Goal: Task Accomplishment & Management: Use online tool/utility

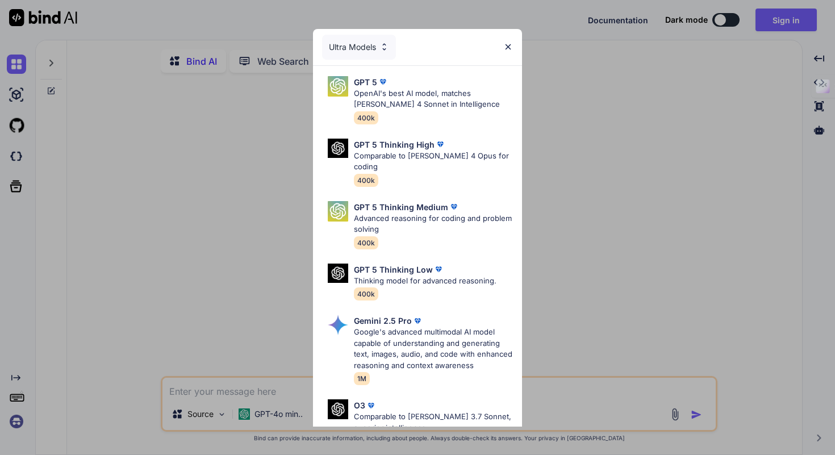
click at [553, 151] on div "Ultra Models GPT 5 OpenAI's best AI model, matches [PERSON_NAME] 4 Sonnet in In…" at bounding box center [417, 227] width 835 height 455
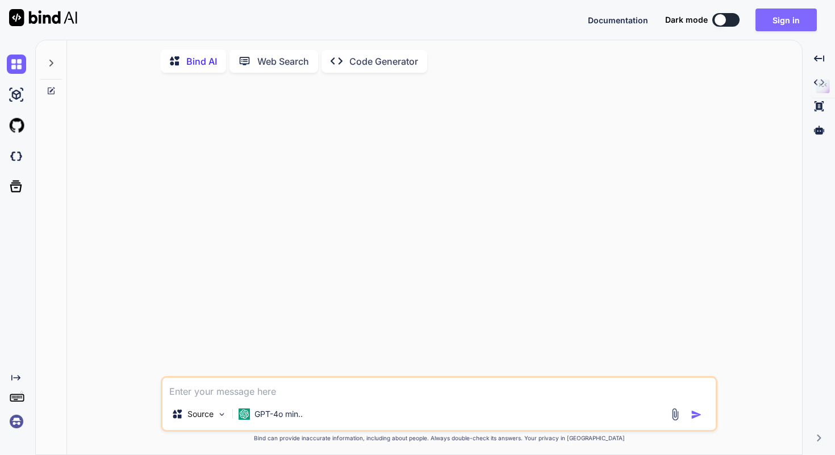
click at [772, 20] on button "Sign in" at bounding box center [785, 20] width 61 height 23
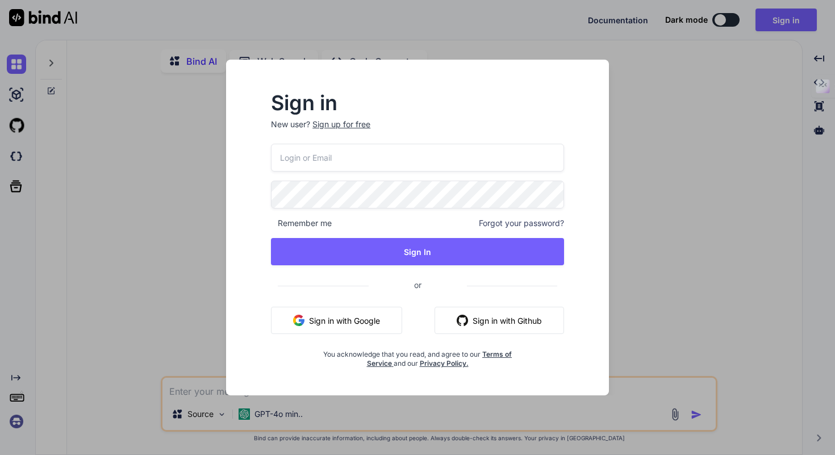
type textarea "x"
click at [357, 323] on button "Sign in with Google" at bounding box center [336, 320] width 131 height 27
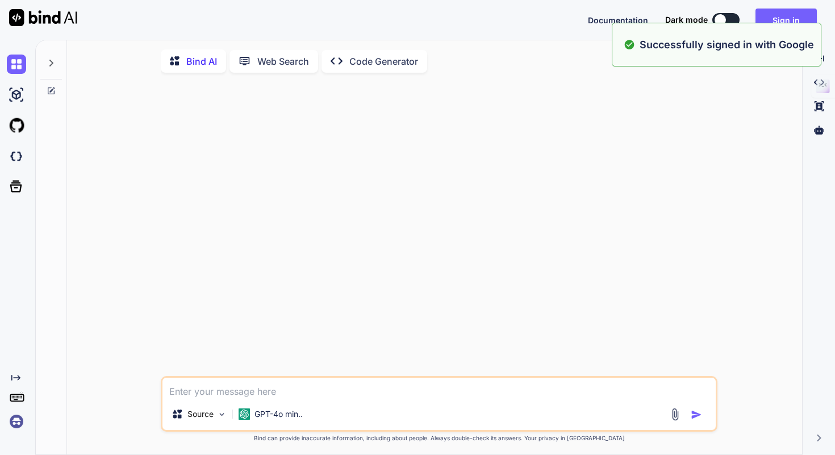
click at [20, 419] on img at bounding box center [16, 421] width 19 height 19
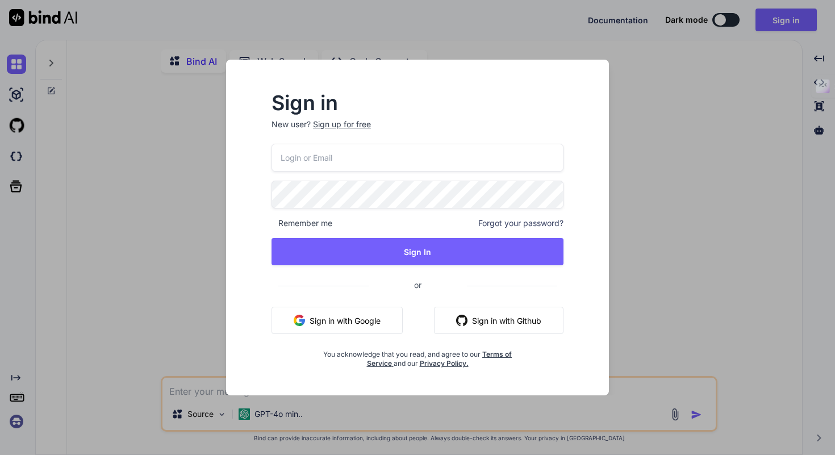
click at [356, 168] on input "email" at bounding box center [417, 158] width 292 height 28
type input "collaroan"
type textarea "x"
type input "[EMAIL_ADDRESS][DOMAIN_NAME]"
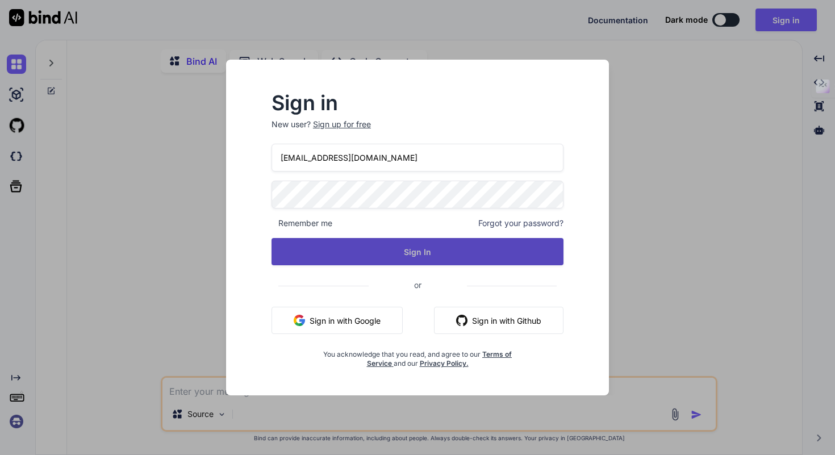
type textarea "x"
click at [446, 239] on button "Sign In" at bounding box center [417, 251] width 292 height 27
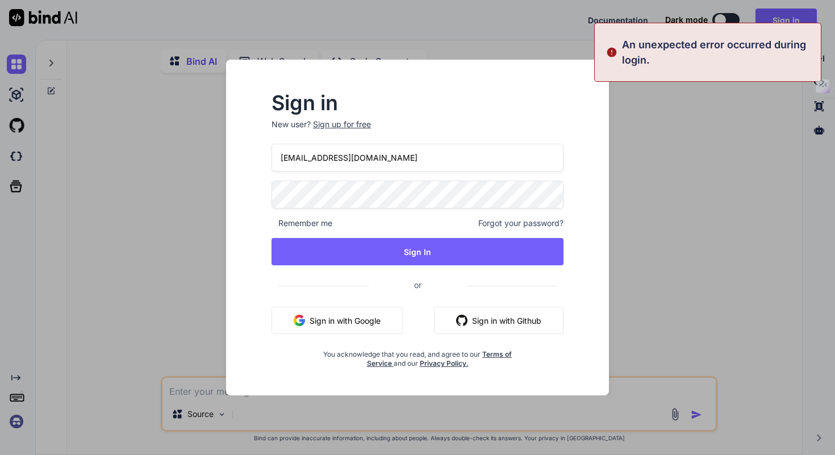
click at [0, 454] on nordpass-portal at bounding box center [0, 455] width 0 height 0
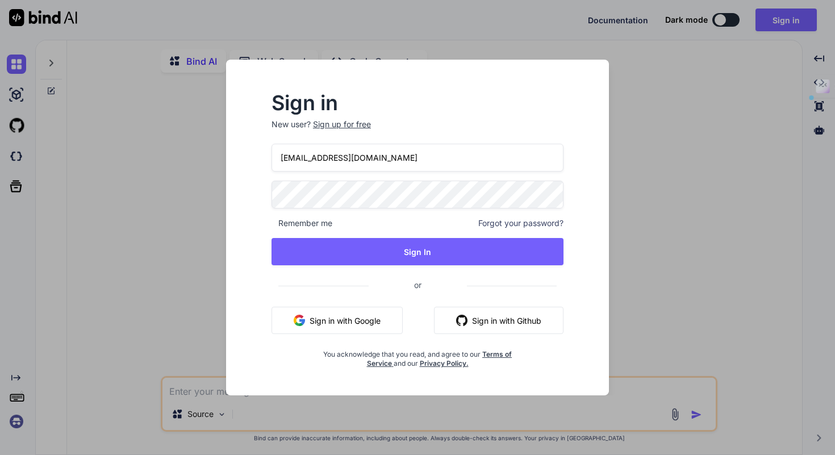
click at [193, 194] on div "Sign in New user? Sign up for free collaroaniello@outlook.it Remember me Forgot…" at bounding box center [417, 227] width 835 height 455
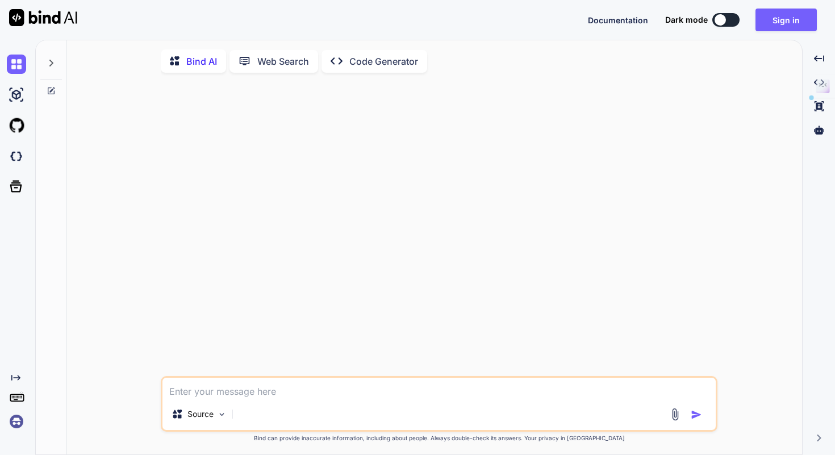
click at [796, 32] on div "Documentation Dark mode Sign in Created with Pixso." at bounding box center [417, 20] width 835 height 40
click at [785, 22] on button "Sign in" at bounding box center [785, 20] width 61 height 23
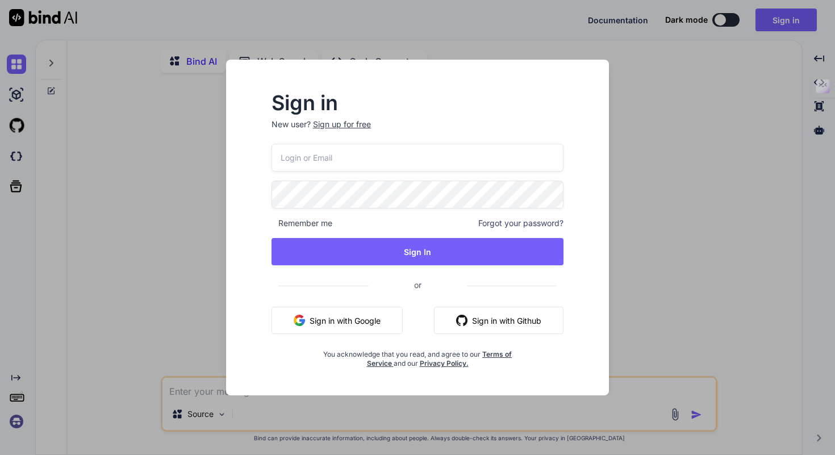
click at [377, 160] on input "email" at bounding box center [417, 158] width 292 height 28
type input "collaroaniello@outlook.it"
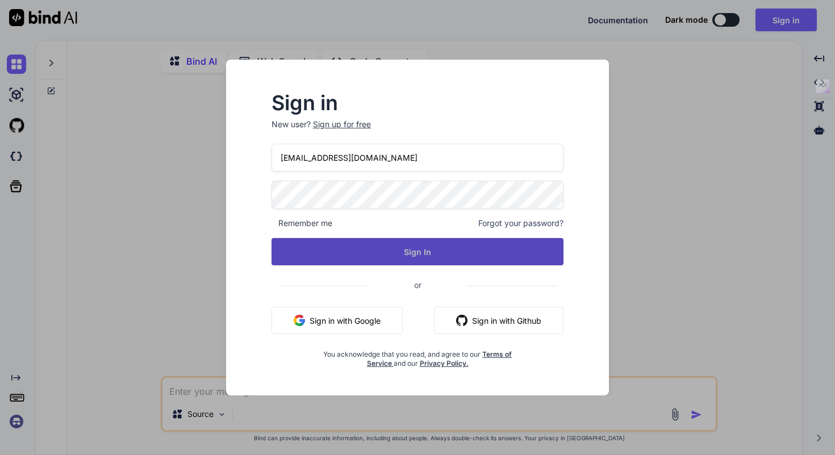
click at [377, 252] on button "Sign In" at bounding box center [417, 251] width 292 height 27
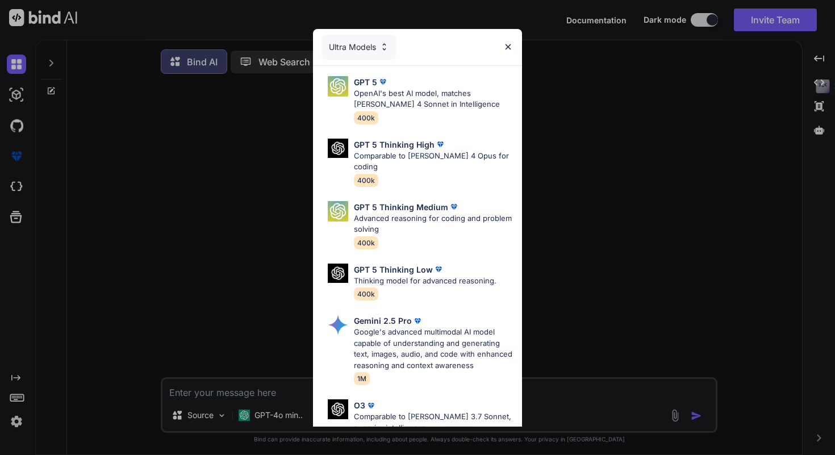
click at [508, 49] on img at bounding box center [508, 47] width 10 height 10
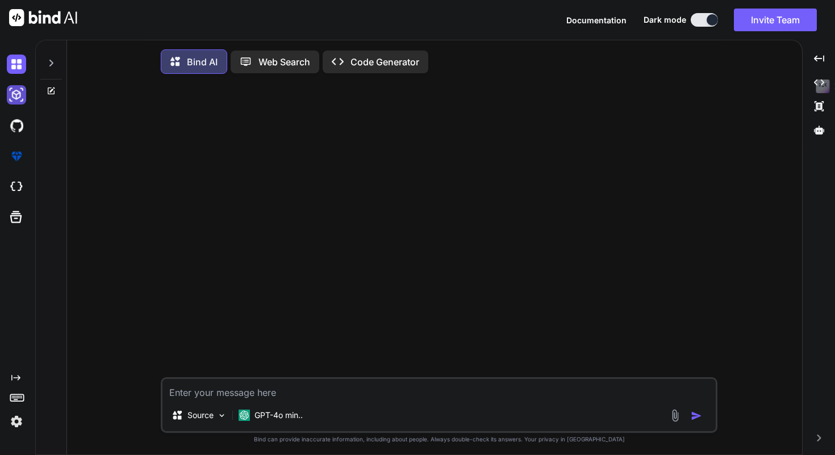
click at [19, 91] on img at bounding box center [16, 94] width 19 height 19
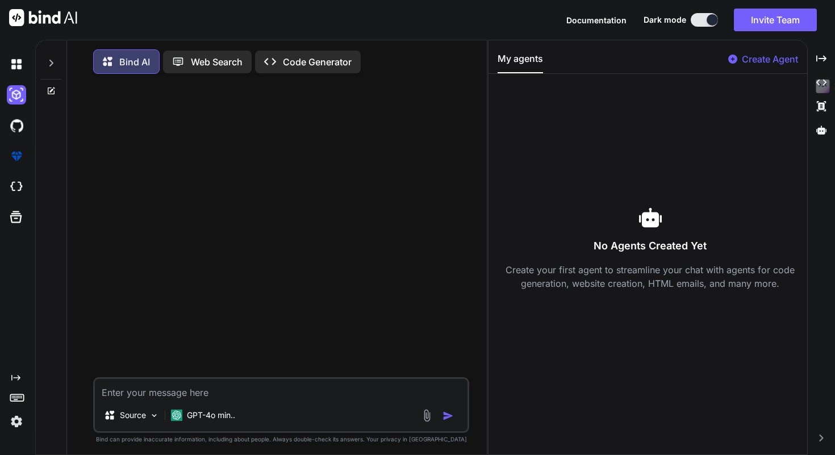
click at [216, 394] on textarea at bounding box center [281, 389] width 373 height 20
click at [141, 417] on p "Source" at bounding box center [133, 414] width 26 height 11
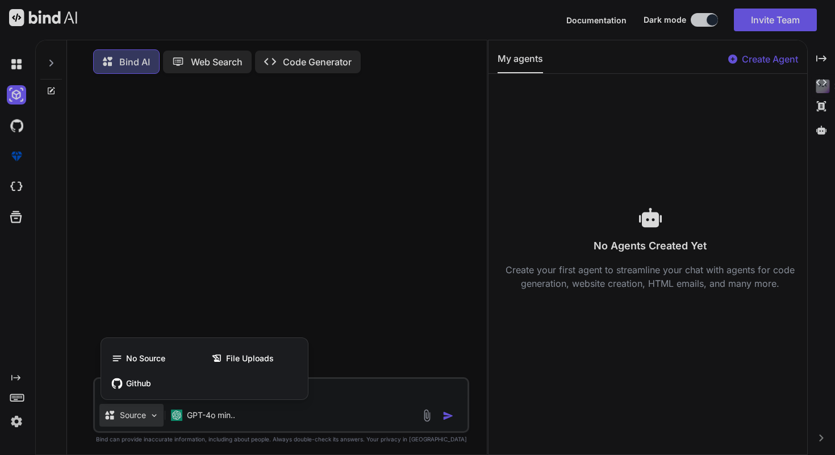
click at [141, 417] on div at bounding box center [417, 227] width 835 height 455
type textarea "x"
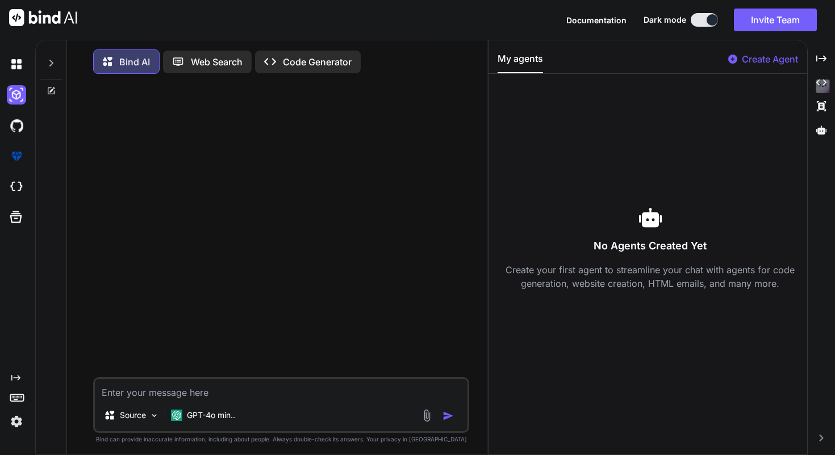
click at [260, 386] on textarea at bounding box center [281, 389] width 373 height 20
paste textarea "Loremips Dolorsi Amet 5 — Consect adi elitsedd e tempor inci (utlabore etdolore…"
type textarea "Loremips Dolorsi Amet 5 — Consect adi elitsedd e tempor inci (utlabore etdolore…"
type textarea "x"
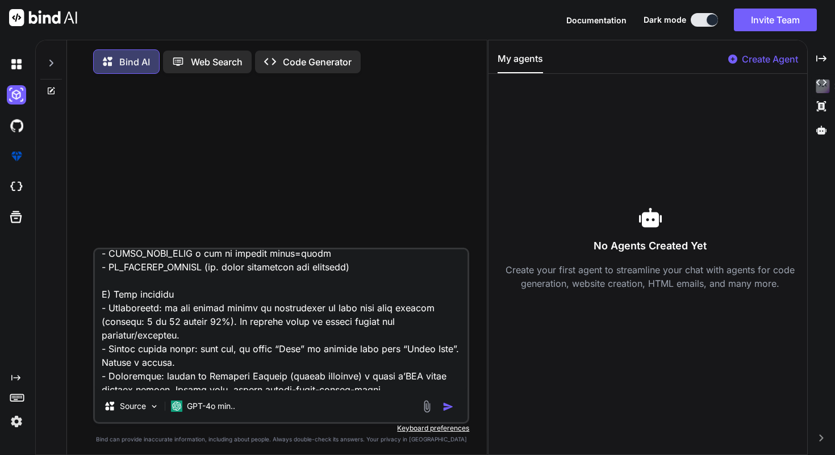
scroll to position [11765, 0]
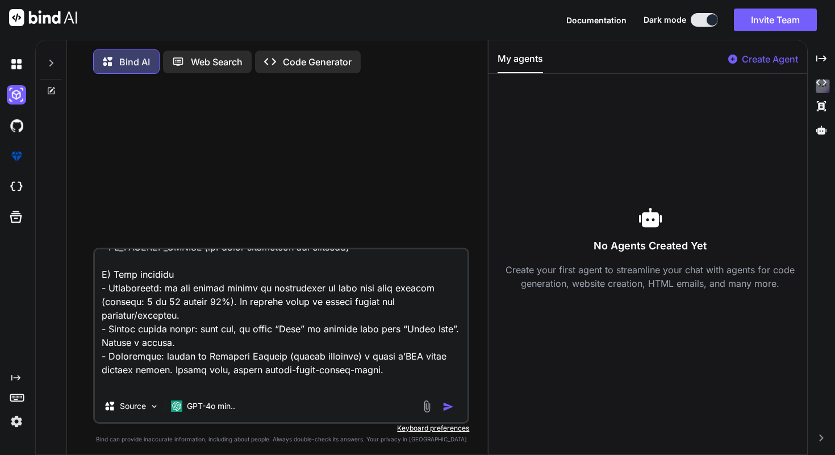
type textarea "Loremips Dolorsi Amet 5 — Consect adi elitsedd e tempor inci (utlabore etdolore…"
click at [298, 64] on p "Code Generator" at bounding box center [317, 62] width 69 height 14
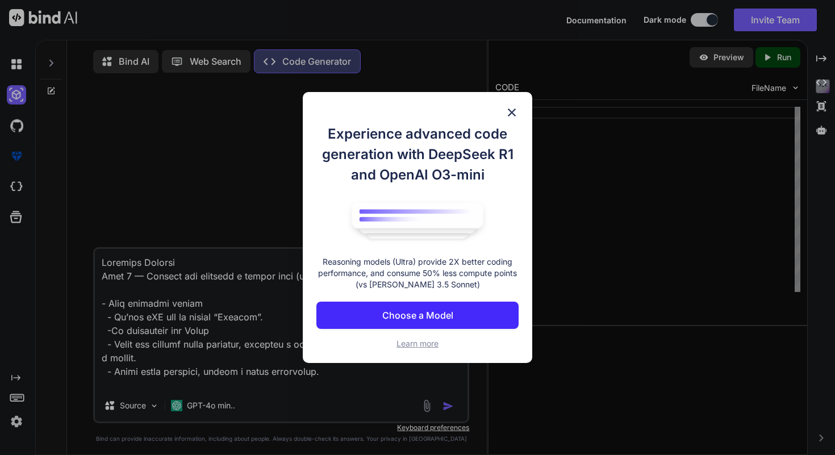
click at [515, 112] on img at bounding box center [512, 113] width 14 height 14
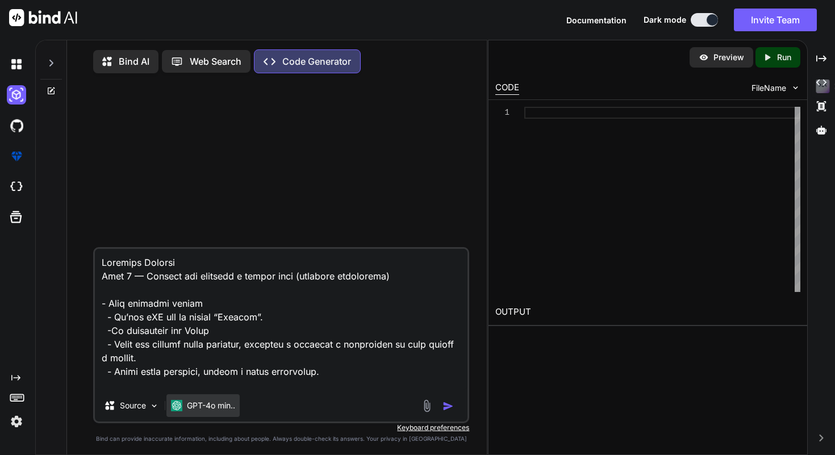
click at [215, 410] on p "GPT-4o min.." at bounding box center [211, 405] width 48 height 11
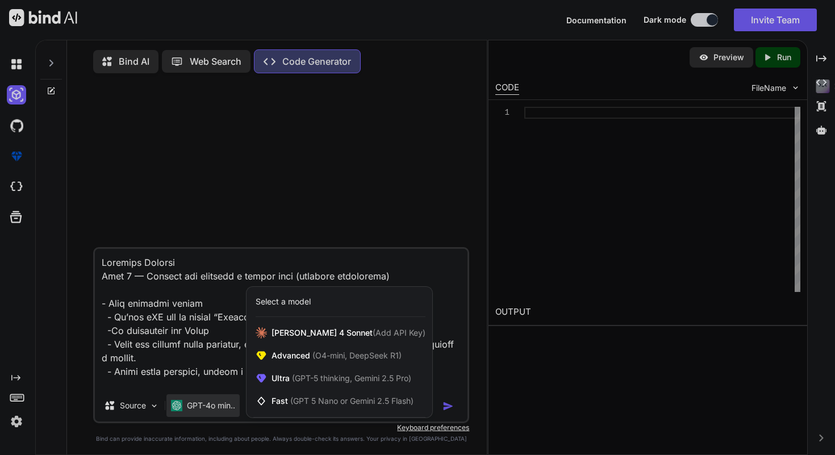
click at [442, 389] on div at bounding box center [417, 227] width 835 height 455
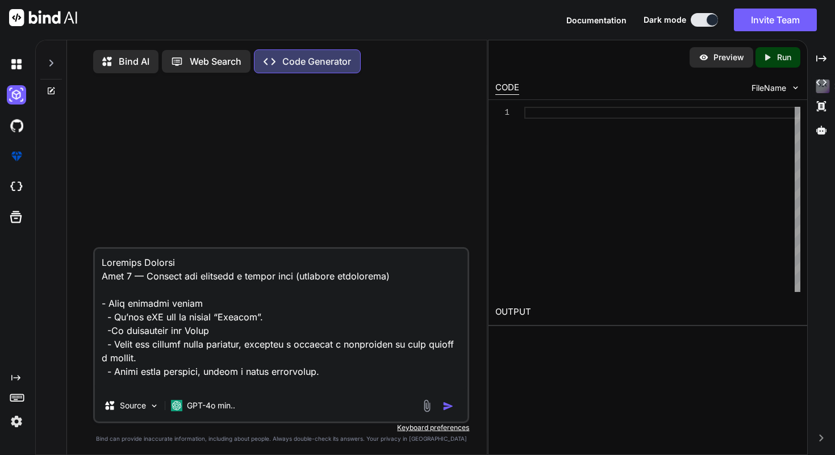
click at [446, 405] on img "button" at bounding box center [447, 405] width 11 height 11
type textarea "x"
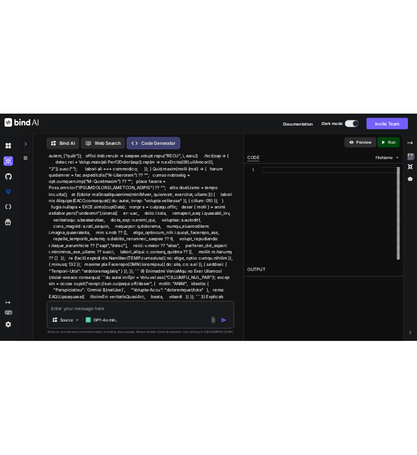
scroll to position [4536, 0]
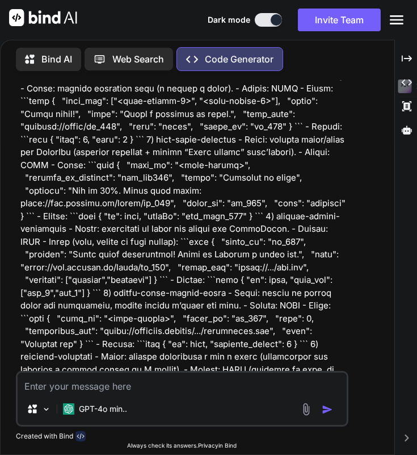
click at [156, 377] on textarea at bounding box center [182, 383] width 329 height 20
paste textarea "Step 6 — Dettagli tecnici pronti per lo sviluppo (semplici, chiari e subito uti…"
type textarea "x"
type textarea "Step 6 — Dettagli tecnici pronti per lo sviluppo (semplici, chiari e subito uti…"
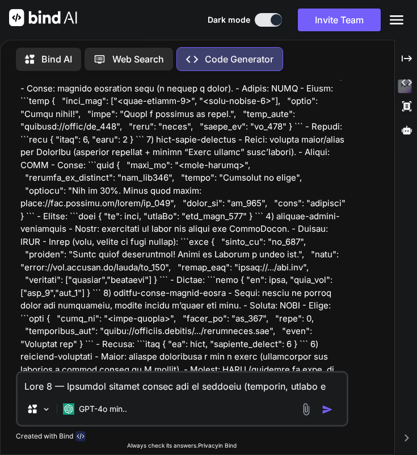
scroll to position [7006, 0]
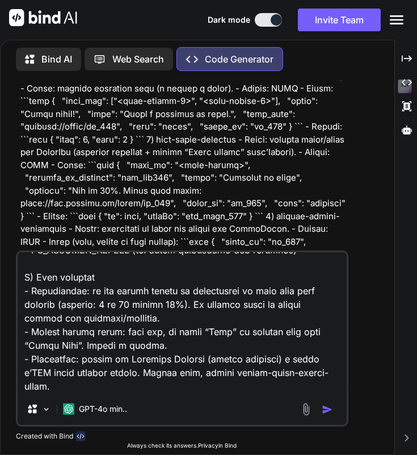
type textarea "x"
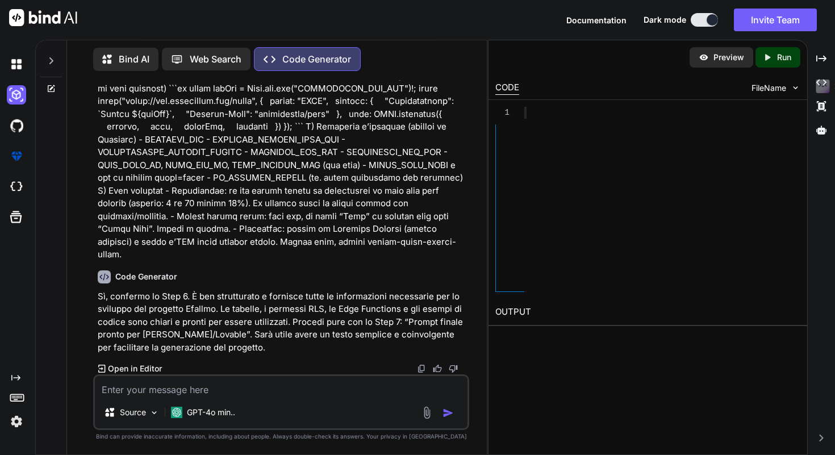
scroll to position [7040, 0]
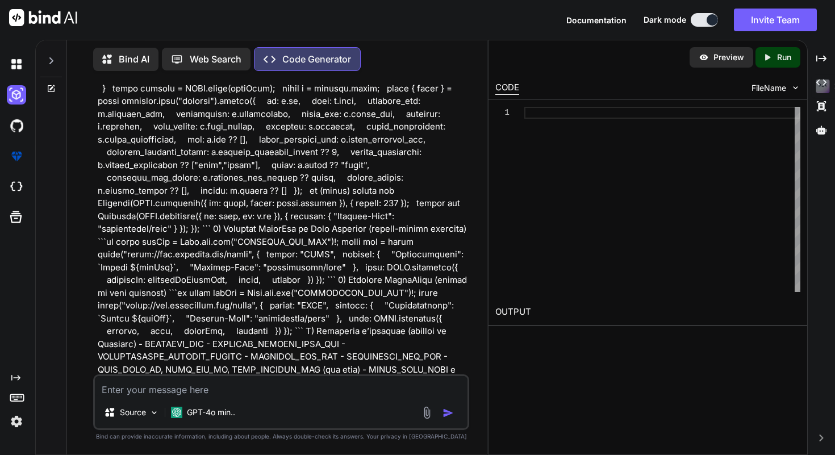
type textarea "x"
type textarea "è"
type textarea "x"
type textarea "è"
type textarea "x"
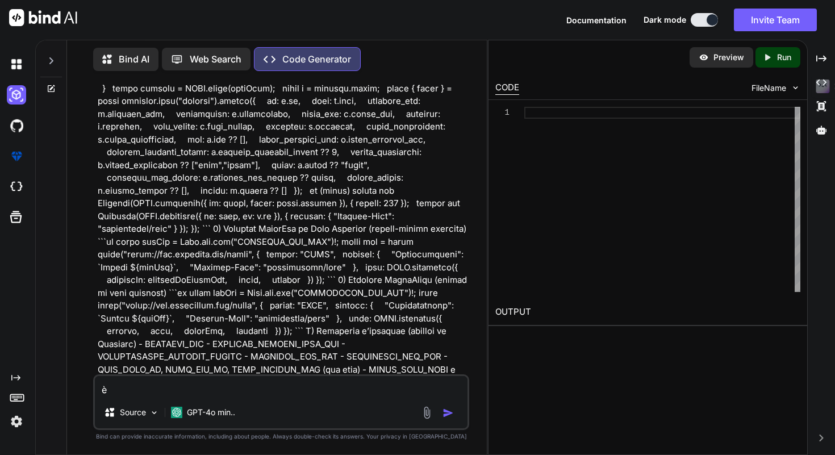
type textarea "è t"
type textarea "x"
type textarea "è tu"
type textarea "x"
type textarea "è tut"
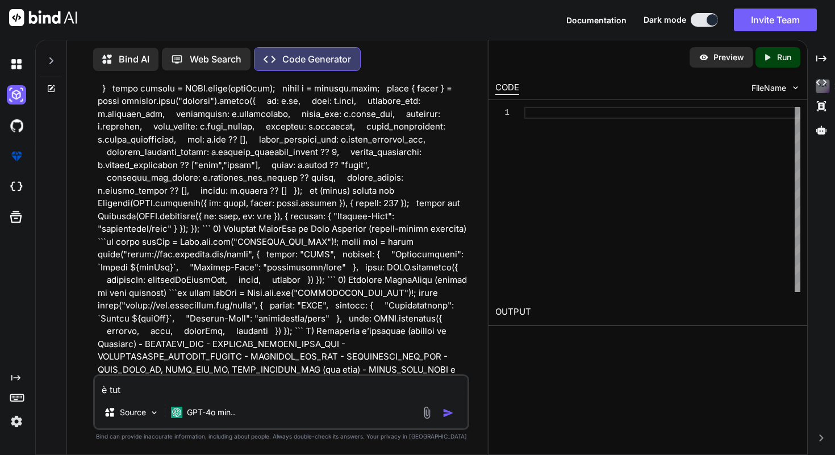
type textarea "x"
type textarea "è tutt"
type textarea "x"
type textarea "è tutto"
type textarea "x"
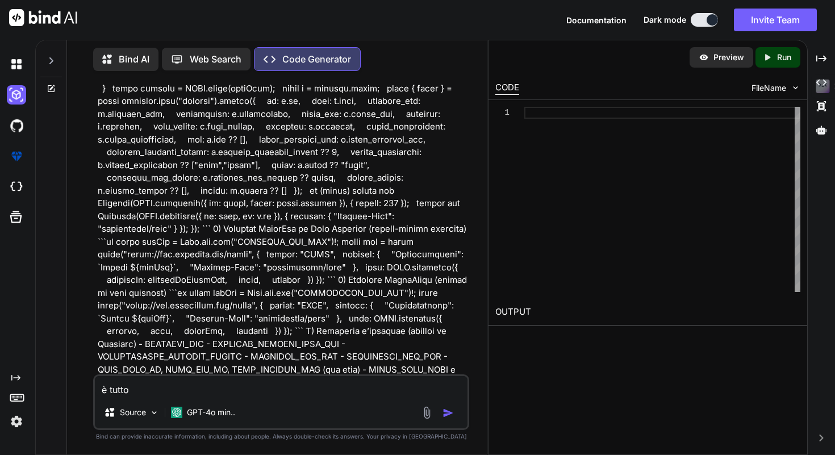
type textarea "è tutto"
type textarea "x"
type textarea "è tutto o"
type textarea "x"
type textarea "è tutto"
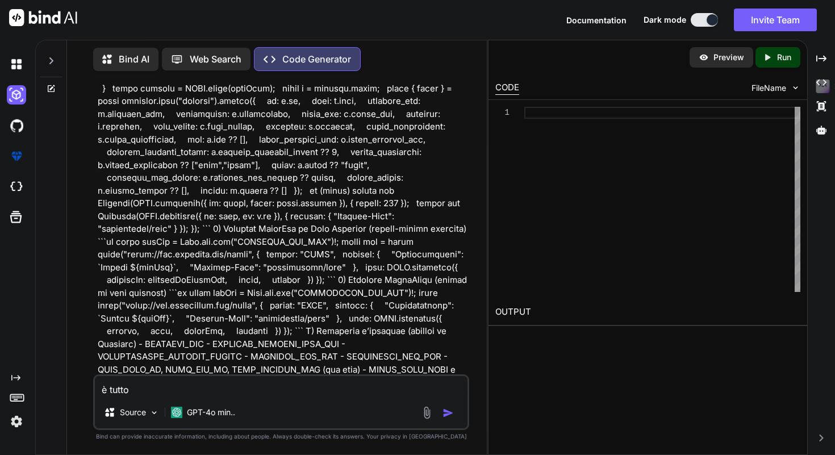
type textarea "x"
type textarea "è tutto p"
type textarea "x"
type textarea "è tutto pa"
type textarea "x"
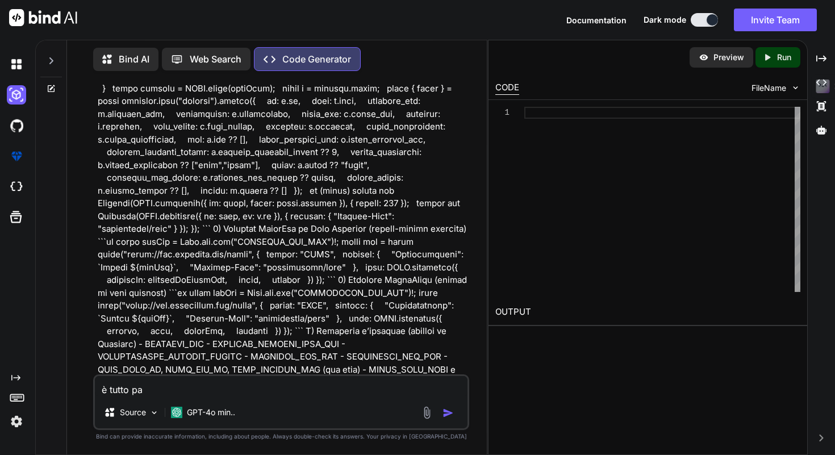
type textarea "è tutto par"
type textarea "x"
type textarea "è tutto part"
type textarea "x"
type textarea "è tutto parte"
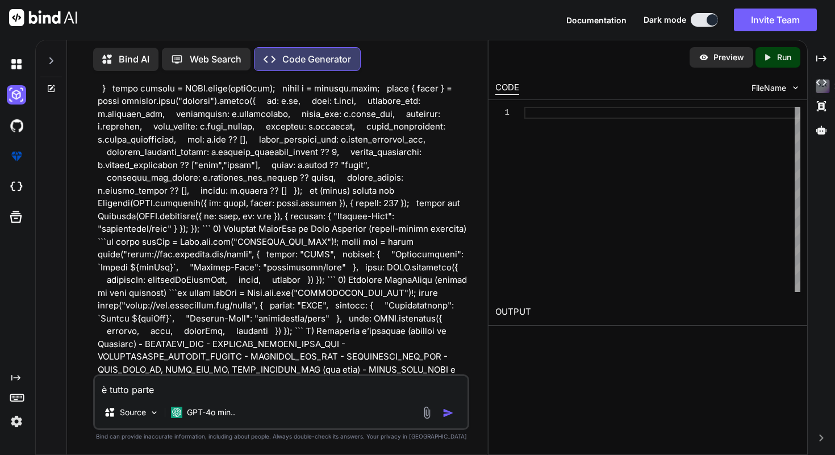
type textarea "x"
type textarea "è tutto parten"
type textarea "x"
type textarea "è tutto partend"
type textarea "x"
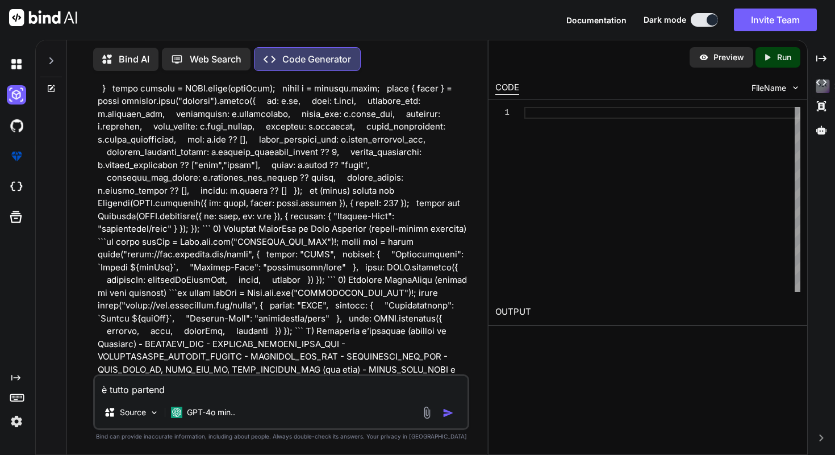
type textarea "è tutto partendo"
type textarea "x"
type textarea "è tutto partendo"
type textarea "x"
type textarea "è tutto partendo d"
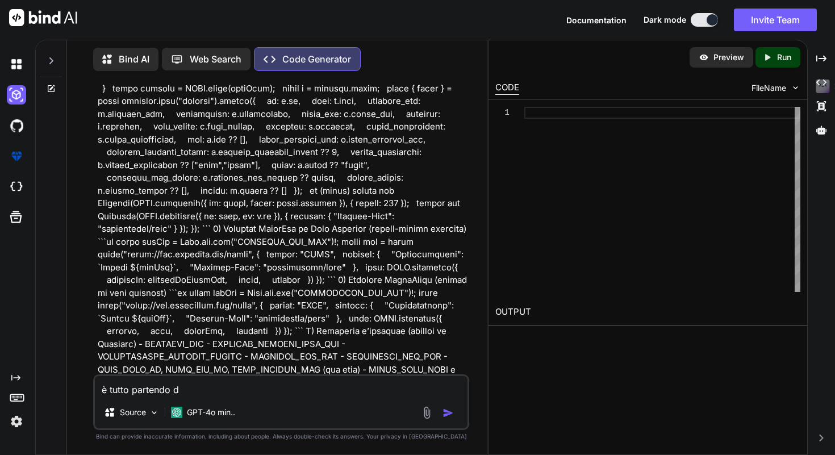
type textarea "x"
type textarea "è tutto partendo da"
type textarea "x"
type textarea "è tutto partendo da"
type textarea "x"
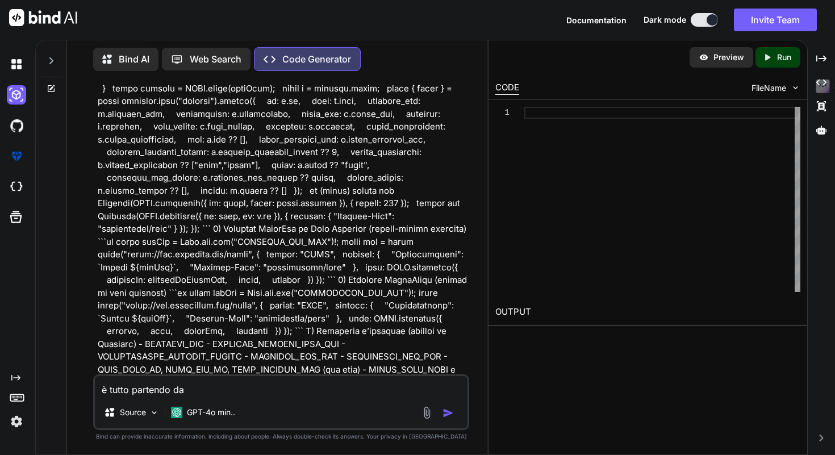
type textarea "è tutto partendo da q"
type textarea "x"
type textarea "è tutto partendo da qe"
type textarea "x"
type textarea "è tutto partendo da q"
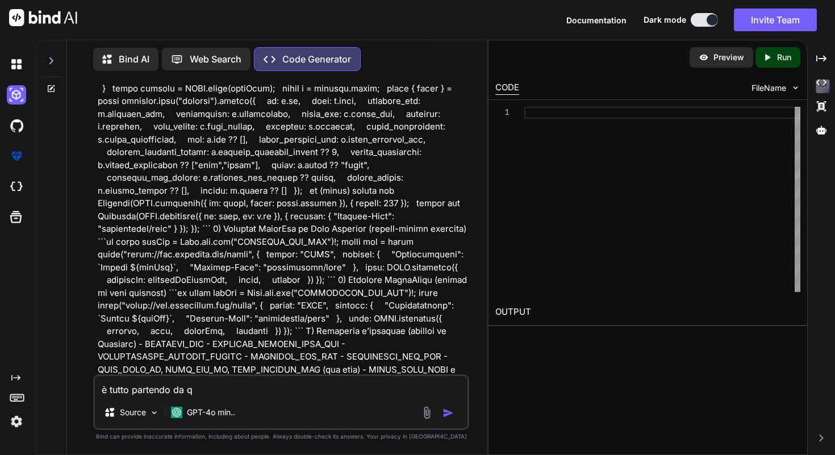
type textarea "x"
type textarea "è tutto partendo da qu"
type textarea "x"
type textarea "è tutto partendo da que"
type textarea "x"
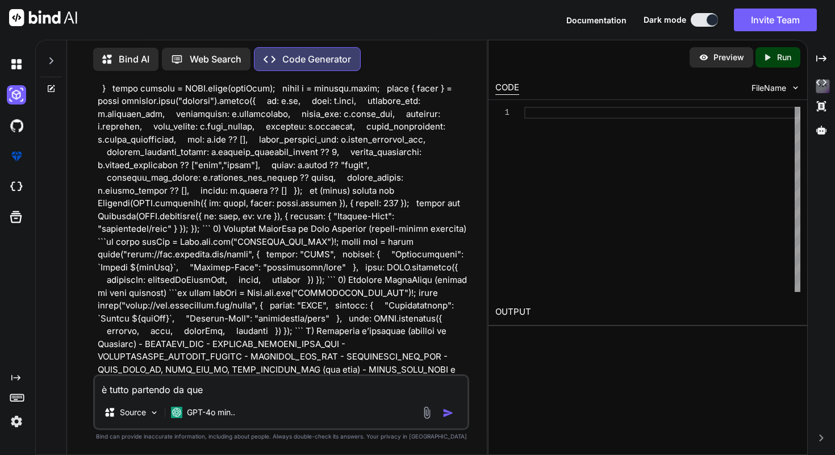
type textarea "è tutto partendo da ques"
type textarea "x"
type textarea "è tutto partendo da quest"
type textarea "x"
type textarea "è tutto partendo da questo"
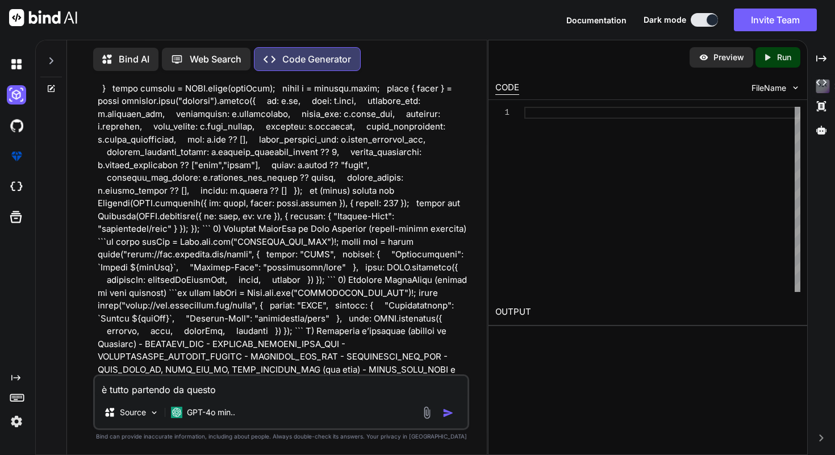
type textarea "x"
type textarea "è tutto partendo da questo"
type textarea "x"
type textarea "è tutto partendo da questo c"
type textarea "x"
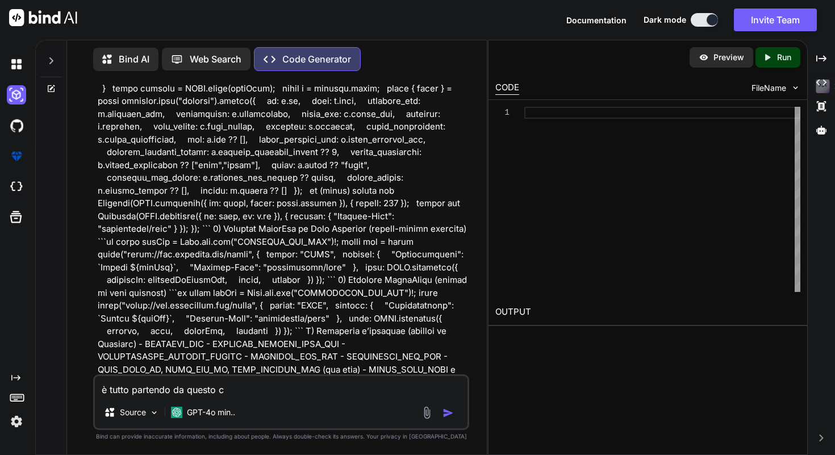
type textarea "è tutto partendo da questo co"
type textarea "x"
type textarea "è tutto partendo da questo con"
type textarea "x"
type textarea "è tutto partendo da questo conc"
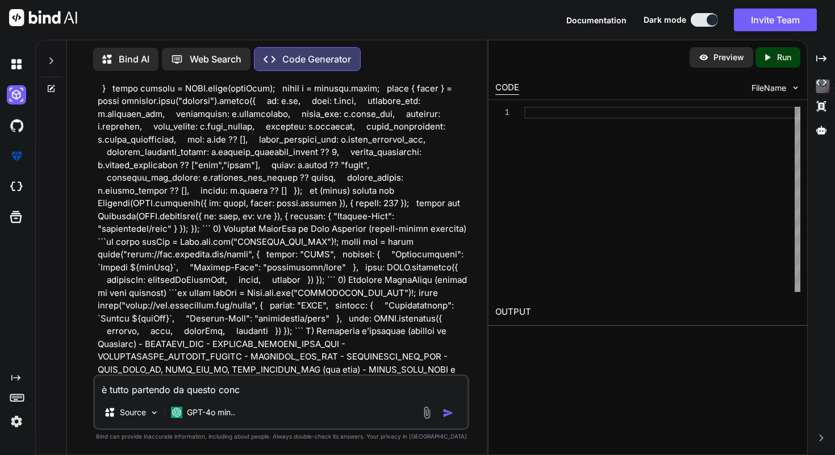
type textarea "x"
type textarea "è tutto partendo da questo conce"
type textarea "x"
type textarea "è tutto partendo da questo concet"
type textarea "x"
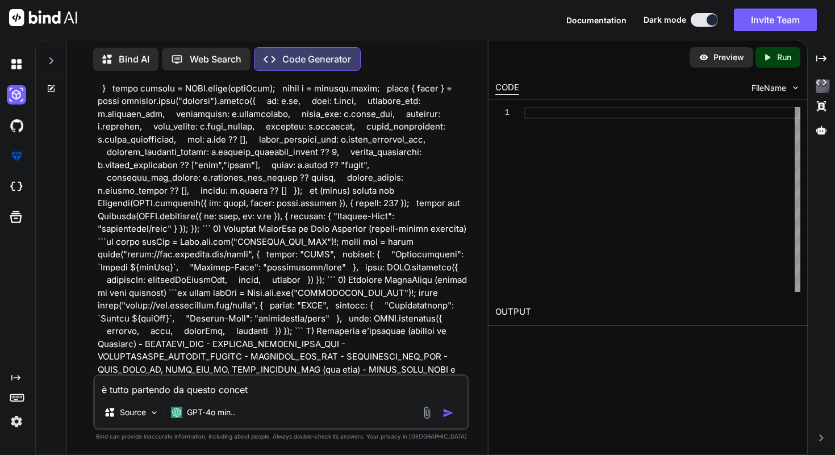
type textarea "è tutto partendo da questo concett"
type textarea "x"
type textarea "è tutto partendo da questo concetto"
type textarea "x"
type textarea "è tutto partendo da questo concetto"
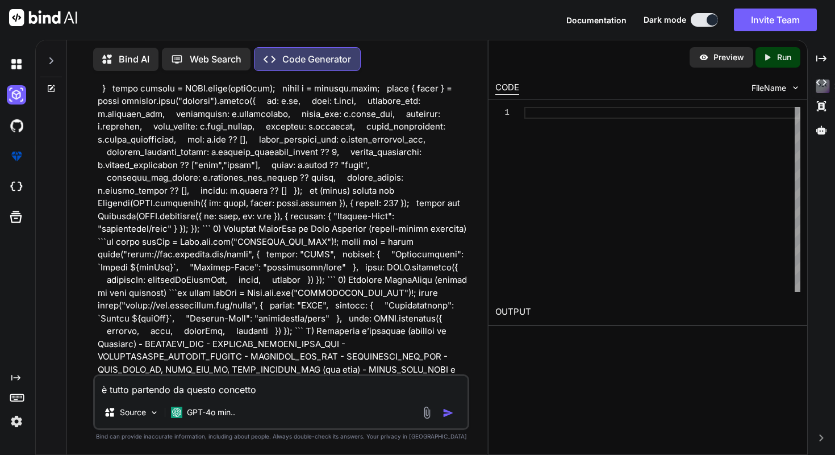
type textarea "x"
type textarea "è tutto partendo da questo concetto a"
type textarea "x"
type textarea "è tutto partendo da questo concetto ad"
type textarea "x"
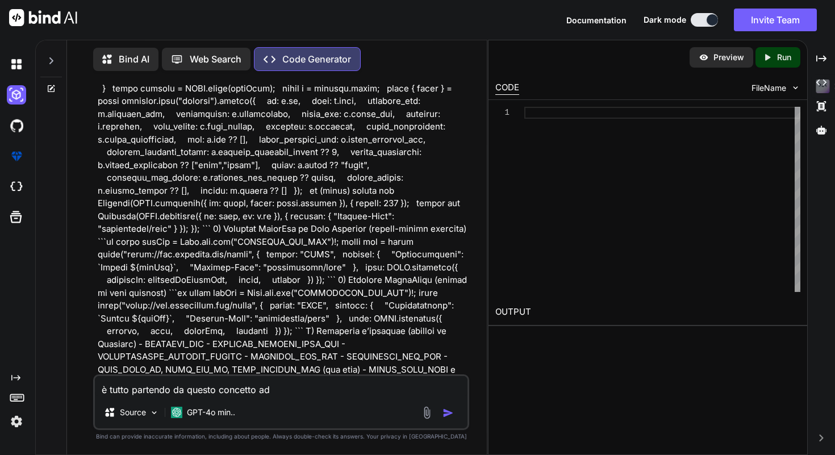
type textarea "è tutto partendo da questo concetto ada"
type textarea "x"
type textarea "è tutto partendo da questo concetto adat"
type textarea "x"
type textarea "è tutto partendo da questo concetto adatt"
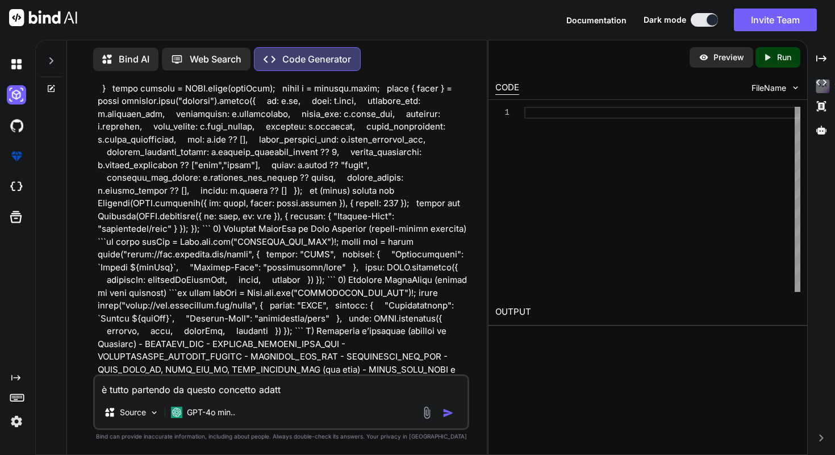
type textarea "x"
type textarea "è tutto partendo da questo concetto adatta"
type textarea "x"
type textarea "è tutto partendo da questo concetto adattal"
type textarea "x"
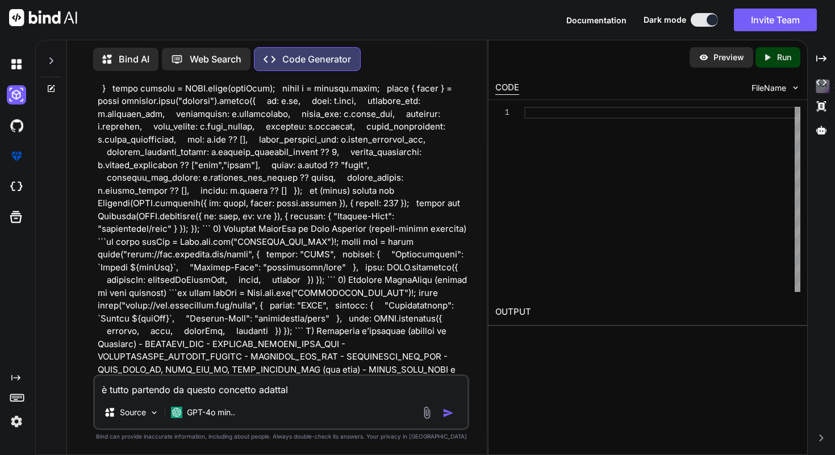
type textarea "è tutto partendo da questo concetto adattalo"
type textarea "x"
type textarea "è tutto partendo da questo concetto adattalo"
type textarea "x"
type textarea "è tutto partendo da questo concetto adattalo p"
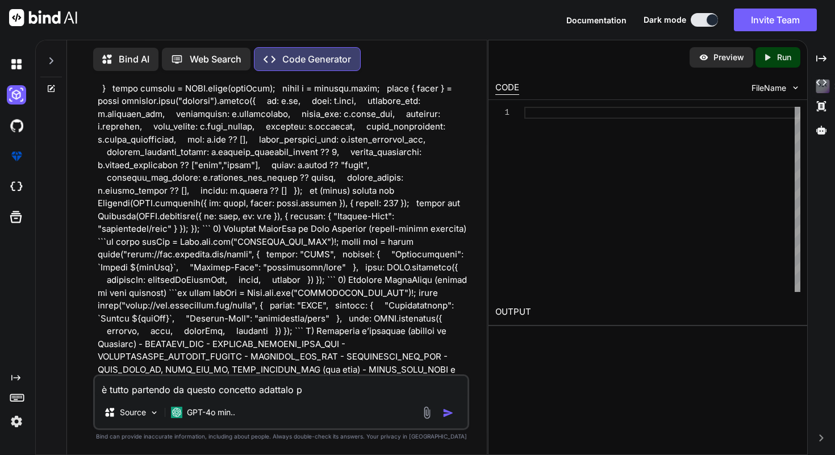
type textarea "x"
type textarea "è tutto partendo da questo concetto adattalo pe"
type textarea "x"
type textarea "è tutto partendo da questo concetto adattalo per"
type textarea "x"
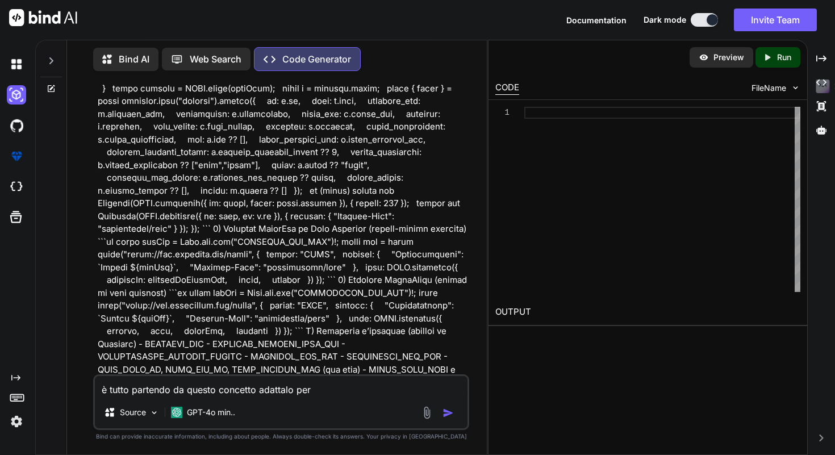
type textarea "è tutto partendo da questo concetto adattalo per"
type textarea "x"
type textarea "è tutto partendo da questo concetto adattalo per i"
type textarea "x"
type textarea "è tutto partendo da questo concetto adattalo per"
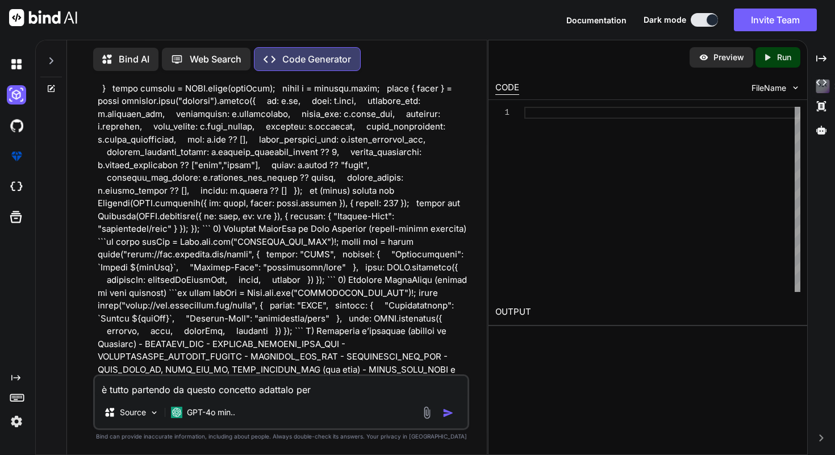
type textarea "x"
type textarea "è tutto partendo da questo concetto adattalo per u"
type textarea "x"
type textarea "è tutto partendo da questo concetto adattalo per un"
type textarea "x"
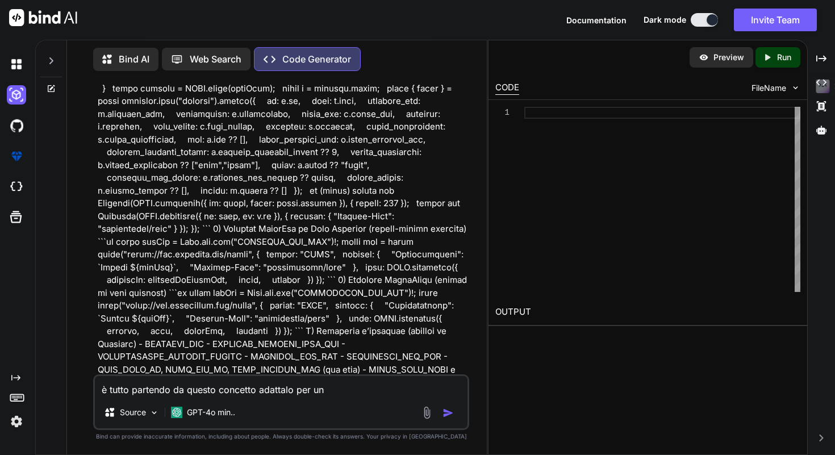
type textarea "è tutto partendo da questo concetto adattalo per un'"
type textarea "x"
type textarea "è tutto partendo da questo concetto adattalo per un'a"
type textarea "x"
type textarea "è tutto partendo da questo concetto adattalo per un'ap"
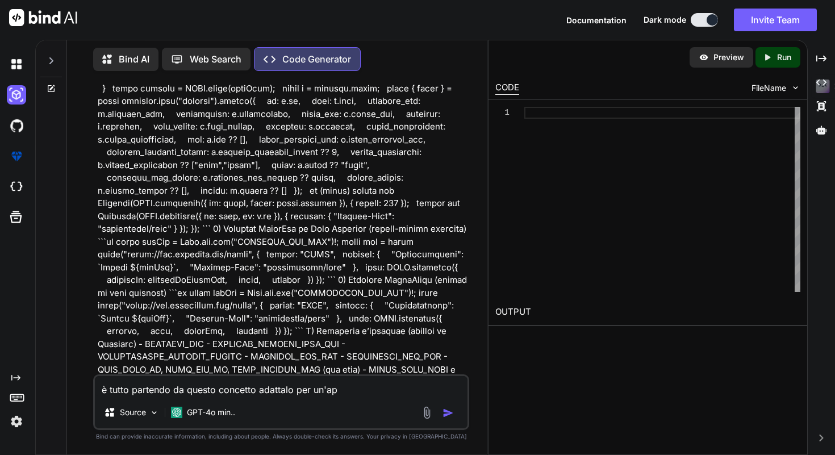
type textarea "x"
type textarea "è tutto partendo da questo concetto adattalo per un'app"
type textarea "x"
type textarea "è tutto partendo da questo concetto adattalo per un'app"
type textarea "x"
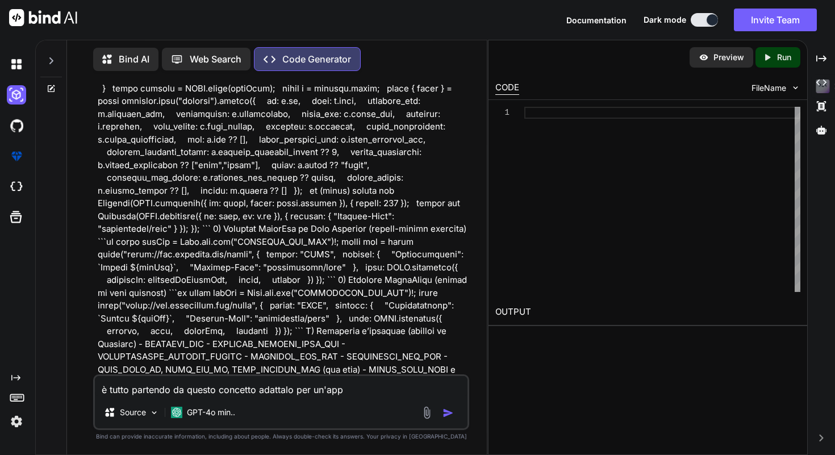
type textarea "è tutto partendo da questo concetto adattalo per un'app w"
type textarea "x"
type textarea "è tutto partendo da questo concetto adattalo per un'app we"
type textarea "x"
type textarea "è tutto partendo da questo concetto adattalo per un'app web"
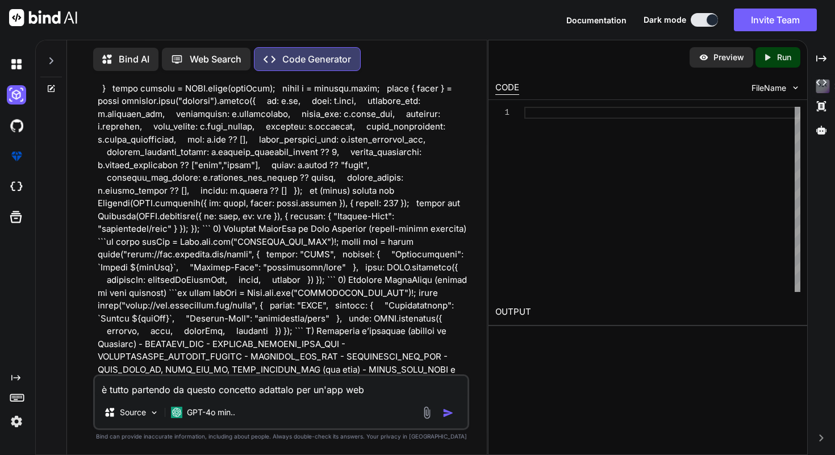
click at [449, 413] on img "button" at bounding box center [447, 412] width 11 height 11
type textarea "x"
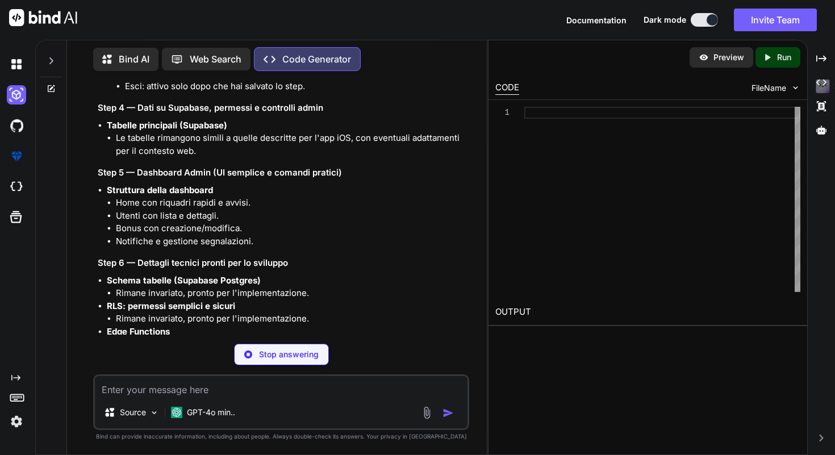
scroll to position [8534, 0]
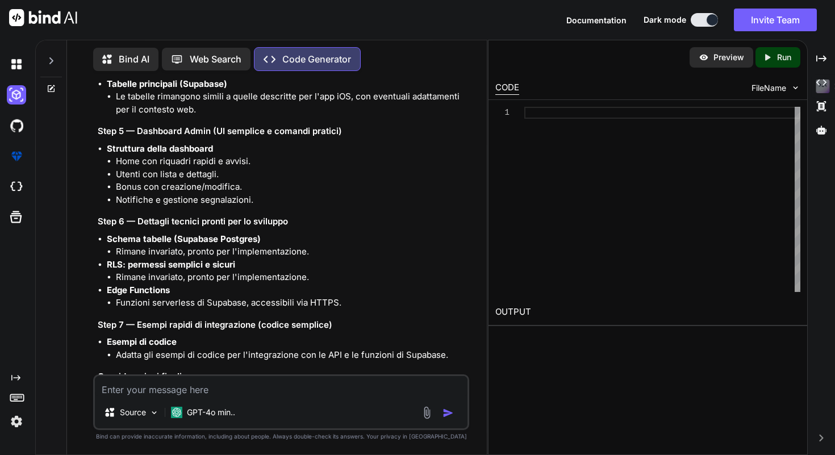
click at [200, 387] on textarea at bounding box center [281, 386] width 373 height 20
type textarea "x"
type textarea "p"
type textarea "x"
type textarea "pr"
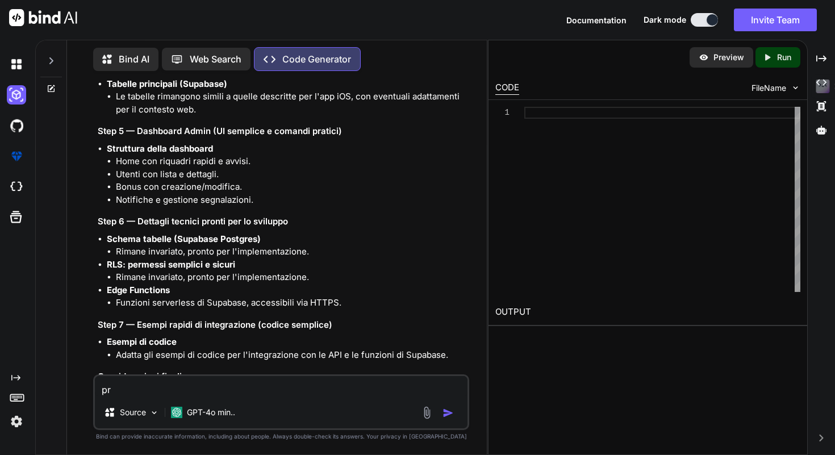
type textarea "x"
type textarea "pro"
type textarea "x"
type textarea "proc"
type textarea "x"
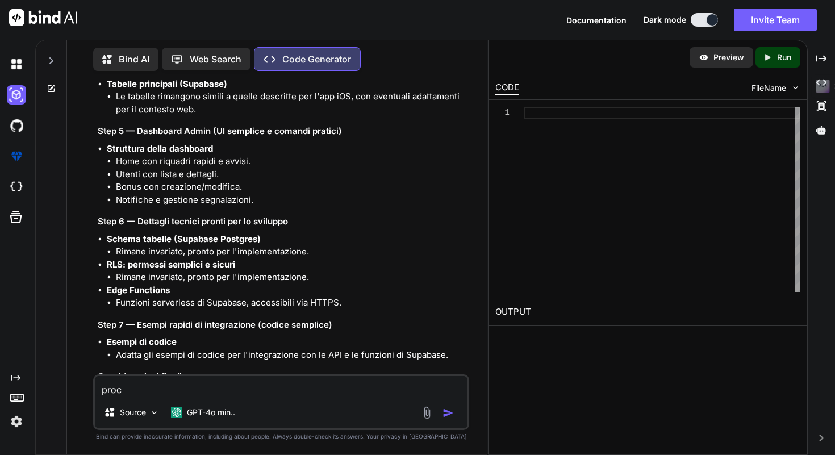
type textarea "proce"
type textarea "x"
type textarea "proced"
type textarea "x"
type textarea "procedi"
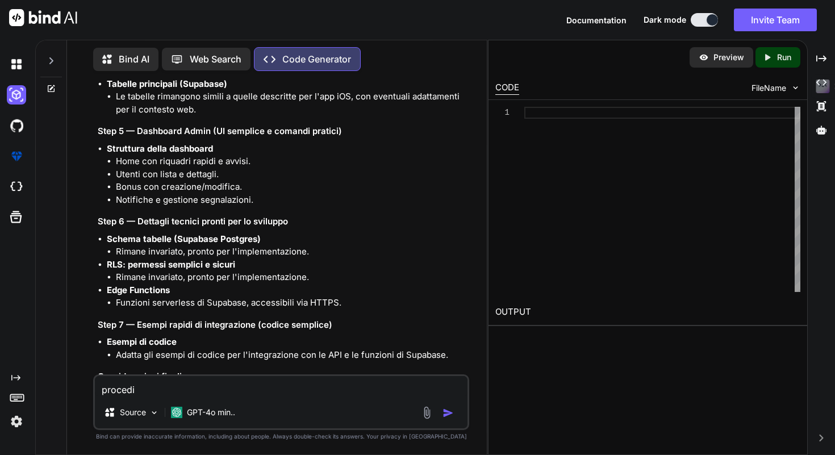
type textarea "x"
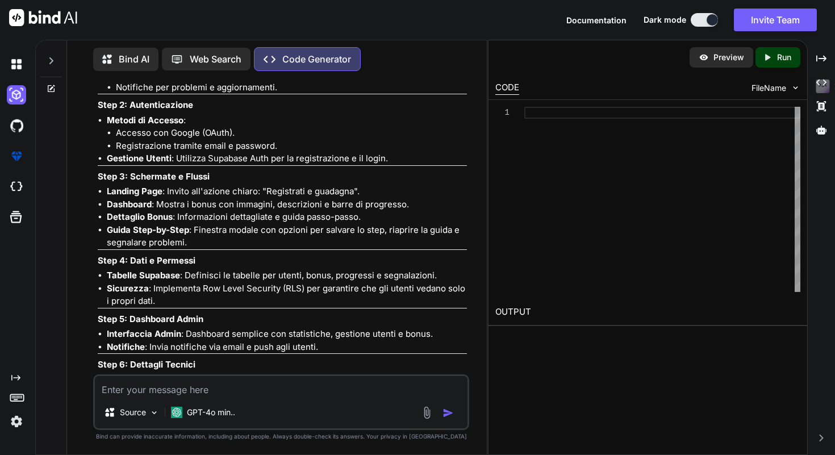
scroll to position [9339, 0]
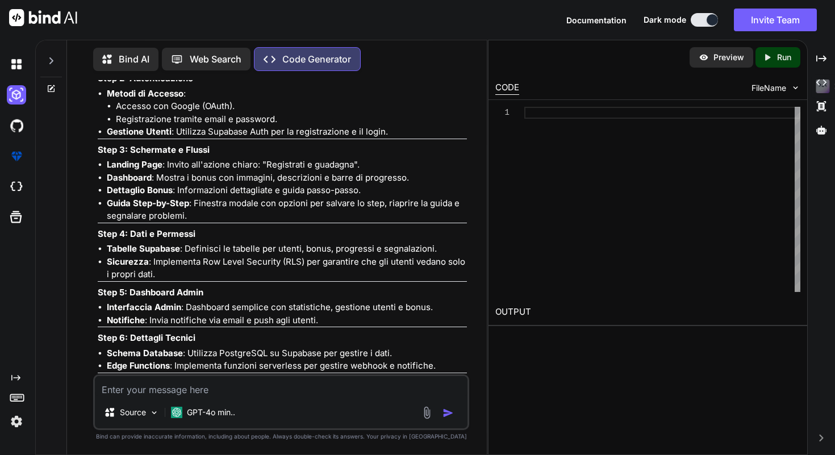
type textarea "x"
type textarea "c"
type textarea "x"
type textarea "cr"
type textarea "x"
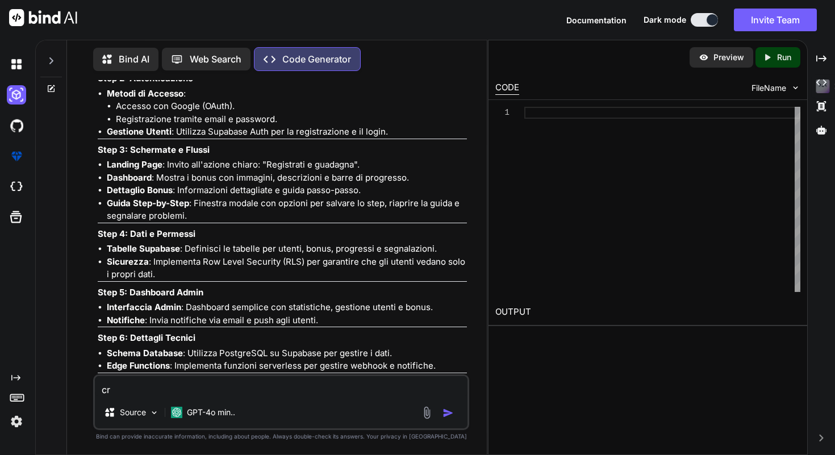
type textarea "cre"
type textarea "x"
type textarea "crea"
type textarea "x"
type textarea "crea"
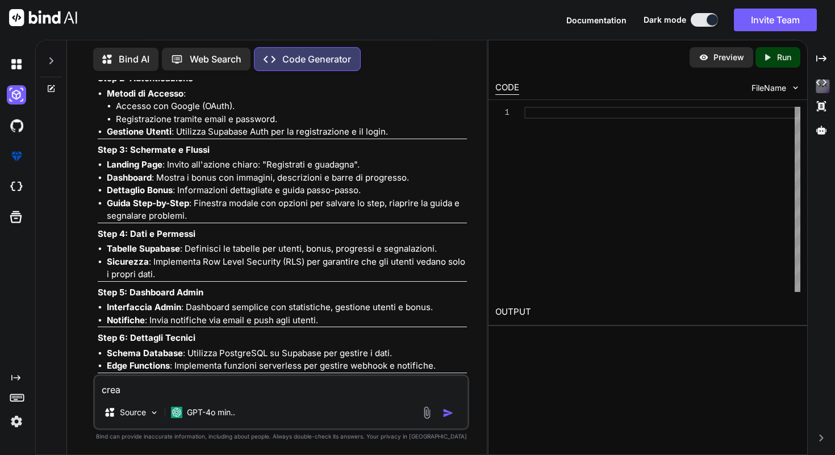
type textarea "x"
type textarea "crea i"
type textarea "x"
type textarea "crea il"
type textarea "x"
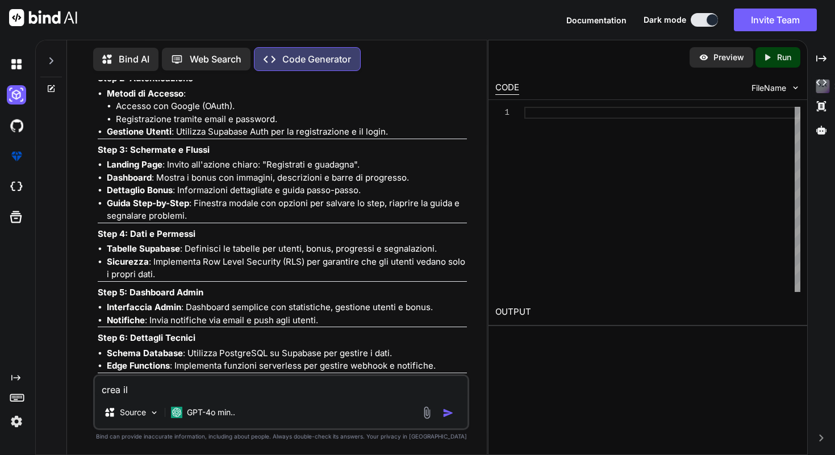
type textarea "crea il"
type textarea "x"
type textarea "crea il c"
type textarea "x"
type textarea "crea il co"
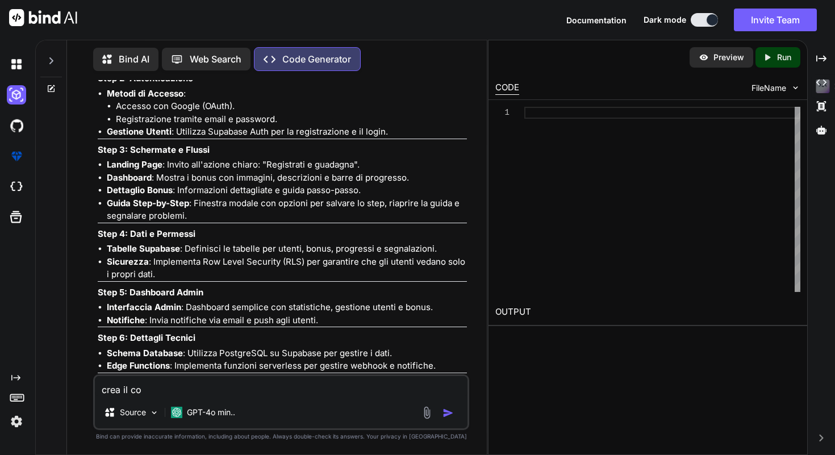
type textarea "x"
type textarea "crea il cod"
type textarea "x"
type textarea "crea il codi"
type textarea "x"
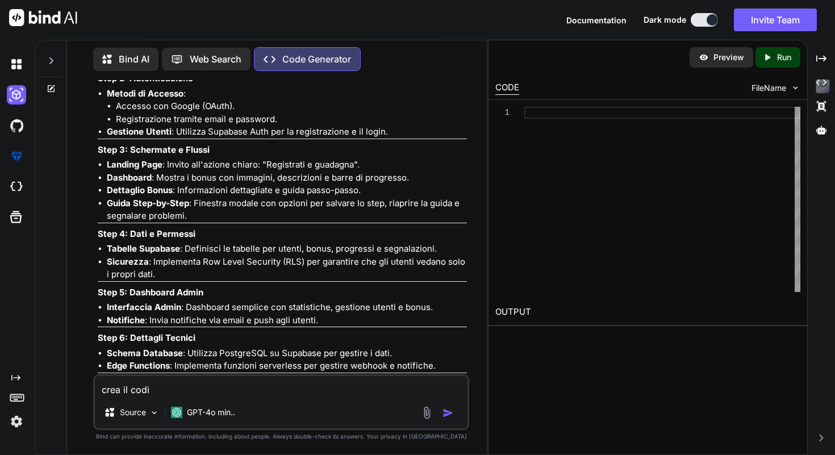
type textarea "crea il codic"
type textarea "x"
type textarea "crea il codice"
type textarea "x"
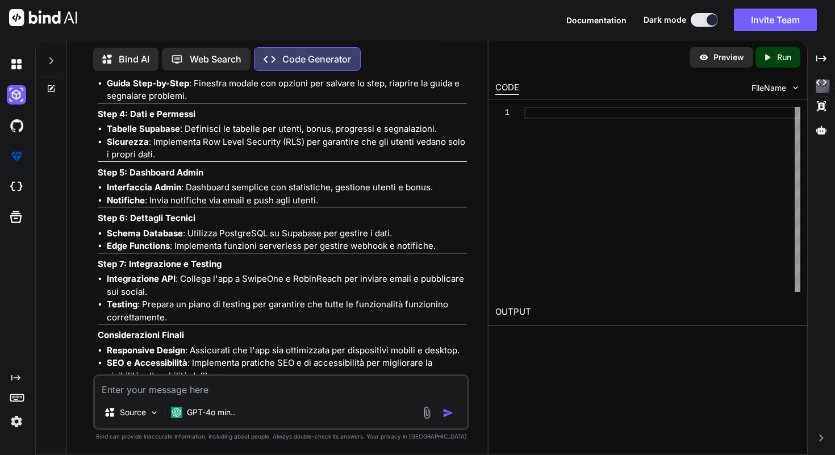
scroll to position [9459, 0]
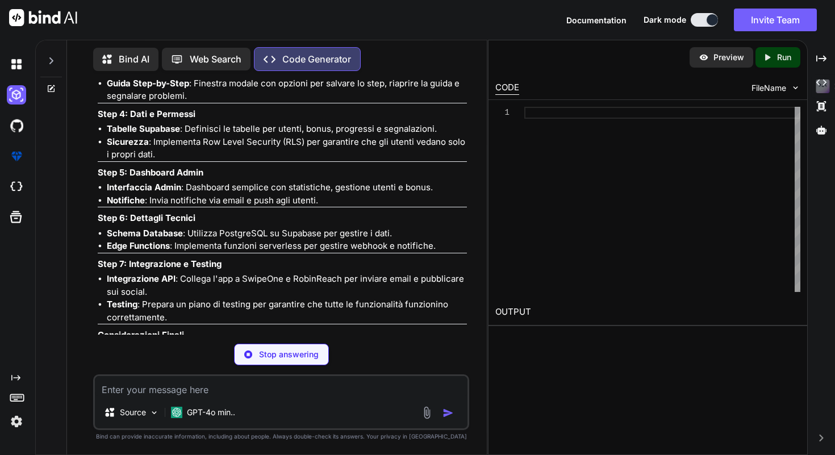
click at [711, 59] on div "Preview" at bounding box center [721, 57] width 64 height 20
type textarea "x"
type textarea "npx create-react-app efallmo cd efallmo npm install @supabase/supabase-js"
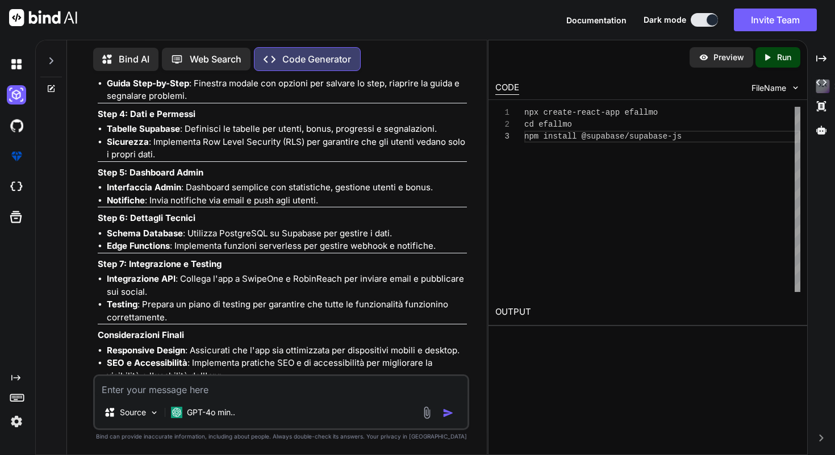
scroll to position [24, 0]
click at [16, 68] on img at bounding box center [16, 64] width 19 height 19
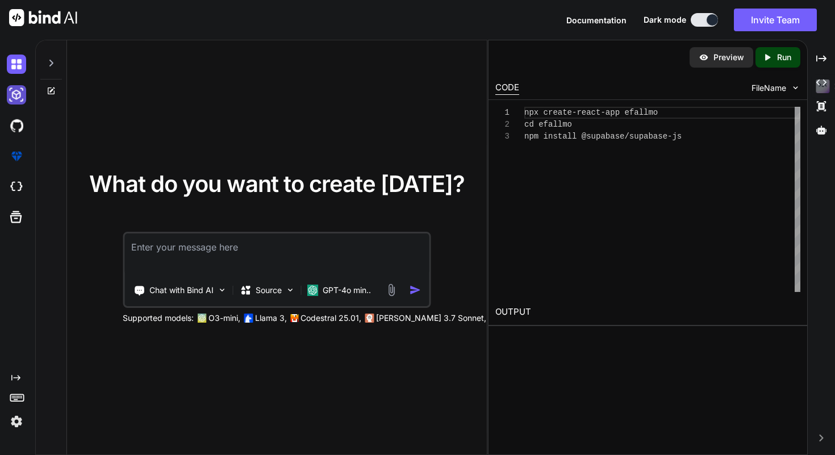
click at [12, 101] on img at bounding box center [16, 94] width 19 height 19
type textarea "x"
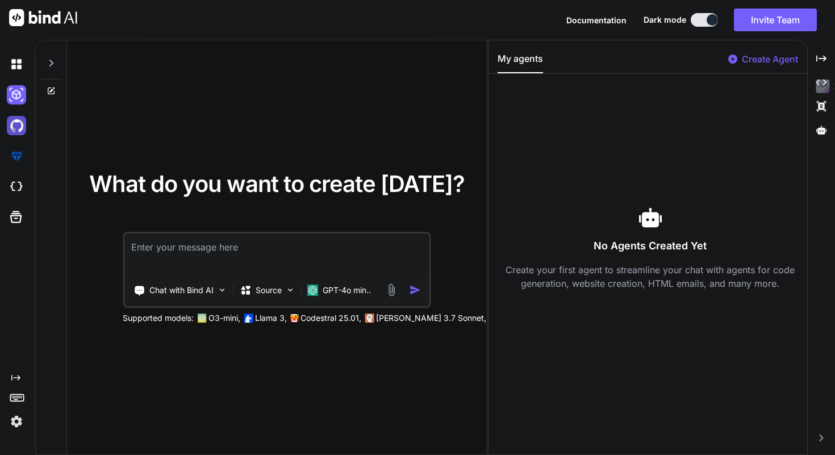
click at [22, 128] on img at bounding box center [16, 125] width 19 height 19
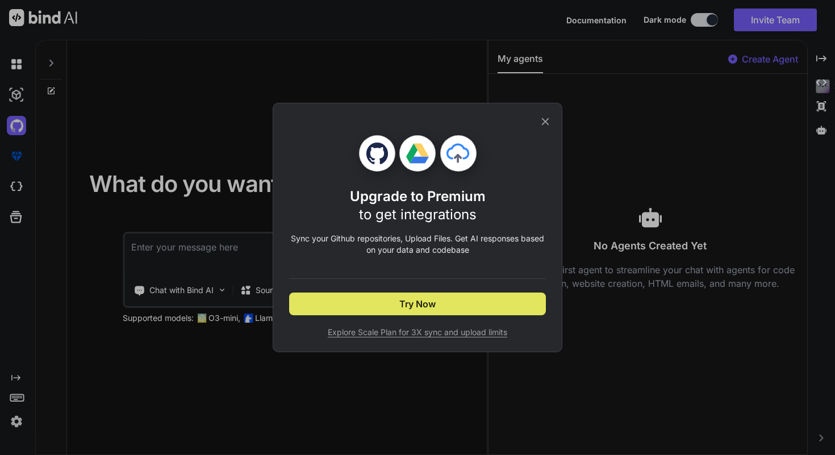
click at [454, 304] on button "Try Now" at bounding box center [417, 303] width 257 height 23
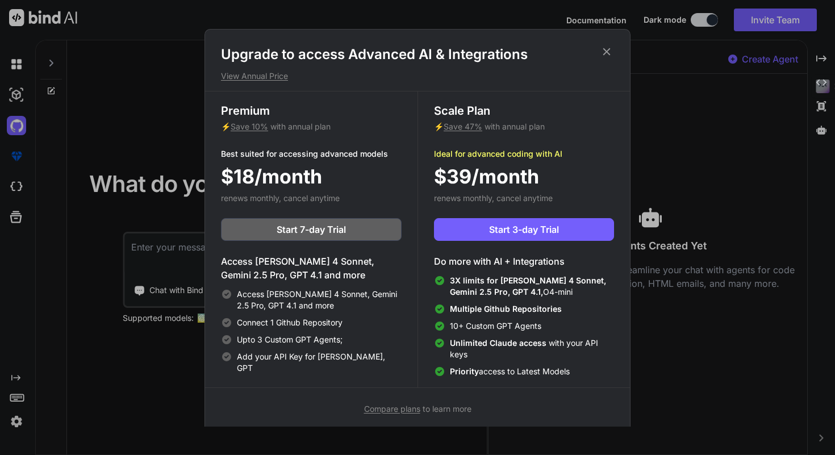
click at [607, 53] on icon at bounding box center [606, 51] width 12 height 12
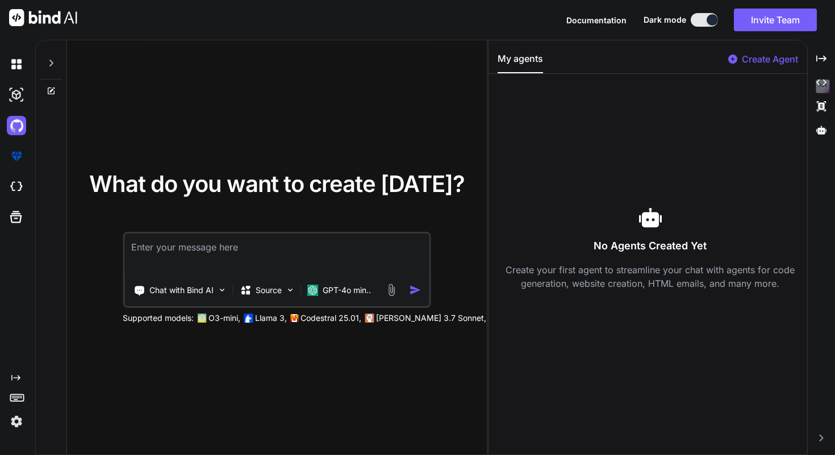
click at [16, 166] on div at bounding box center [19, 156] width 24 height 31
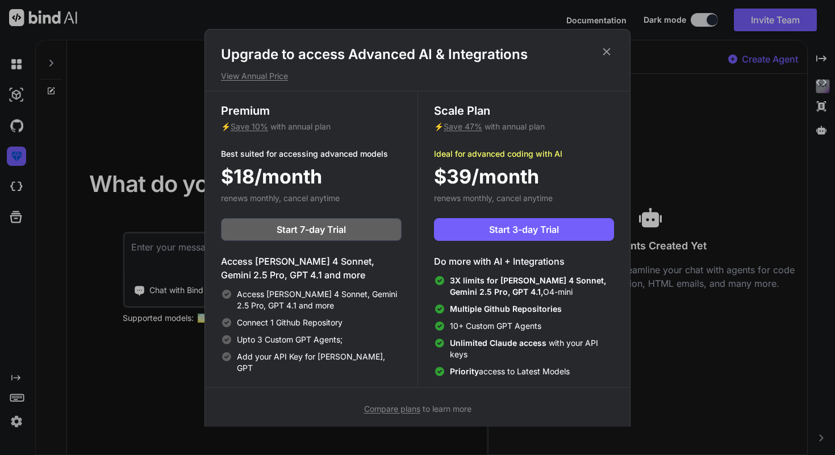
click at [13, 186] on div "Upgrade to access Advanced AI & Integrations View Annual Price Premium ⚡ Save 1…" at bounding box center [417, 227] width 835 height 455
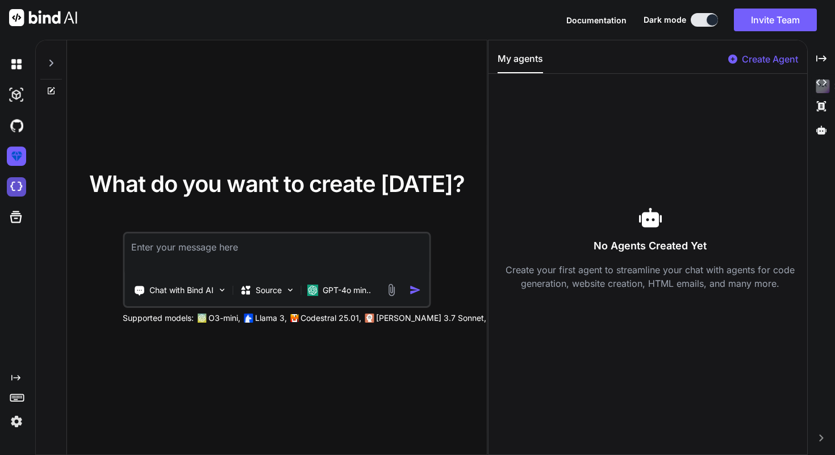
click at [15, 190] on img at bounding box center [16, 186] width 19 height 19
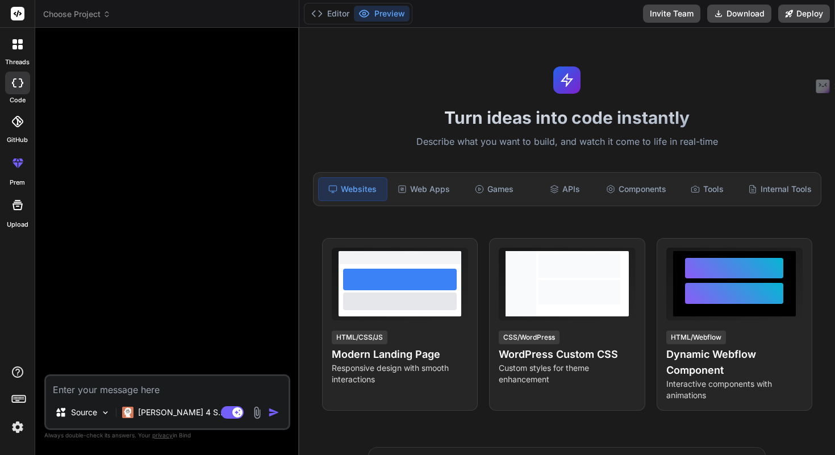
type textarea "x"
click at [425, 192] on div "Web Apps" at bounding box center [424, 189] width 68 height 24
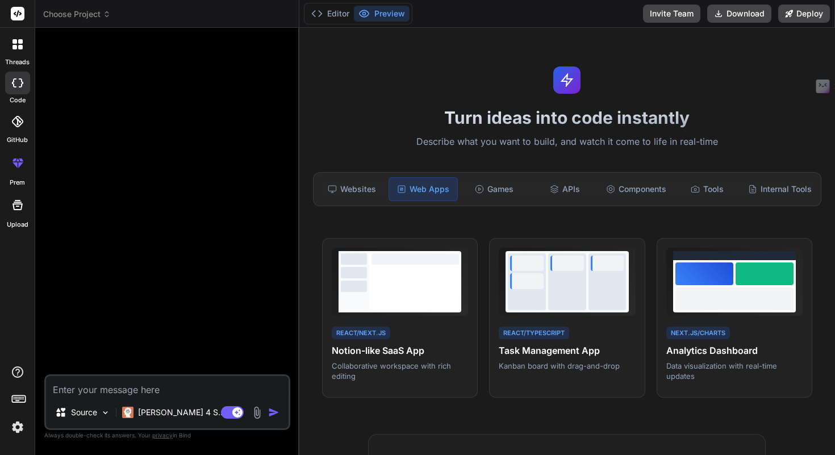
click at [173, 387] on textarea at bounding box center [167, 386] width 242 height 20
type textarea "a"
type textarea "x"
type textarea "ad"
type textarea "x"
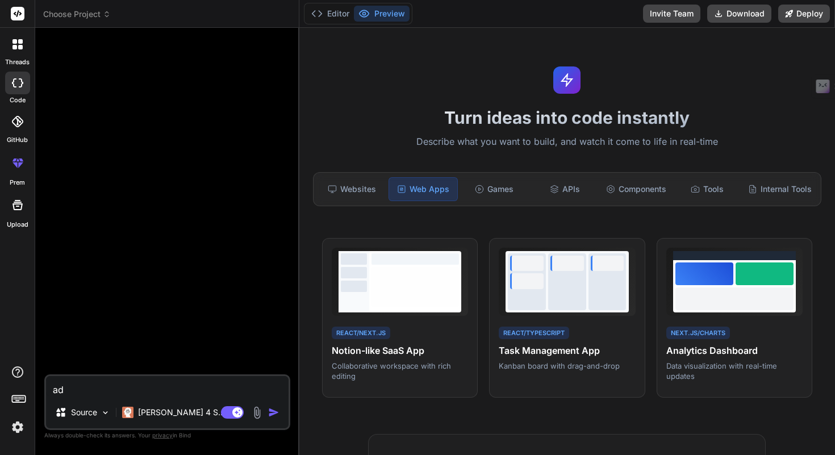
type textarea "ada"
type textarea "x"
type textarea "adat"
type textarea "x"
type textarea "adatt"
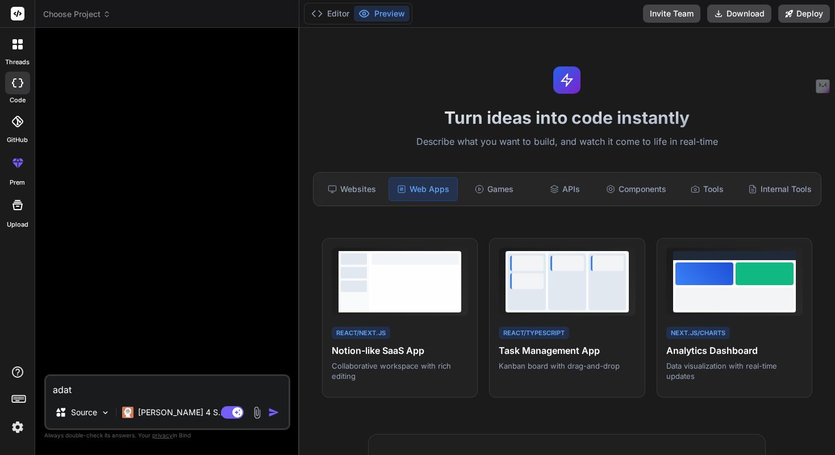
type textarea "x"
type textarea "adatta"
type textarea "x"
type textarea "adatta"
type textarea "x"
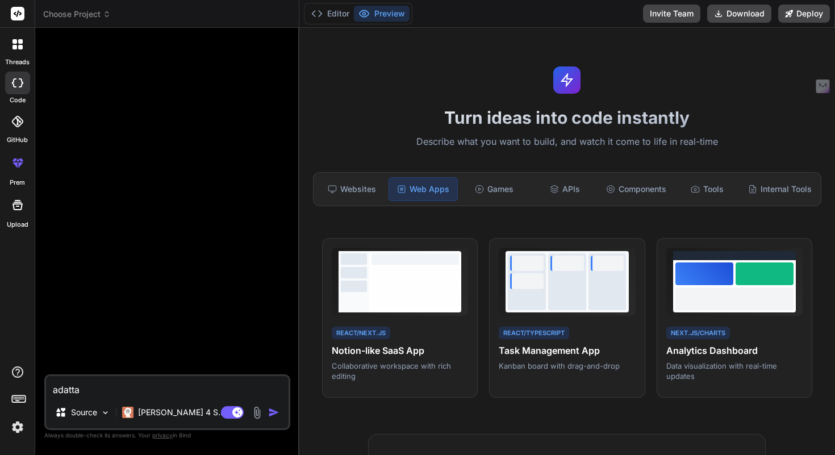
type textarea "adatta q"
type textarea "x"
type textarea "adatta qu"
type textarea "x"
type textarea "adatta que"
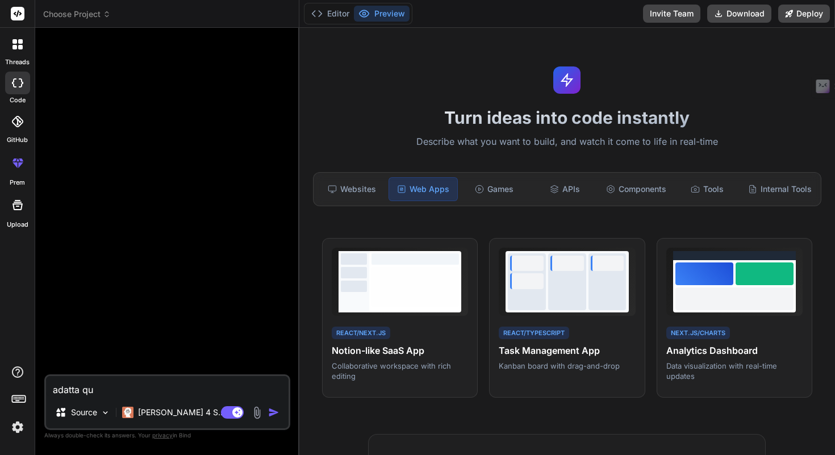
type textarea "x"
type textarea "adatta ques"
type textarea "x"
type textarea "adatta quest"
type textarea "x"
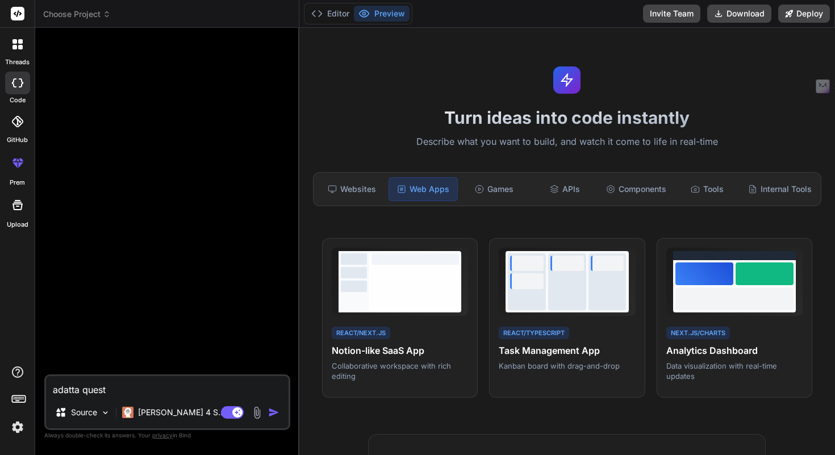
type textarea "adatta questo"
type textarea "x"
type textarea "adatta questo"
type textarea "x"
type textarea "adatta questo p"
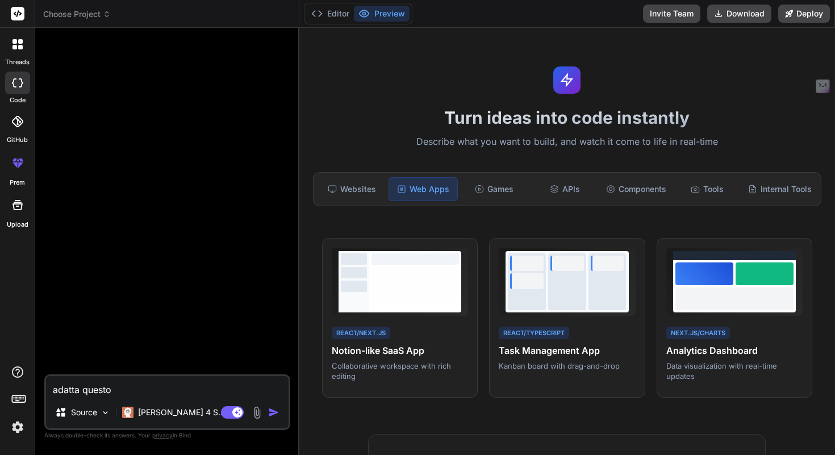
type textarea "x"
type textarea "adatta questo pr"
type textarea "x"
type textarea "adatta questo pro"
type textarea "x"
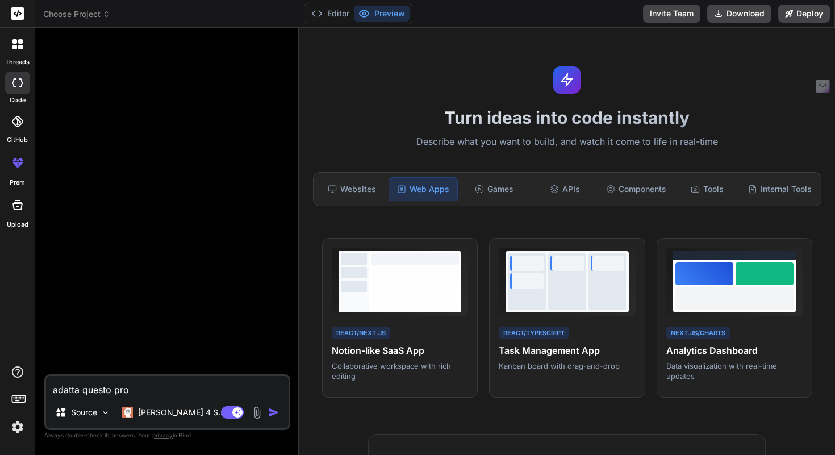
type textarea "adatta questo pr"
type textarea "x"
type textarea "adatta questo p"
type textarea "x"
type textarea "adatta questo pr"
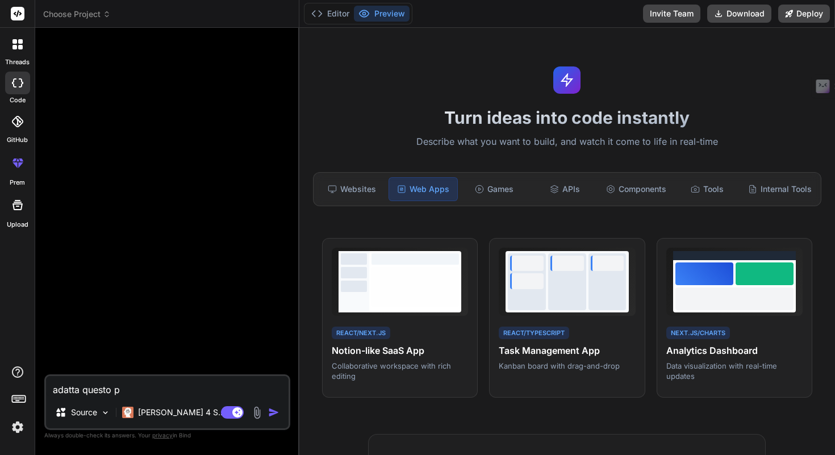
type textarea "x"
type textarea "adatta questo pro"
type textarea "x"
type textarea "adatta questo prog"
type textarea "x"
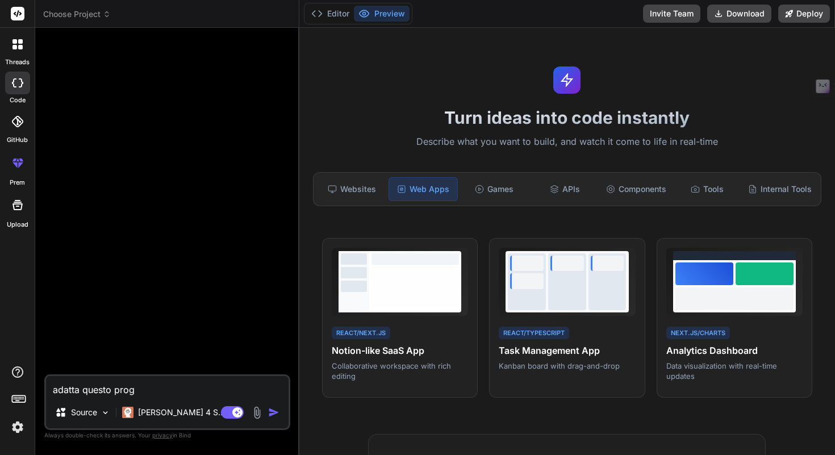
type textarea "adatta questo proge"
type textarea "x"
type textarea "adatta questo proget"
type textarea "x"
type textarea "adatta questo progett"
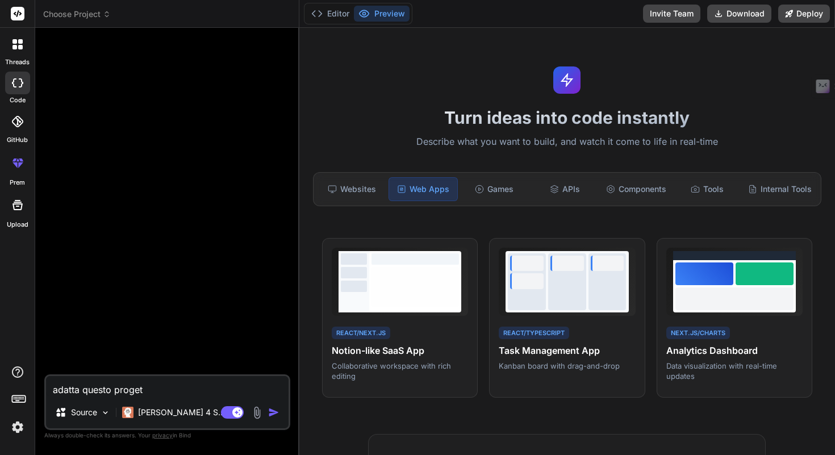
type textarea "x"
type textarea "adatta questo progetto"
type textarea "x"
type textarea "adatta questo progetto"
type textarea "x"
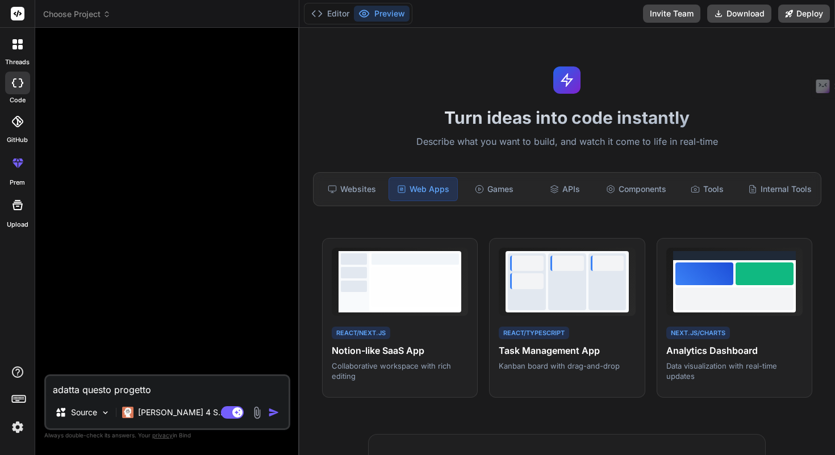
type textarea "adatta questo progetto p"
type textarea "x"
type textarea "adatta questo progetto pe"
type textarea "x"
type textarea "adatta questo progetto per"
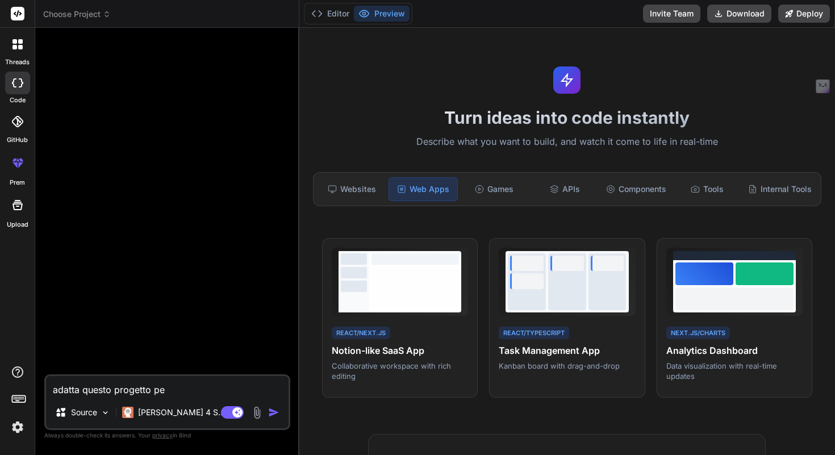
type textarea "x"
type textarea "adatta questo progetto per"
type textarea "x"
type textarea "adatta questo progetto per u"
type textarea "x"
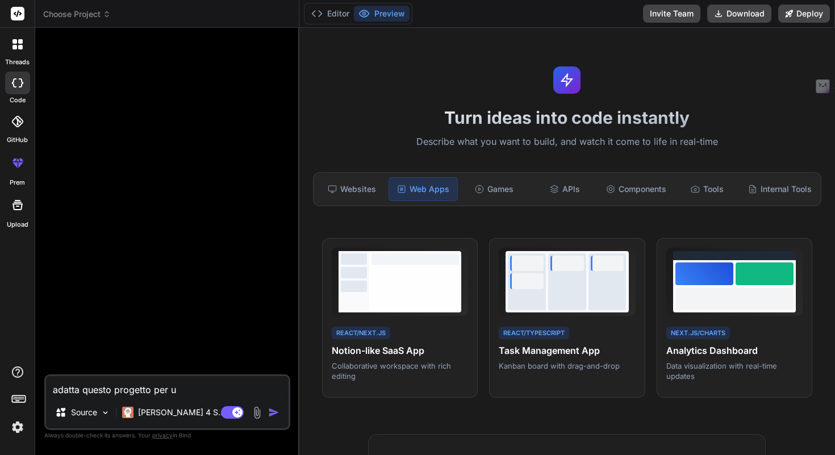
type textarea "adatta questo progetto per un"
type textarea "x"
type textarea "adatta questo progetto per una"
type textarea "x"
type textarea "adatta questo progetto per una"
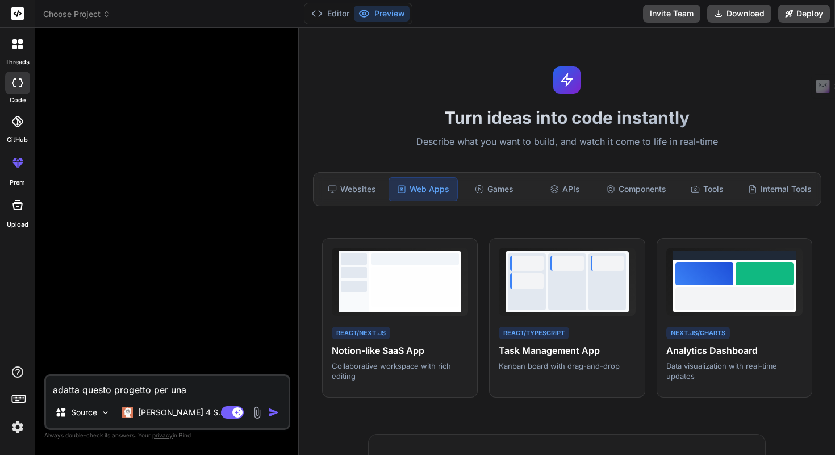
type textarea "x"
type textarea "adatta questo progetto per una w"
type textarea "x"
type textarea "adatta questo progetto per una we"
type textarea "x"
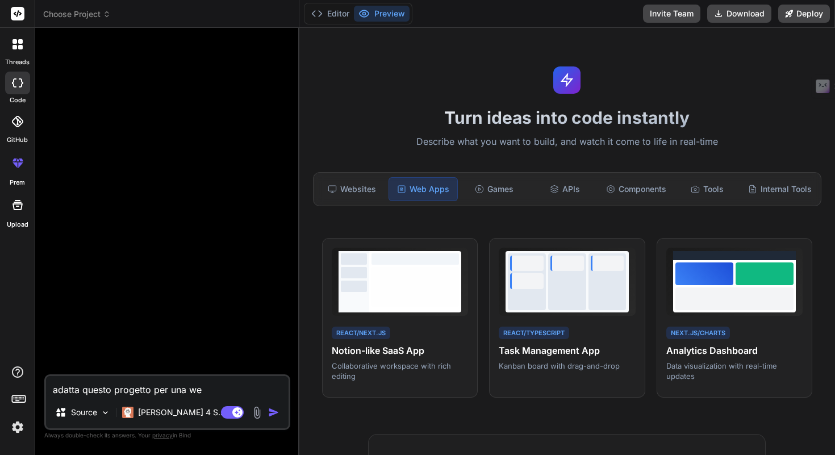
type textarea "adatta questo progetto per una web"
type textarea "x"
type textarea "adatta questo progetto per una web"
type textarea "x"
type textarea "adatta questo progetto per una web a"
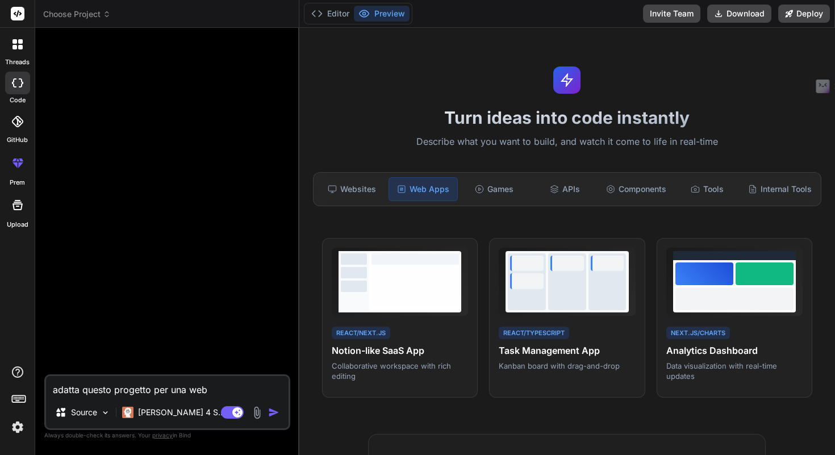
type textarea "x"
type textarea "adatta questo progetto per una web ap"
type textarea "x"
type textarea "adatta questo progetto per una web app"
type textarea "x"
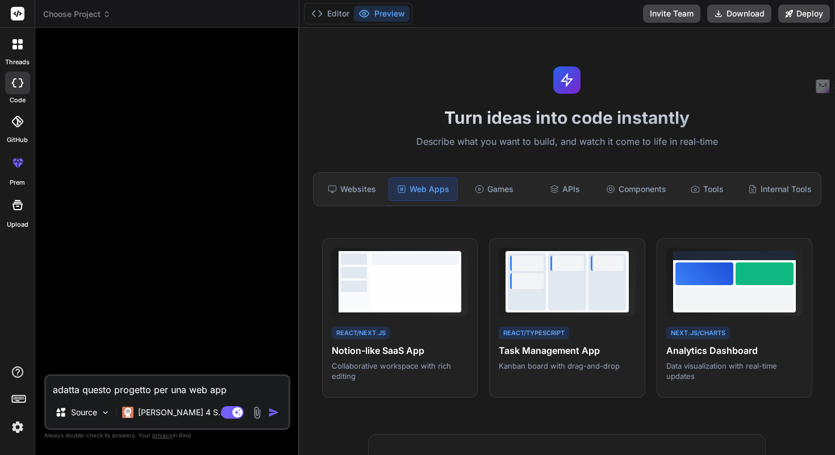
type textarea "adatta questo progetto per una web apps"
type textarea "x"
type textarea "adatta questo progetto per una web apps"
type textarea "x"
paste textarea "Loremips Dolorsi Amet 5 — Consect adi elitsedd e tempor inci (utlabore etdolore…"
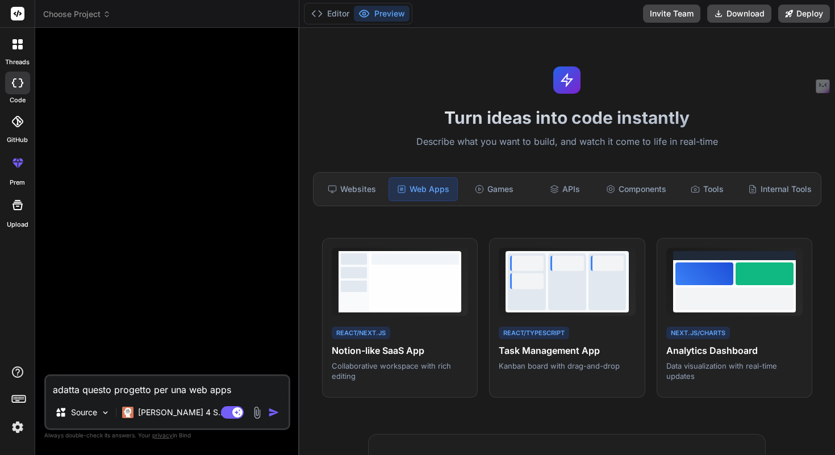
type textarea "loremi dolors ametcons adi eli sed doei Temporin Utlabor Etdo 0 — Magnaal eni a…"
type textarea "x"
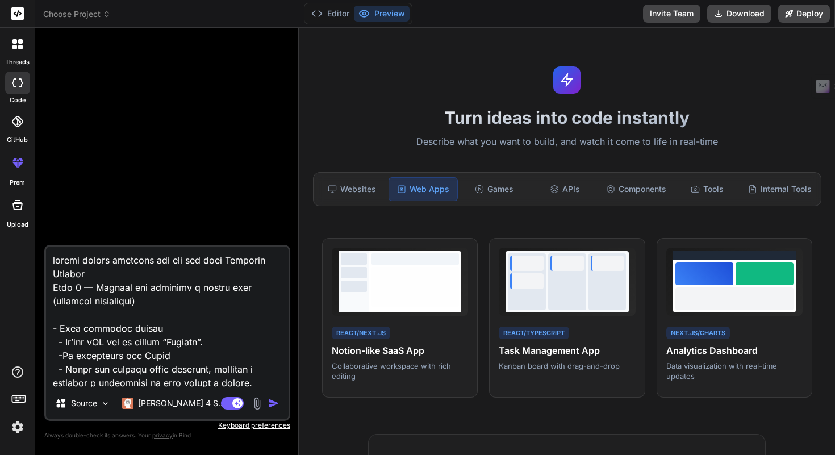
scroll to position [15007, 0]
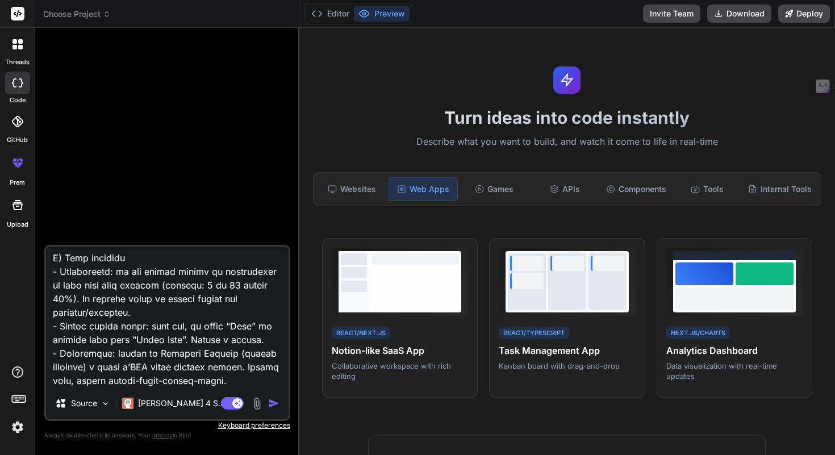
type textarea "loremi dolors ametcons adi eli sed doei Temporin Utlabor Etdo 0 — Magnaal eni a…"
click at [275, 404] on img "button" at bounding box center [273, 403] width 11 height 11
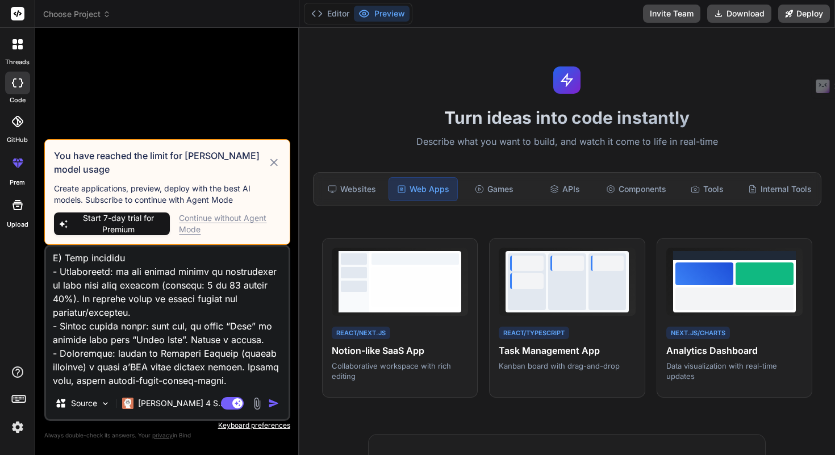
click at [191, 218] on div "Continue without Agent Mode" at bounding box center [229, 223] width 101 height 23
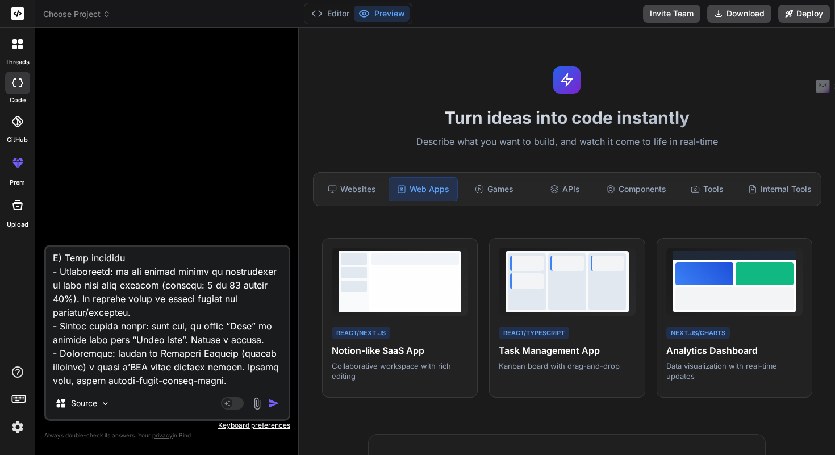
click at [276, 404] on img "button" at bounding box center [273, 403] width 11 height 11
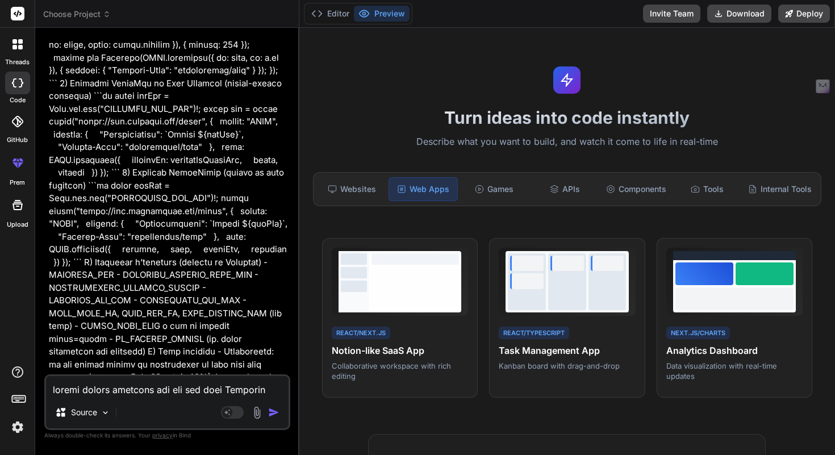
scroll to position [7205, 0]
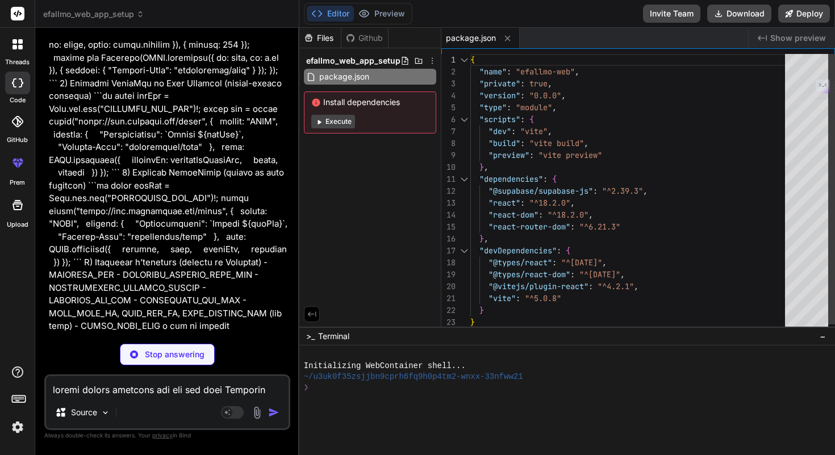
type textarea "x"
type textarea "<div id="root"></div> <script type="module" src="/src/main.jsx"></script> </bod…"
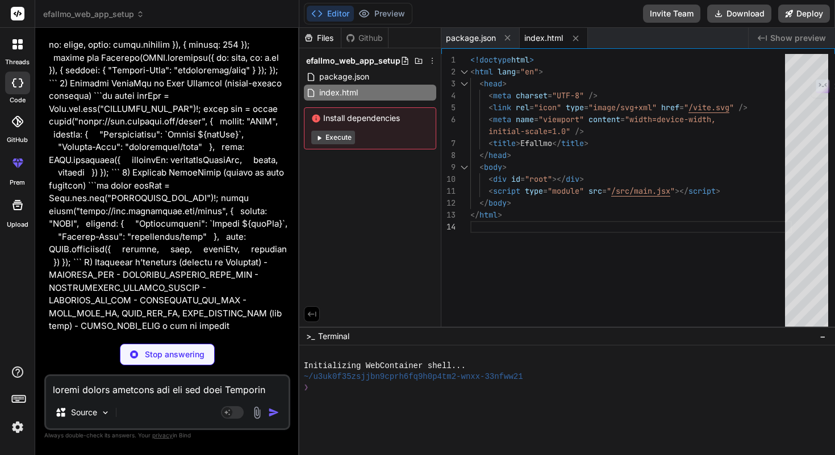
type textarea "x"
type textarea "</Router> </React.StrictMode>, );"
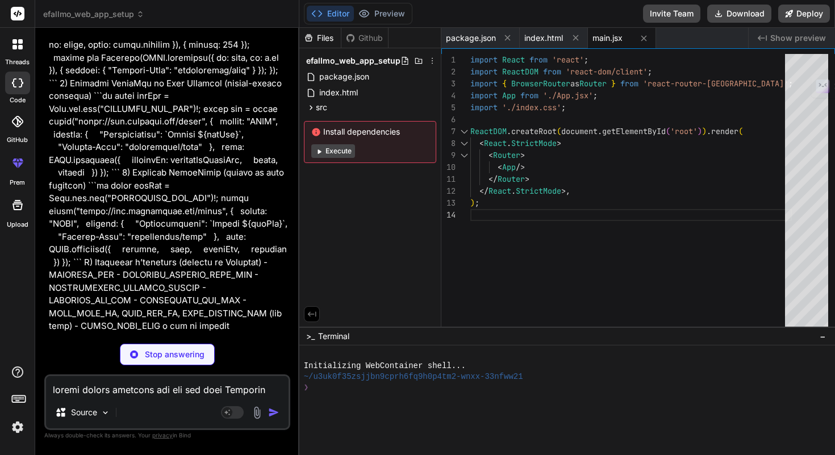
type textarea "x"
type textarea "} /> </Routes> </div> ); } export default App;"
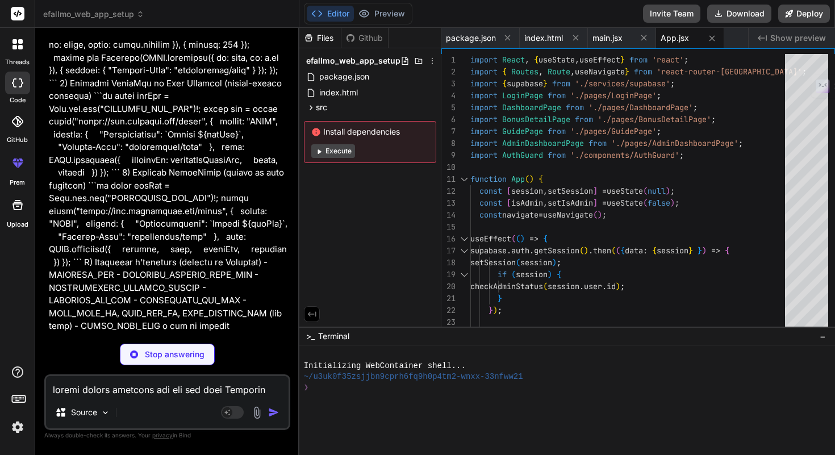
type textarea "x"
type textarea "padding: 20px; background-color: #f9f9f9; }"
type textarea "x"
type textarea "import { createClient } from '@supabase/supabase-js'; // Replace with your actu…"
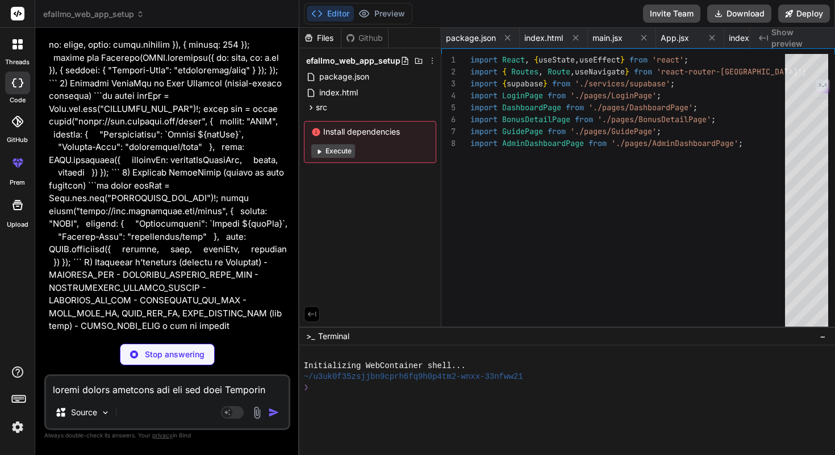
type textarea "x"
type textarea "export default AuthGuard;"
type textarea "x"
type textarea "} export default LoginPage;"
type textarea "x"
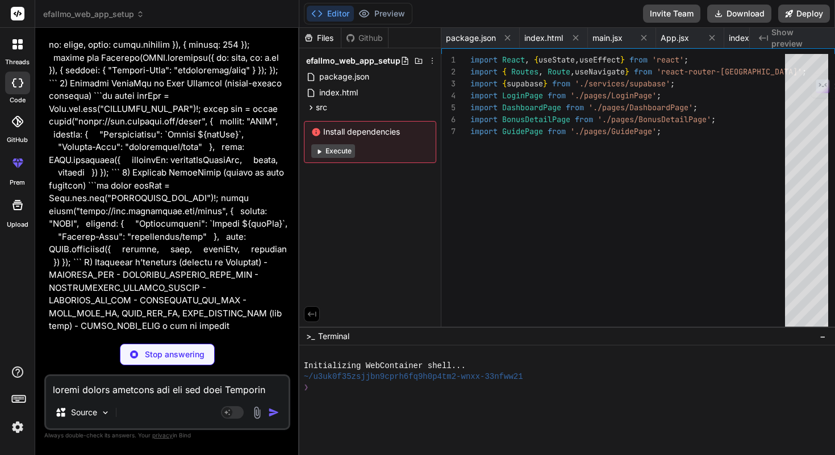
type textarea "</div> )) )} </div> </div> ); } export default DashboardPage;"
type textarea "x"
type textarea "} export default BonusDetailPage;"
type textarea "x"
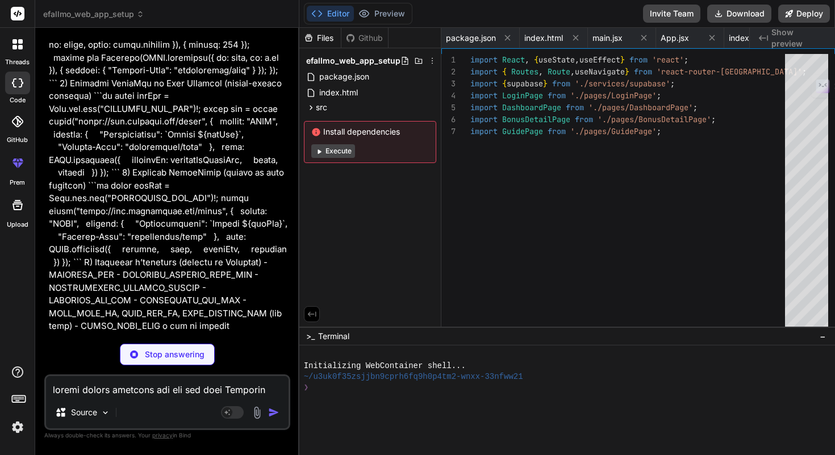
type textarea ">} /> <Route path="settings" element={<AdminSettings />} /> </Routes> </div> </…"
type textarea "x"
type textarea "create trigger trg_refresh_progress_on_bonus_change after update of step_totali…"
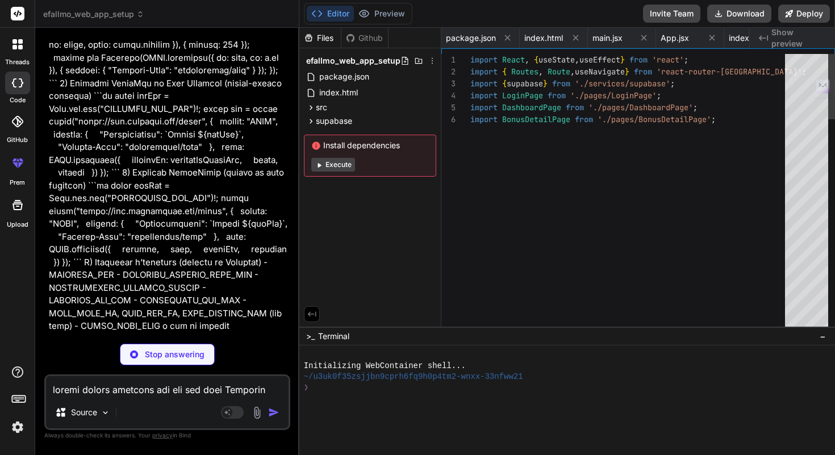
type textarea "x"
type textarea "});"
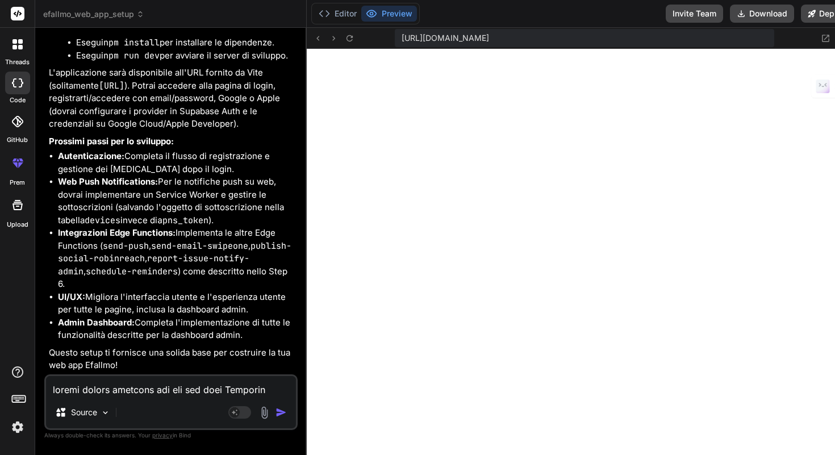
scroll to position [8639, 0]
click at [169, 387] on textarea at bounding box center [171, 386] width 250 height 20
click at [332, 18] on button "Editor" at bounding box center [337, 14] width 47 height 16
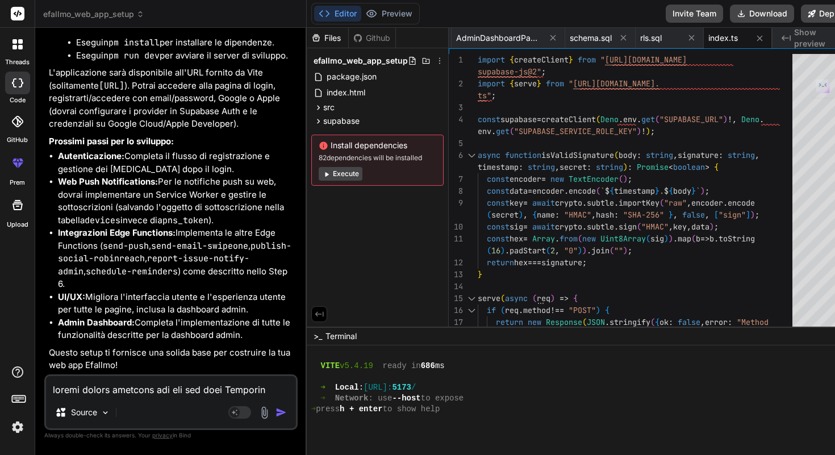
click at [343, 177] on button "Execute" at bounding box center [341, 174] width 44 height 14
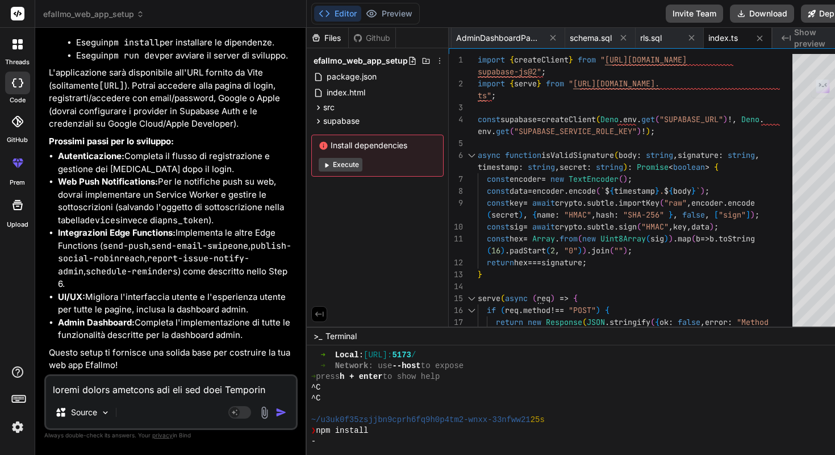
scroll to position [432, 0]
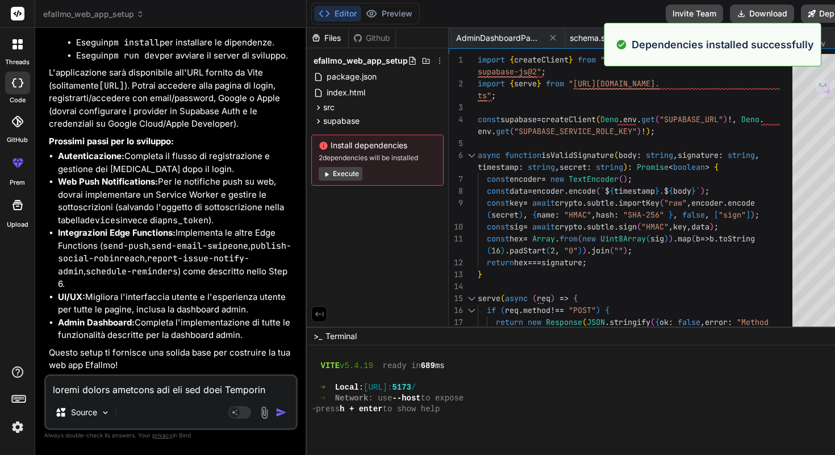
click at [343, 177] on button "Execute" at bounding box center [341, 174] width 44 height 14
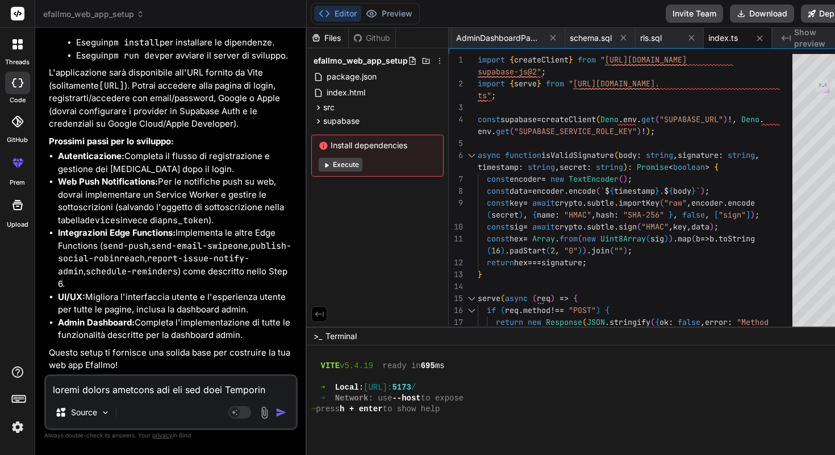
scroll to position [831, 0]
click at [337, 166] on button "Execute" at bounding box center [341, 165] width 44 height 14
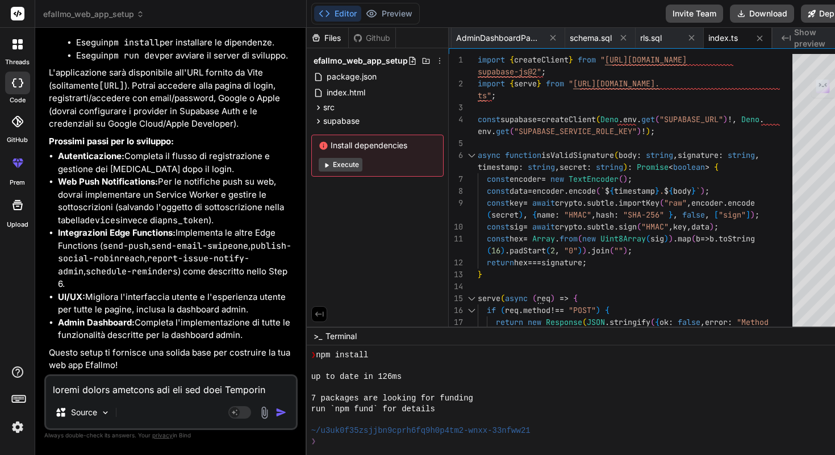
scroll to position [939, 0]
type textarea "x"
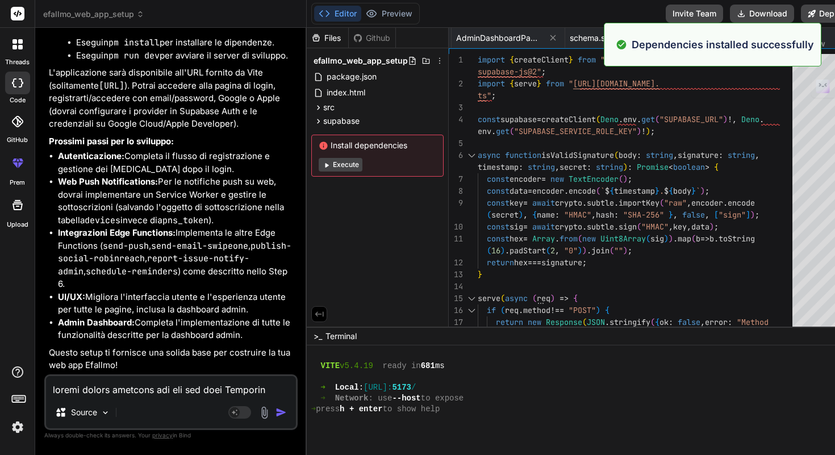
scroll to position [1079, 0]
click at [367, 45] on div "Files Github" at bounding box center [351, 38] width 89 height 20
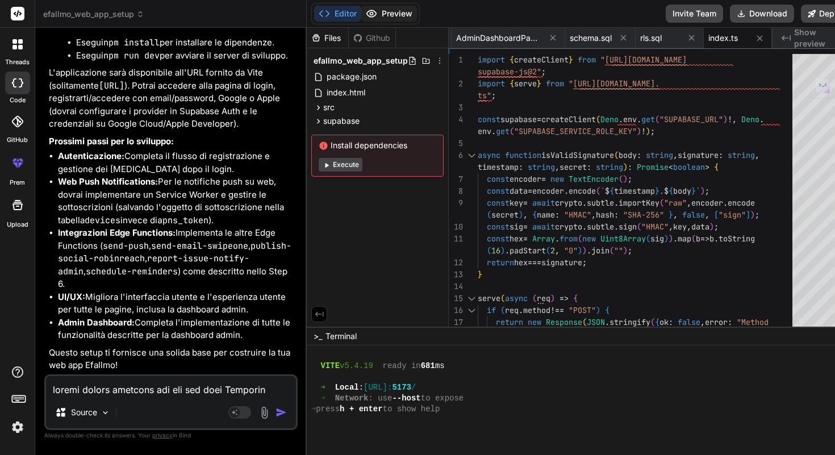
click at [379, 15] on button "Preview" at bounding box center [389, 14] width 56 height 16
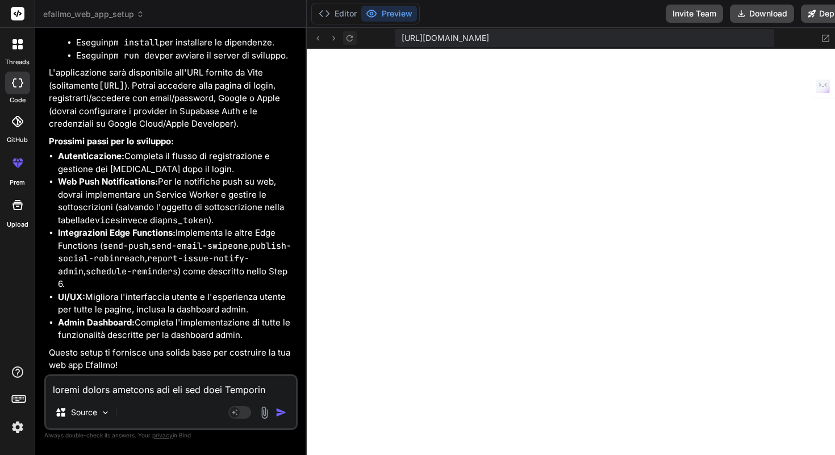
click at [345, 40] on icon at bounding box center [350, 39] width 10 height 10
click at [167, 392] on textarea at bounding box center [171, 386] width 250 height 20
type textarea "m"
type textarea "x"
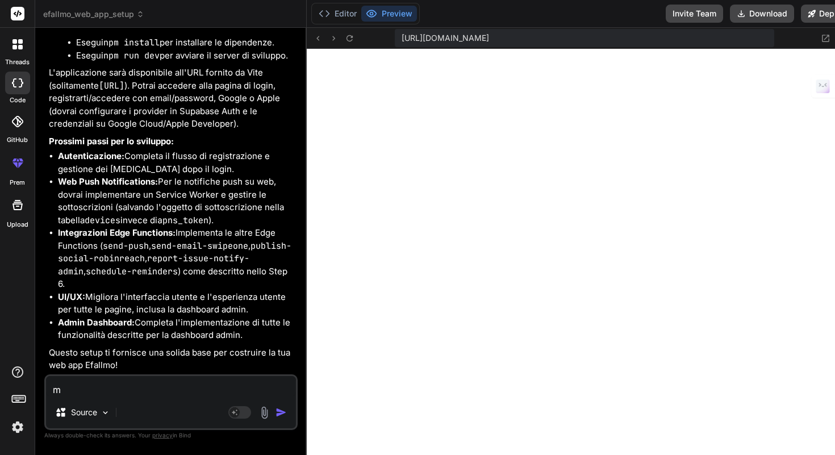
type textarea "mi"
type textarea "x"
type textarea "mi"
type textarea "x"
type textarea "mi r"
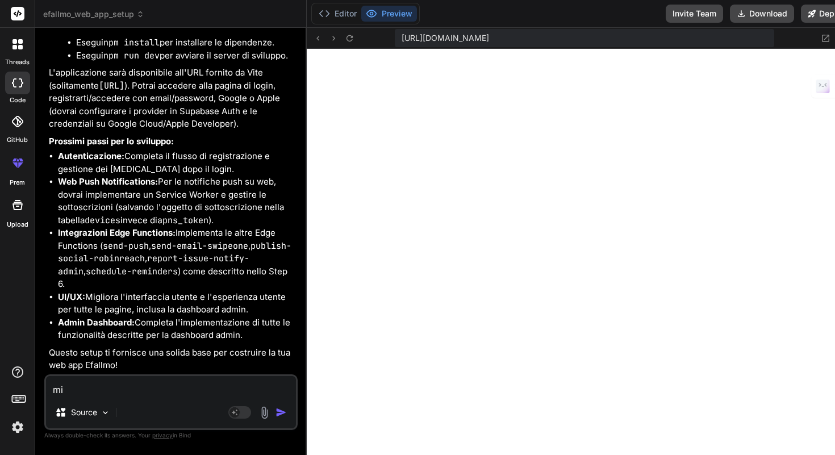
type textarea "x"
type textarea "mi re"
type textarea "x"
type textarea "mi res"
type textarea "x"
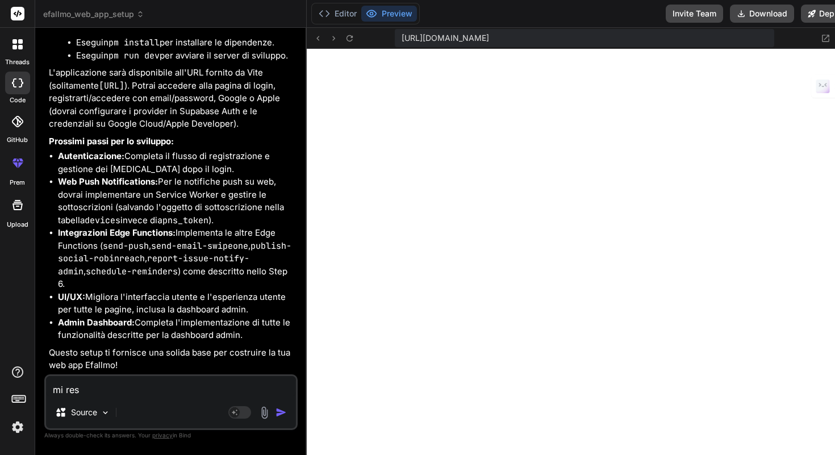
type textarea "mi rest"
type textarea "x"
type textarea "mi resti"
type textarea "x"
type textarea "mi restit"
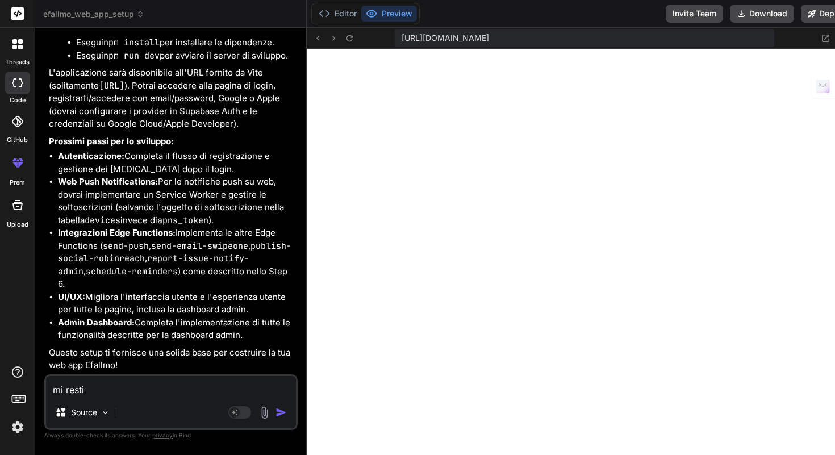
type textarea "x"
type textarea "mi restitu"
type textarea "x"
type textarea "mi restitui"
type textarea "x"
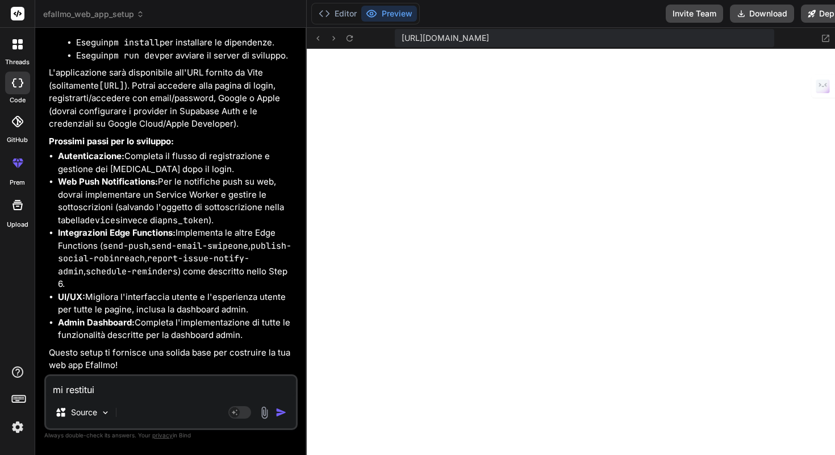
type textarea "mi restituis"
type textarea "x"
type textarea "mi restituisc"
type textarea "x"
type textarea "mi restituisce"
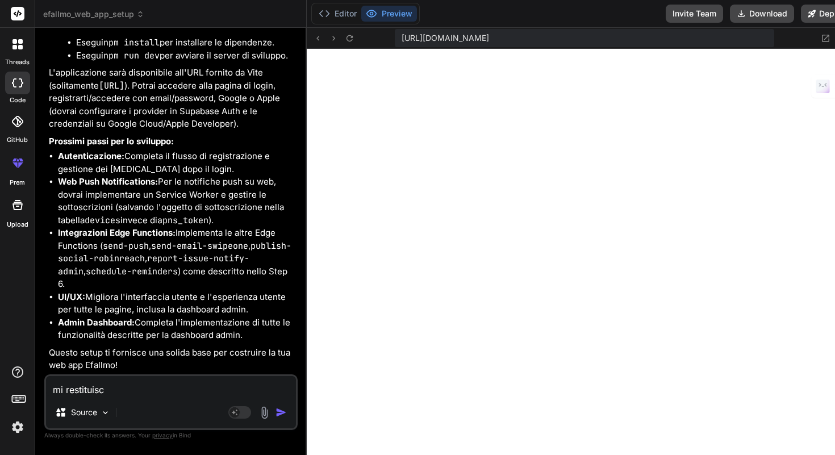
type textarea "x"
type textarea "mi restituisce"
type textarea "x"
type textarea "mi restituisce u"
type textarea "x"
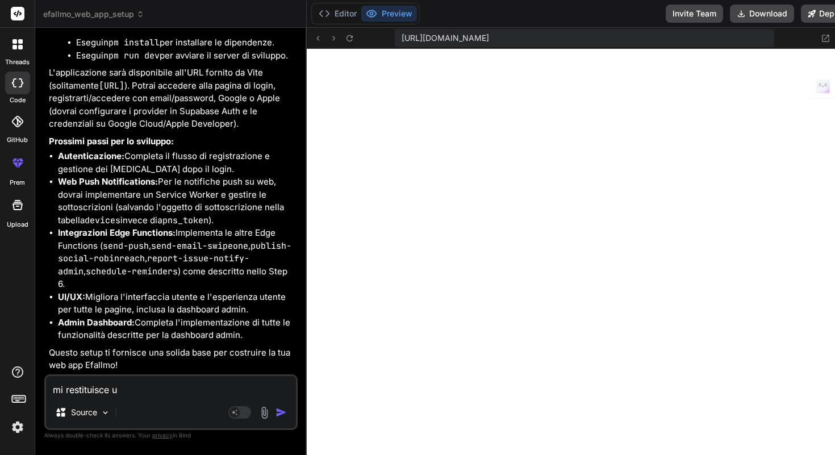
type textarea "mi restituisce un"
type textarea "x"
type textarea "mi restituisce una"
type textarea "x"
type textarea "mi restituisce una"
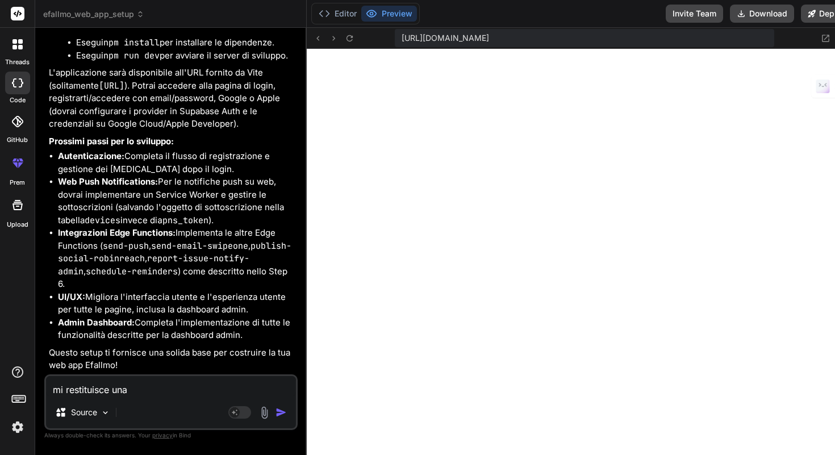
type textarea "x"
type textarea "mi restituisce una p"
type textarea "x"
type textarea "mi restituisce una pa"
type textarea "x"
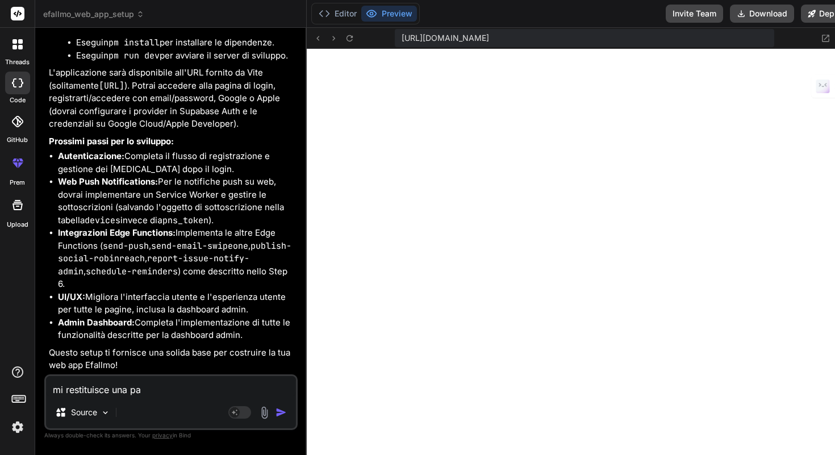
type textarea "mi restituisce una pag"
type textarea "x"
type textarea "mi restituisce una pagi"
type textarea "x"
type textarea "mi restituisce una pagin"
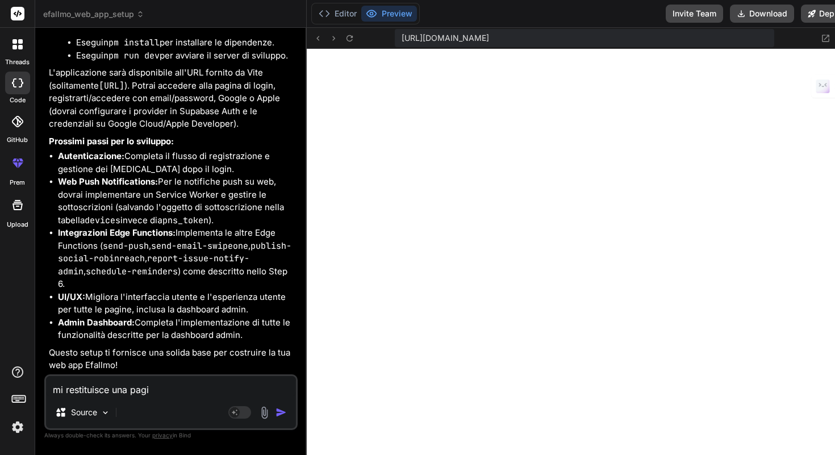
type textarea "x"
type textarea "mi restituisce una pagina"
type textarea "x"
type textarea "mi restituisce una pagina"
type textarea "x"
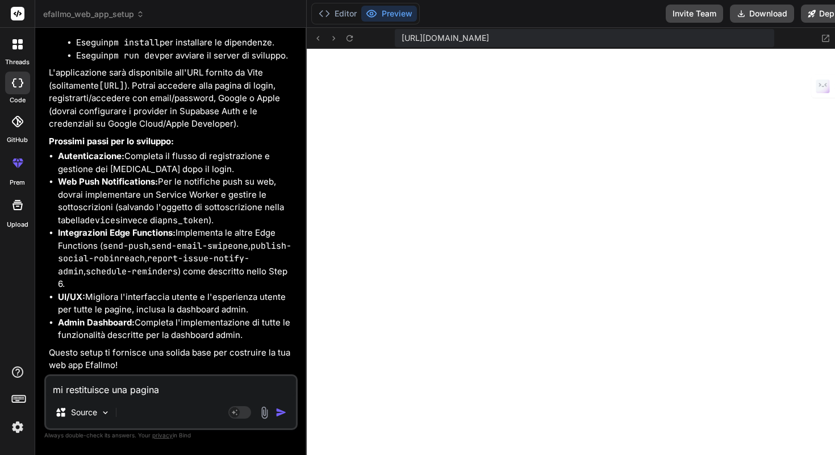
type textarea "mi restituisce una pagina b"
type textarea "x"
type textarea "mi restituisce una pagina bi"
type textarea "x"
type textarea "mi restituisce una pagina bia"
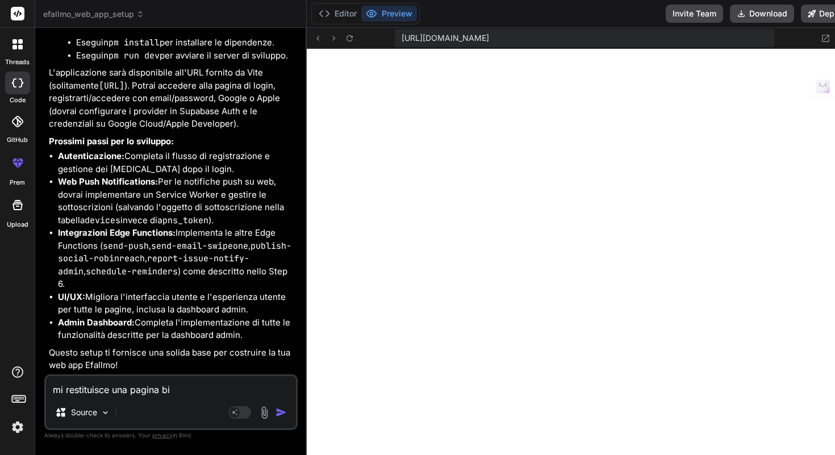
type textarea "x"
type textarea "mi restituisce una pagina bian"
type textarea "x"
type textarea "mi restituisce una pagina bianc"
type textarea "x"
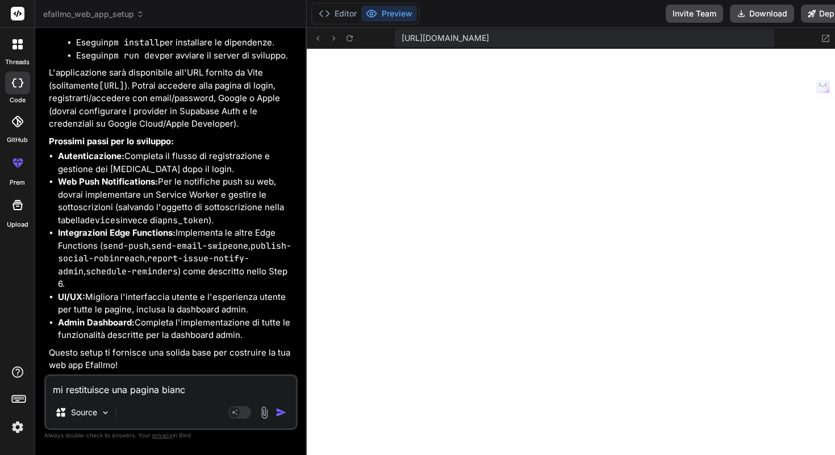
type textarea "mi restituisce una pagina bianca"
type textarea "x"
type textarea "mi restituisce una pagina bianca"
type textarea "x"
type textarea "mi restituisce una pagina bianca f"
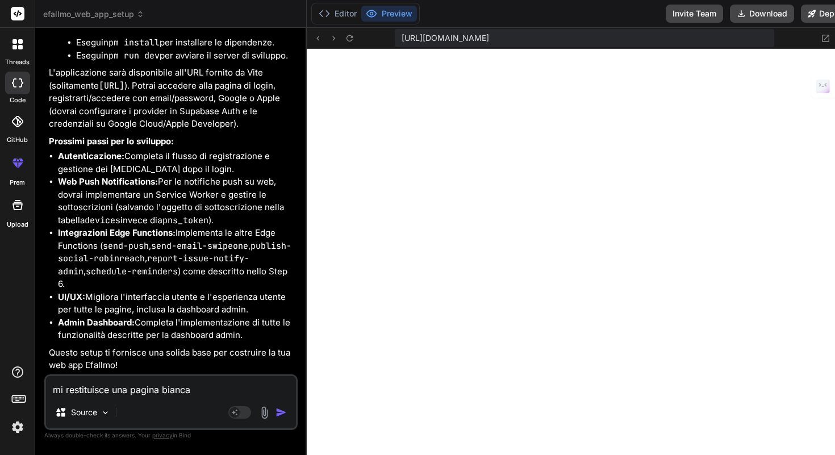
type textarea "x"
type textarea "mi restituisce una pagina bianca fo"
type textarea "x"
type textarea "mi restituisce una pagina bianca for"
type textarea "x"
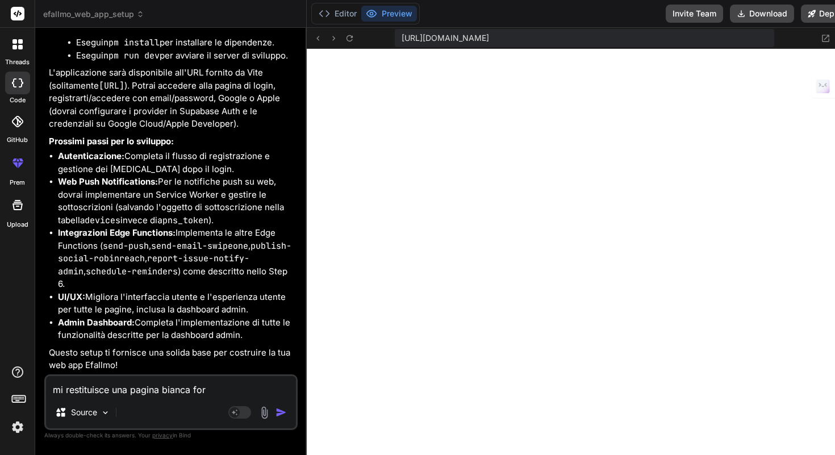
type textarea "mi restituisce una pagina [PERSON_NAME]"
type textarea "x"
type textarea "mi restituisce una pagina bianca forse"
type textarea "x"
type textarea "mi restituisce una pagina bianca forse"
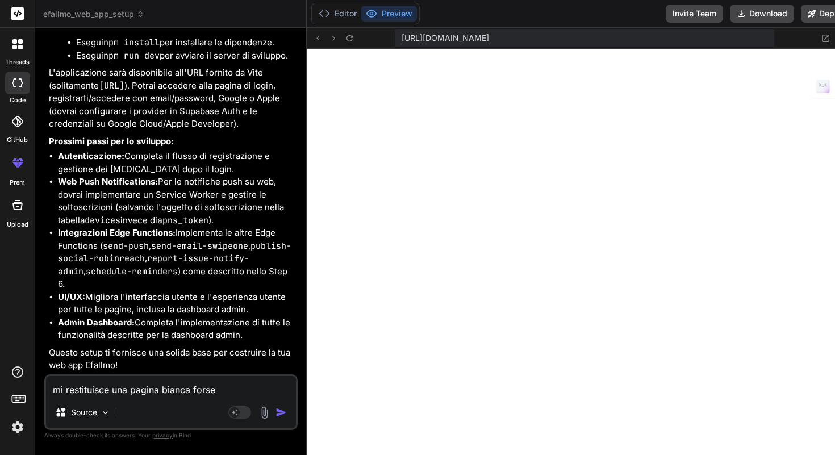
type textarea "x"
type textarea "mi restituisce una pagina bianca forse p"
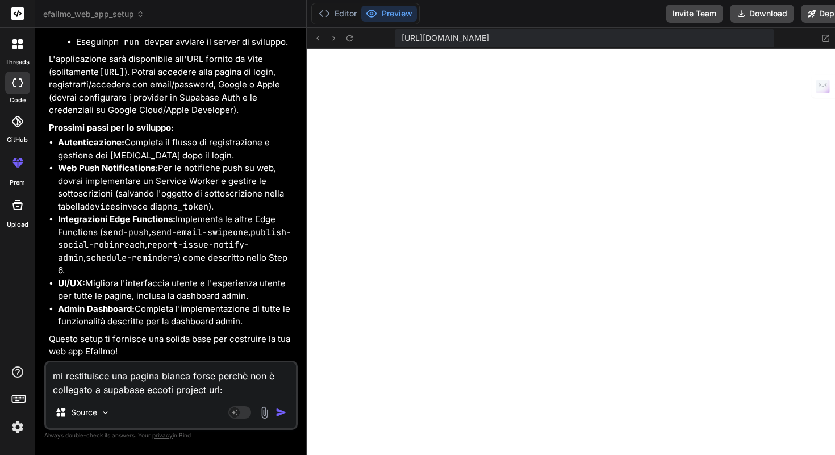
paste textarea "[URL][DOMAIN_NAME]"
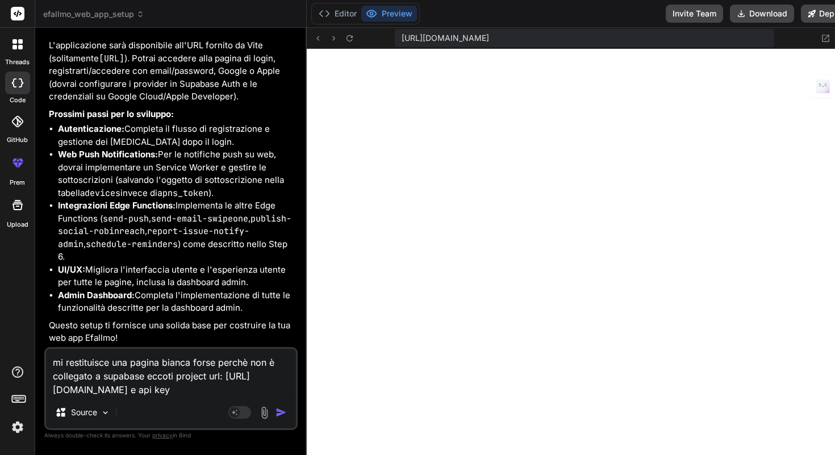
paste textarea "[SECURITY_DATA]"
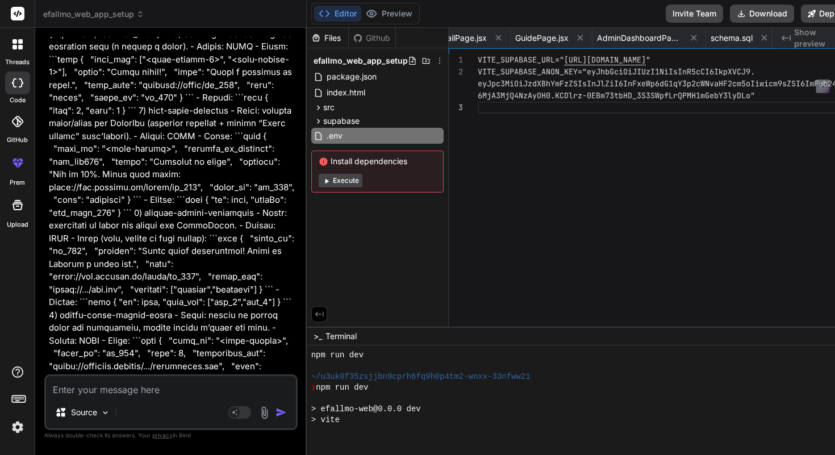
scroll to position [1467, 0]
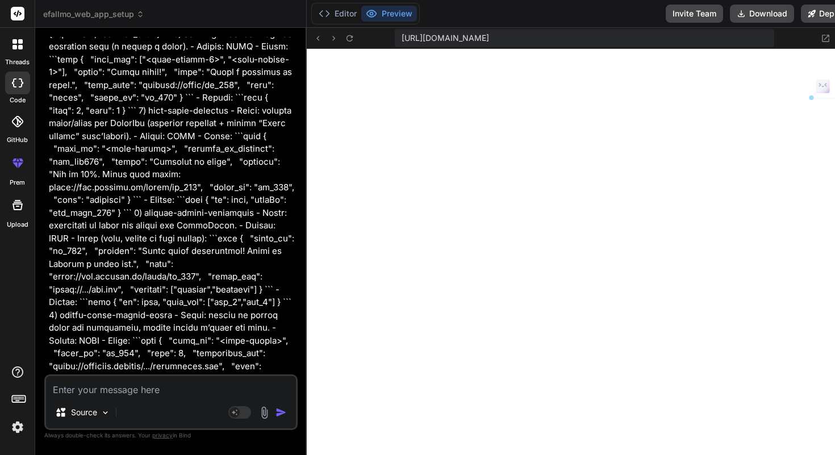
drag, startPoint x: 410, startPoint y: 278, endPoint x: 281, endPoint y: 240, distance: 134.3
click at [246, 248] on div "Bind AI Web Search Created with Pixso. Code Generator You Bind AI Certamente! A…" at bounding box center [170, 241] width 271 height 427
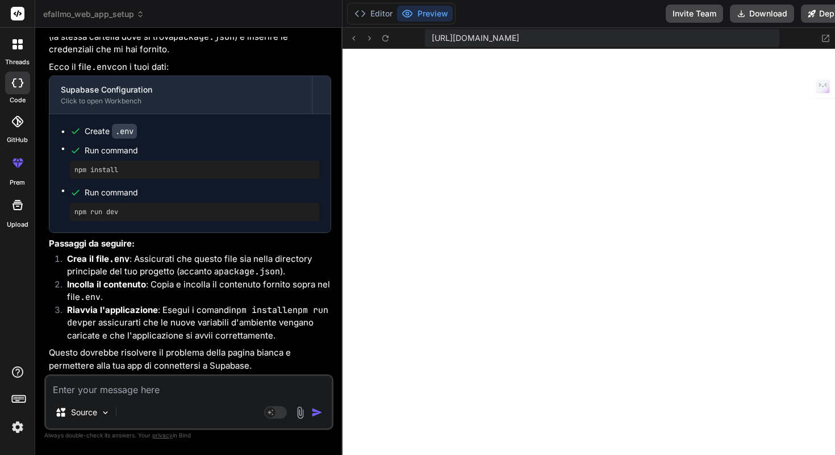
scroll to position [10463, 0]
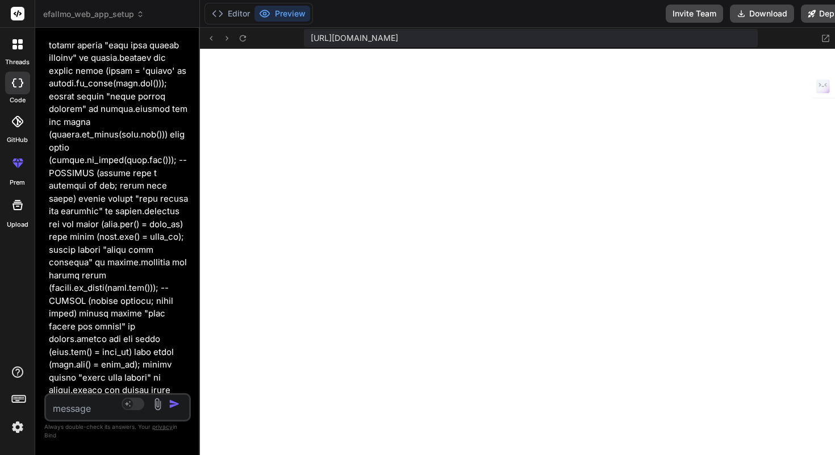
drag, startPoint x: 411, startPoint y: 201, endPoint x: 8, endPoint y: 166, distance: 404.8
click at [8, 166] on div "threads code GitHub prem Upload efallmo_web_app_setup Created with Pixso. Bind …" at bounding box center [417, 227] width 835 height 455
click at [147, 412] on textarea at bounding box center [105, 405] width 119 height 20
paste textarea "Implement registration flow"
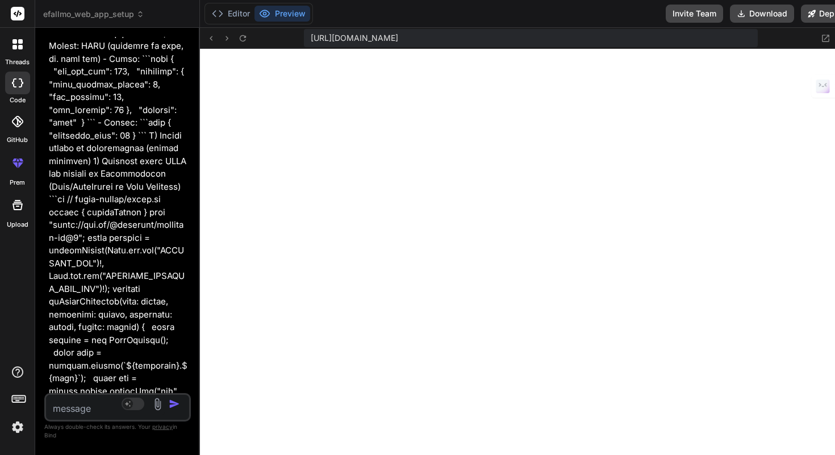
scroll to position [12283, 0]
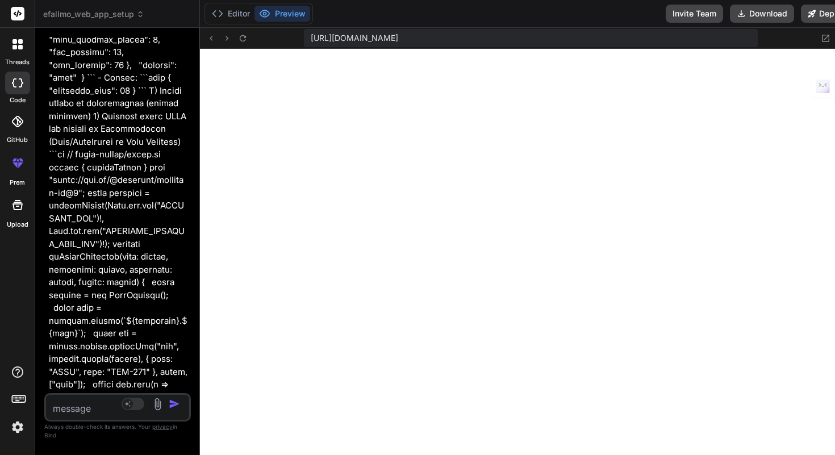
click at [118, 415] on textarea at bounding box center [105, 405] width 119 height 20
paste textarea "Could not find the table 'public.profiles' in the schema cache"
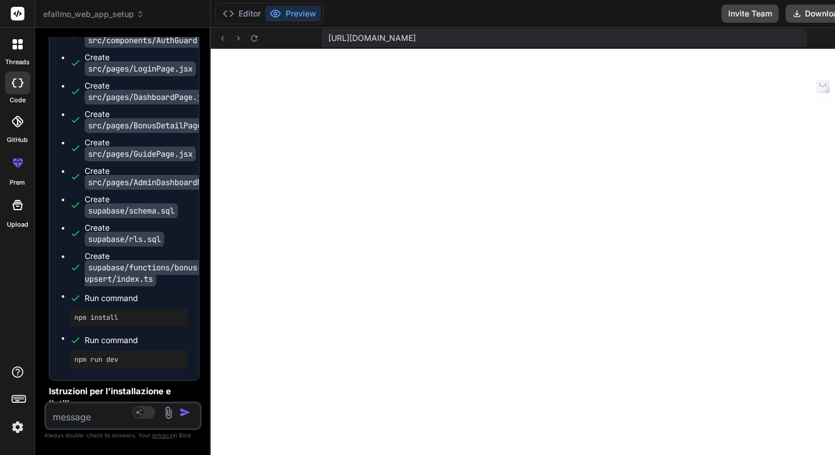
scroll to position [13191, 0]
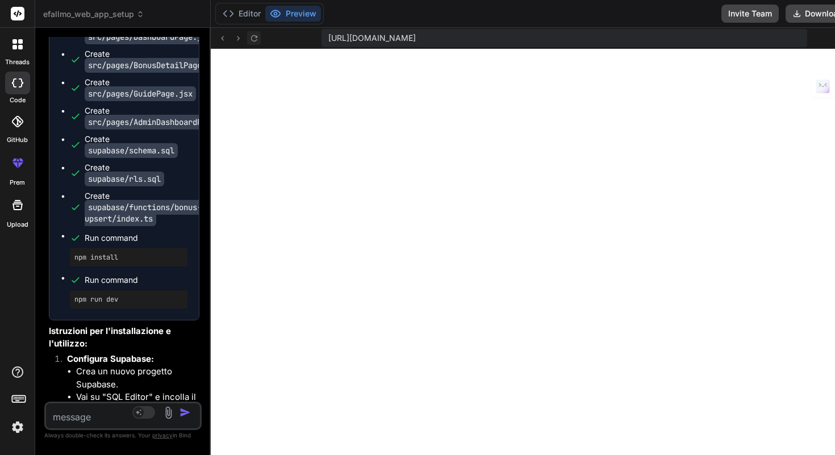
click at [259, 39] on icon at bounding box center [254, 39] width 10 height 10
click at [133, 415] on textarea at bounding box center [110, 413] width 128 height 20
paste textarea "Could not find the table 'public.profiles' in the schema cache"
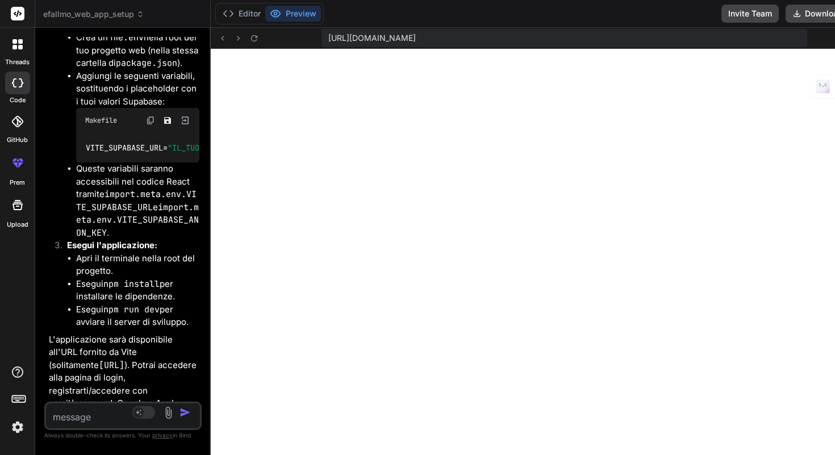
scroll to position [14226, 0]
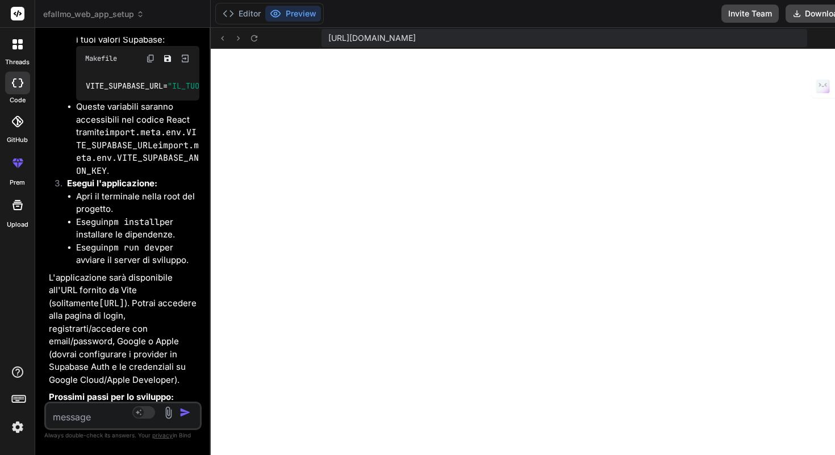
click at [110, 420] on textarea at bounding box center [110, 413] width 128 height 20
paste textarea "Could not find the table 'public.profiles' in the schema cache"
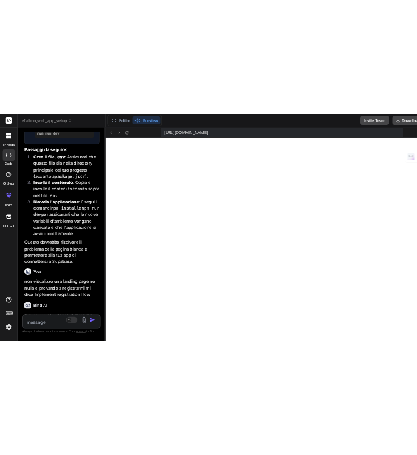
scroll to position [15469, 0]
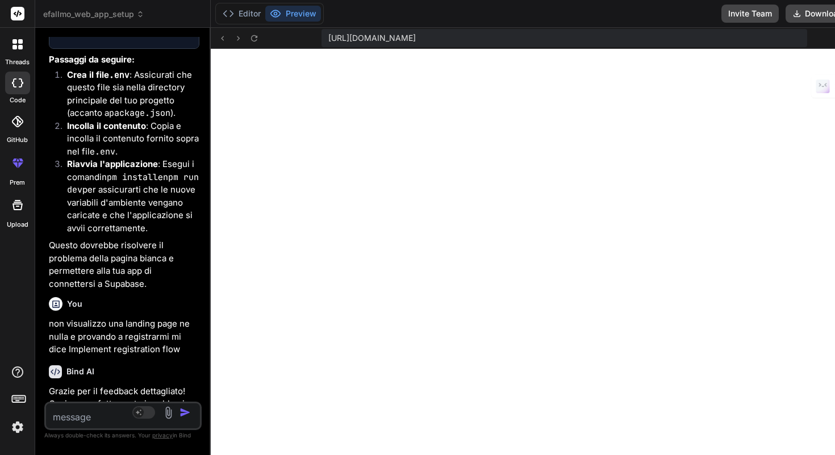
click at [416, 36] on span "[URL][DOMAIN_NAME]" at bounding box center [371, 37] width 87 height 11
click at [416, 35] on span "[URL][DOMAIN_NAME]" at bounding box center [371, 37] width 87 height 11
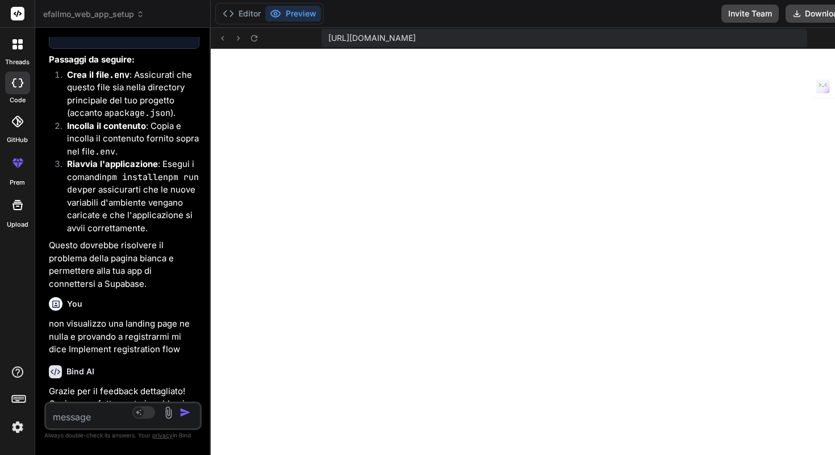
click at [128, 423] on textarea at bounding box center [110, 413] width 128 height 20
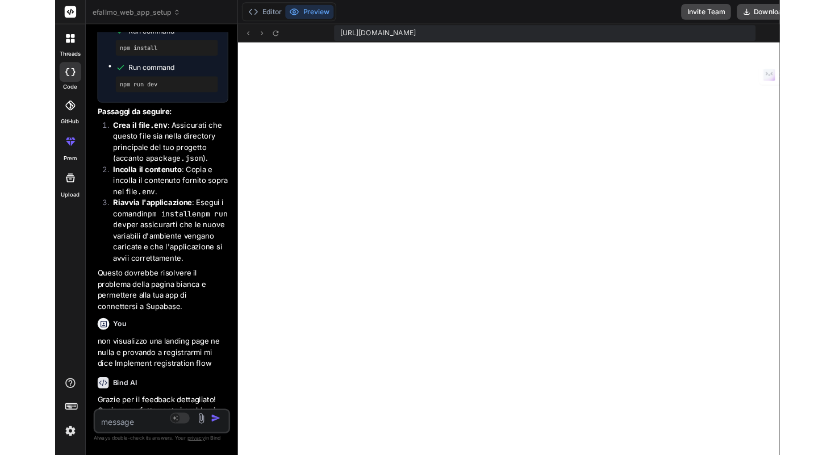
scroll to position [2903, 0]
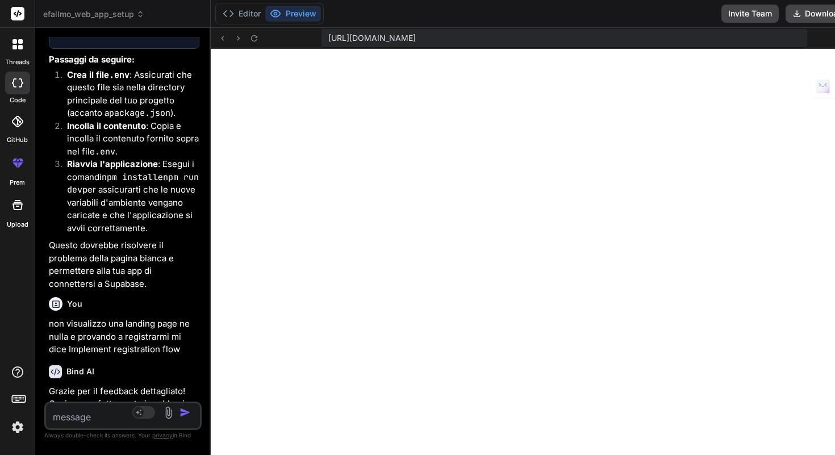
click at [129, 411] on textarea at bounding box center [110, 413] width 128 height 20
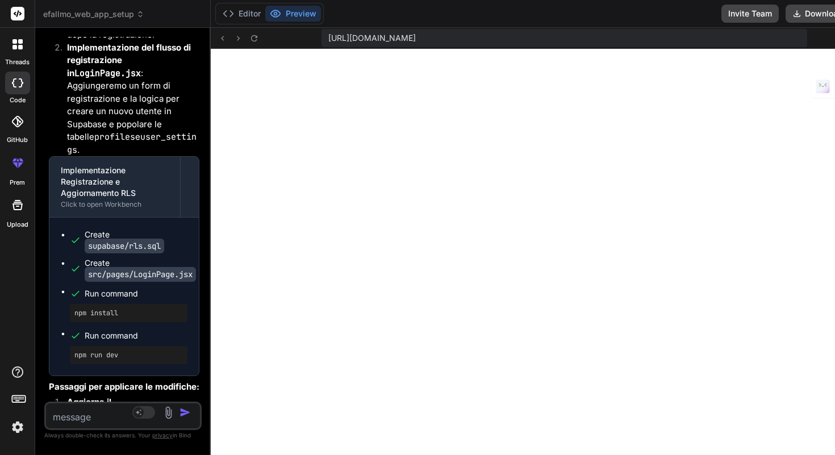
scroll to position [16256, 0]
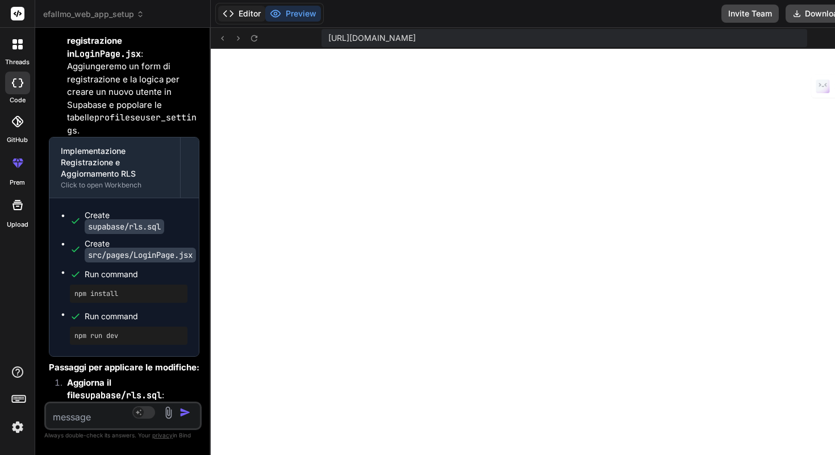
click at [265, 16] on button "Editor" at bounding box center [241, 14] width 47 height 16
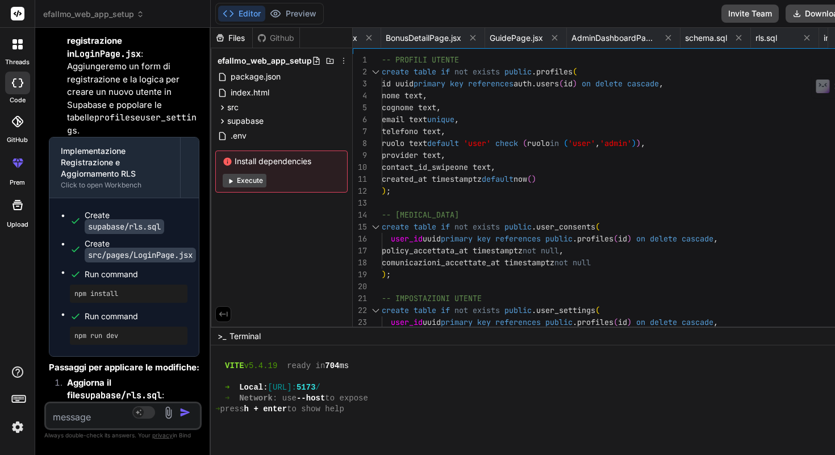
click at [266, 179] on button "Execute" at bounding box center [245, 181] width 44 height 14
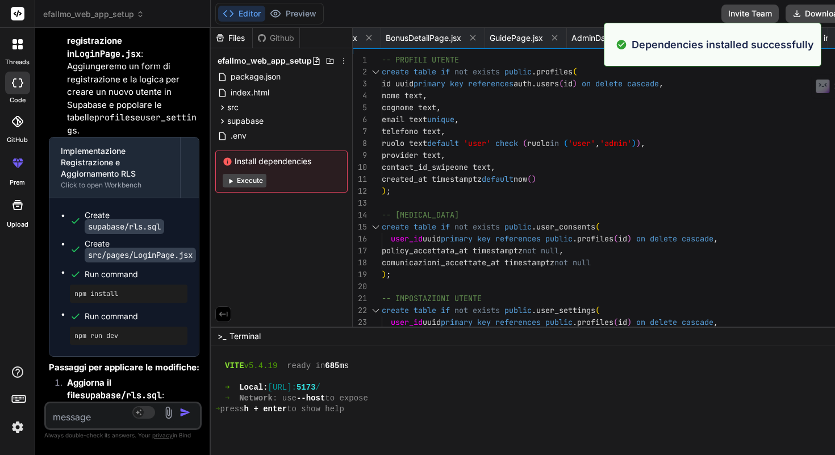
scroll to position [3528, 0]
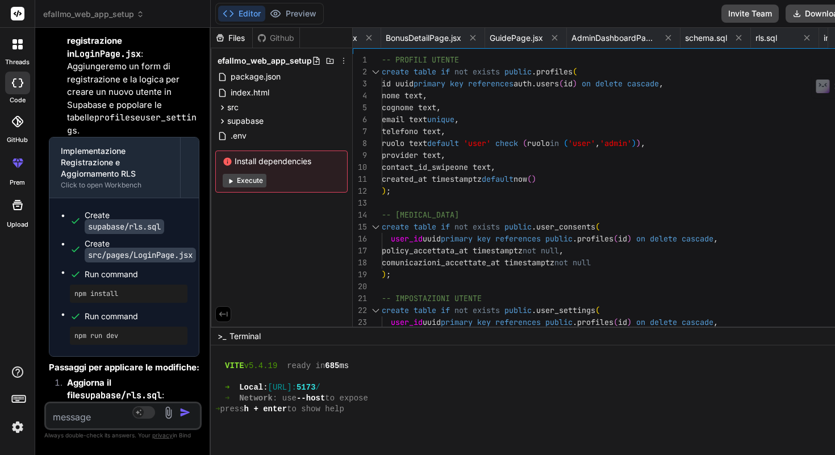
click at [266, 176] on button "Execute" at bounding box center [245, 181] width 44 height 14
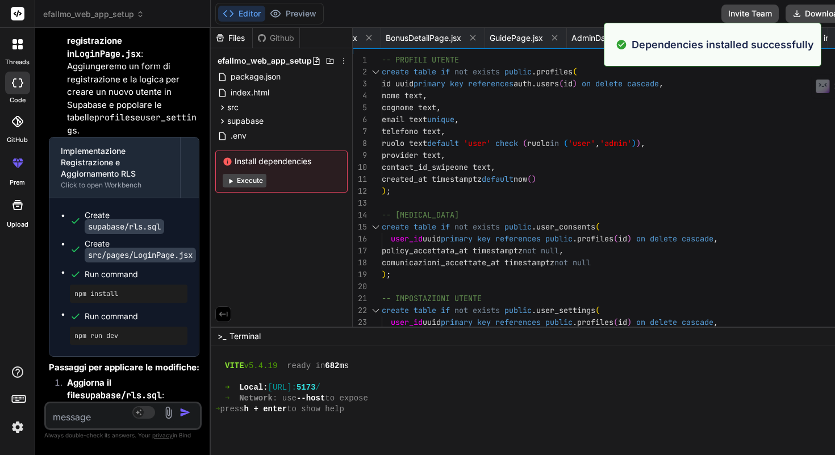
scroll to position [3787, 0]
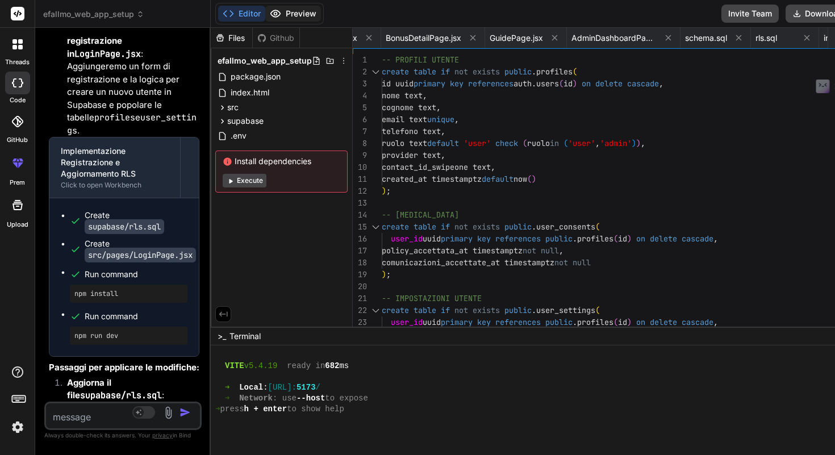
click at [321, 15] on button "Preview" at bounding box center [293, 14] width 56 height 16
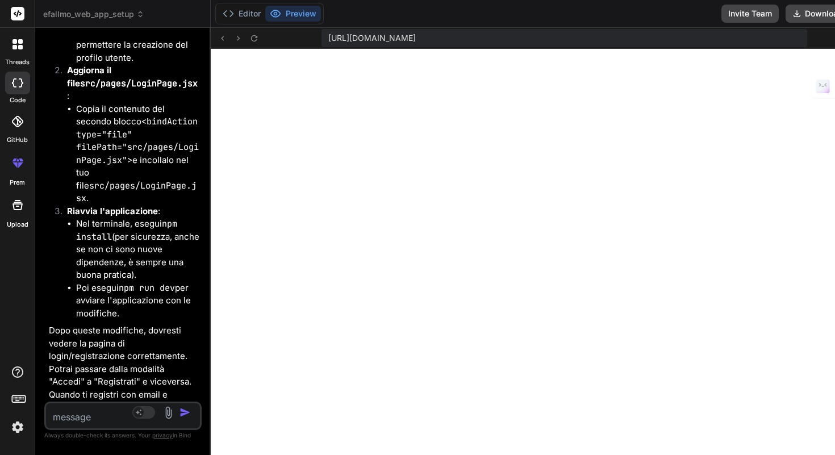
scroll to position [16789, 0]
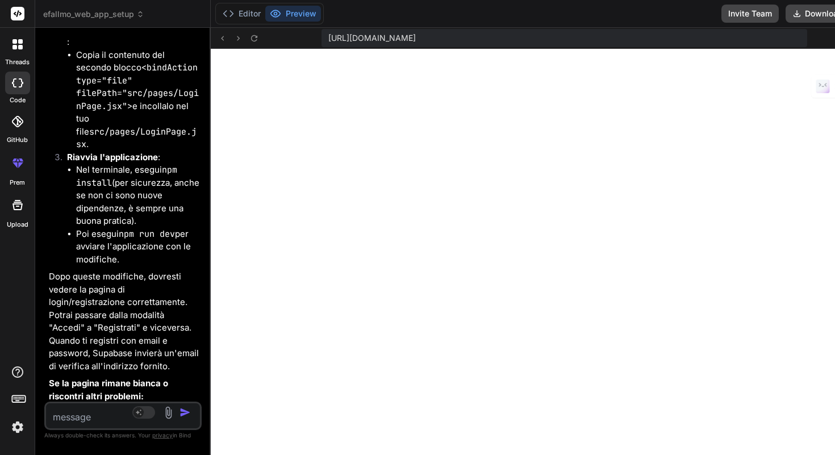
click at [9, 82] on div at bounding box center [17, 83] width 25 height 23
click at [265, 14] on button "Editor" at bounding box center [241, 14] width 47 height 16
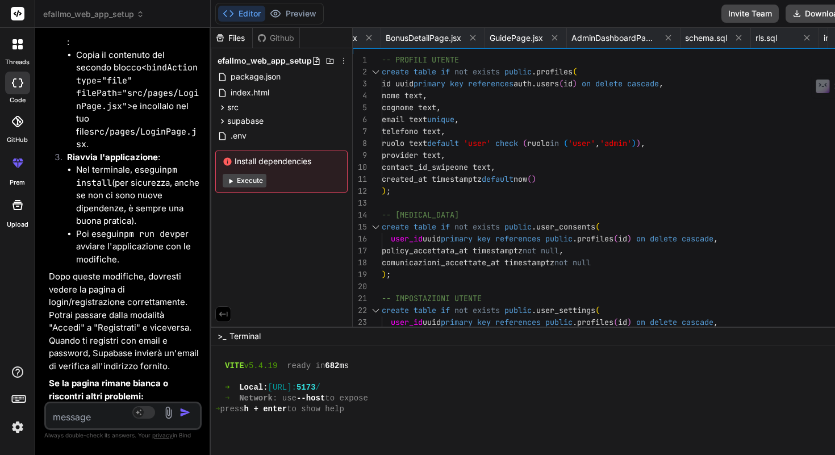
click at [436, 417] on div at bounding box center [660, 420] width 890 height 11
drag, startPoint x: 441, startPoint y: 387, endPoint x: 337, endPoint y: 388, distance: 104.5
click at [337, 388] on div "➜ Local : [URL]: 5173 /" at bounding box center [660, 387] width 890 height 11
click at [21, 53] on div at bounding box center [18, 44] width 24 height 24
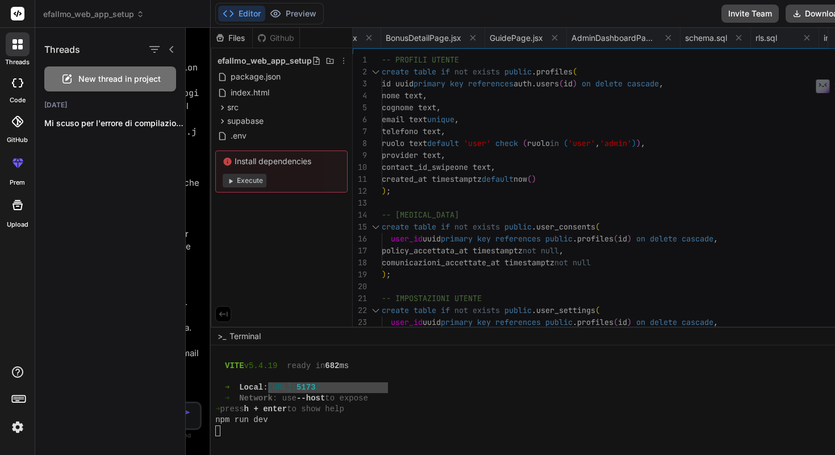
click at [11, 16] on rect at bounding box center [18, 14] width 14 height 14
click at [224, 245] on div at bounding box center [510, 241] width 649 height 427
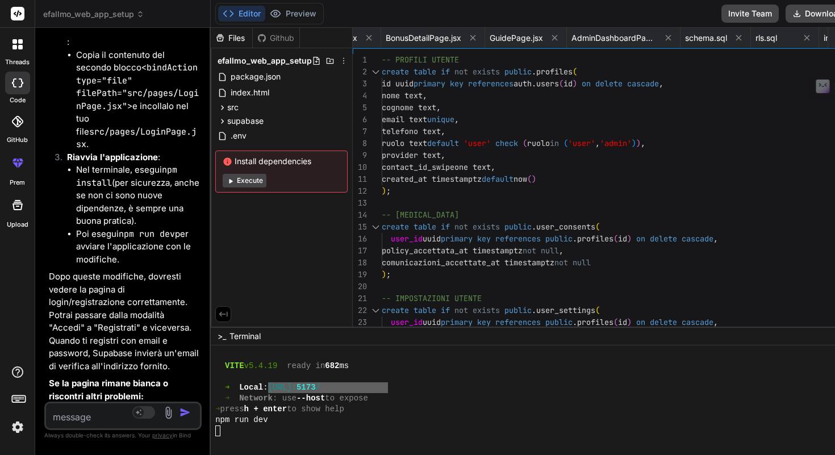
click at [266, 178] on button "Execute" at bounding box center [245, 181] width 44 height 14
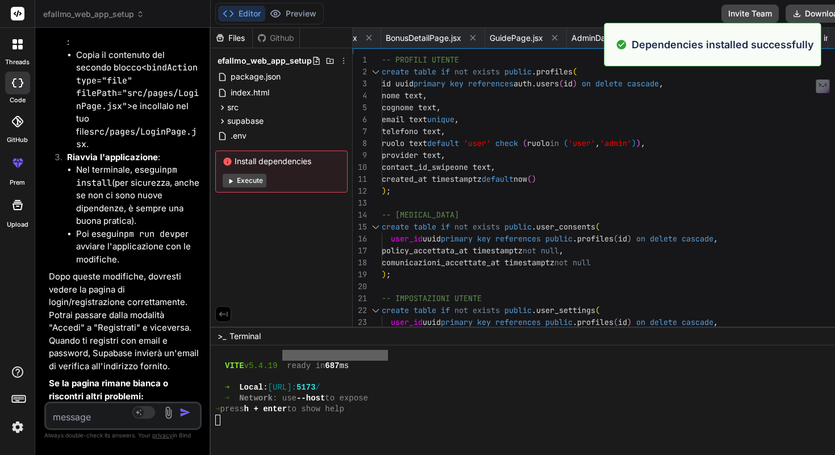
scroll to position [4046, 0]
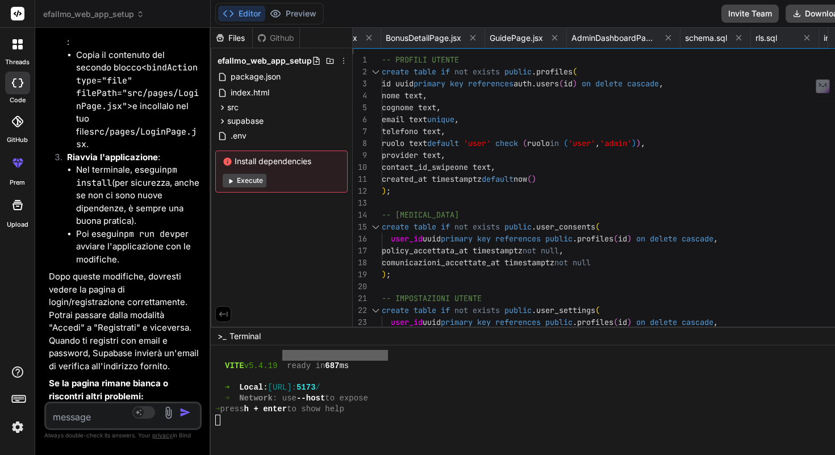
click at [120, 410] on textarea at bounding box center [110, 413] width 128 height 20
click at [137, 409] on textarea at bounding box center [110, 413] width 128 height 20
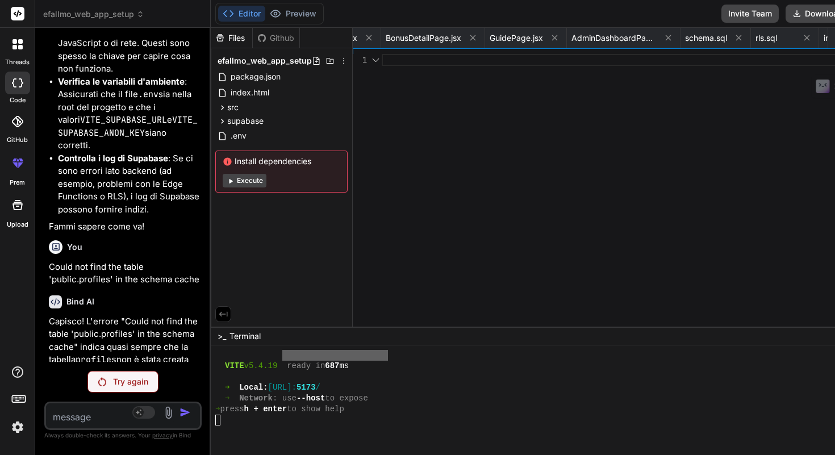
scroll to position [0, 0]
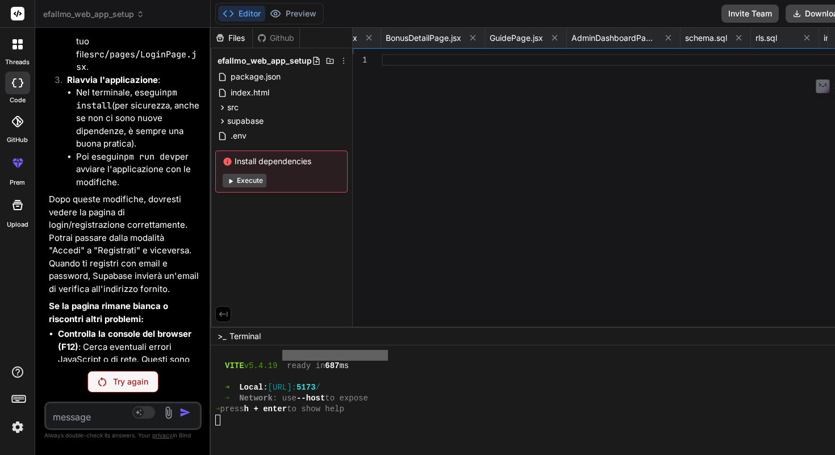
click at [140, 382] on p "Try again" at bounding box center [130, 381] width 35 height 11
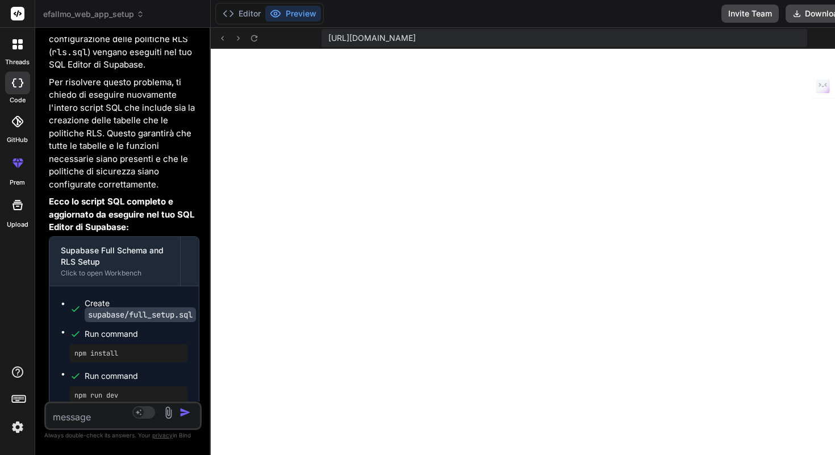
scroll to position [17610, 0]
click at [265, 18] on button "Editor" at bounding box center [241, 14] width 47 height 16
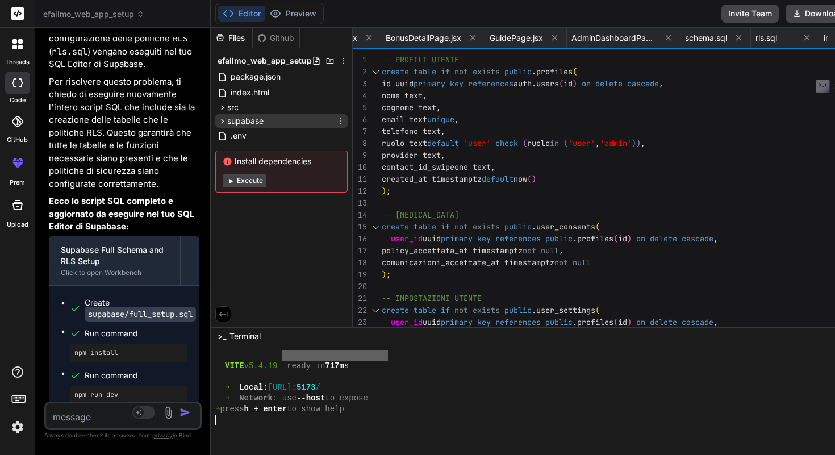
click at [224, 119] on icon at bounding box center [222, 121] width 3 height 5
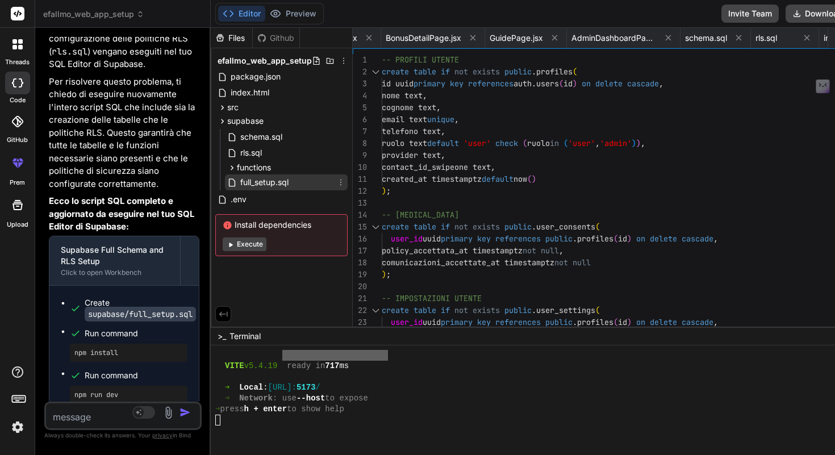
click at [290, 182] on span "full_setup.sql" at bounding box center [264, 182] width 51 height 14
drag, startPoint x: 425, startPoint y: 69, endPoint x: 449, endPoint y: 77, distance: 25.1
click at [470, 98] on div "1 2 3 4 5 6 7 8 9 10 11 12 13 14 15 16 17 18 19 20 21 22 23 24 25 26 27 28 -- P…" at bounding box center [738, 217] width 770 height 327
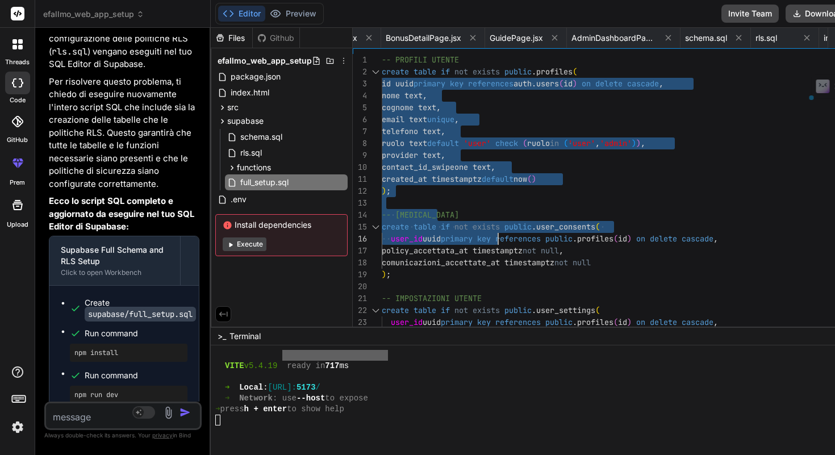
drag, startPoint x: 436, startPoint y: 73, endPoint x: 529, endPoint y: 204, distance: 161.7
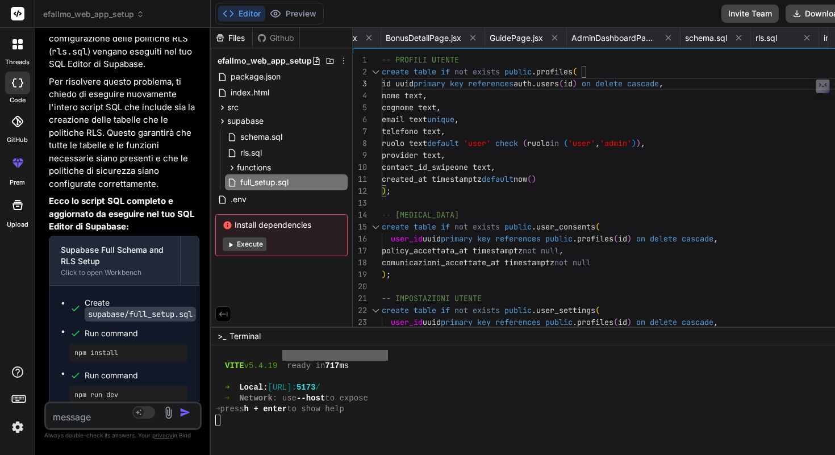
drag, startPoint x: 430, startPoint y: 57, endPoint x: 492, endPoint y: 125, distance: 91.6
click at [492, 125] on div "1 2 3 4 5 6 7 8 9 10 11 12 13 14 15 16 17 18 19 20 21 22 23 24 25 26 27 28 -- P…" at bounding box center [738, 217] width 770 height 327
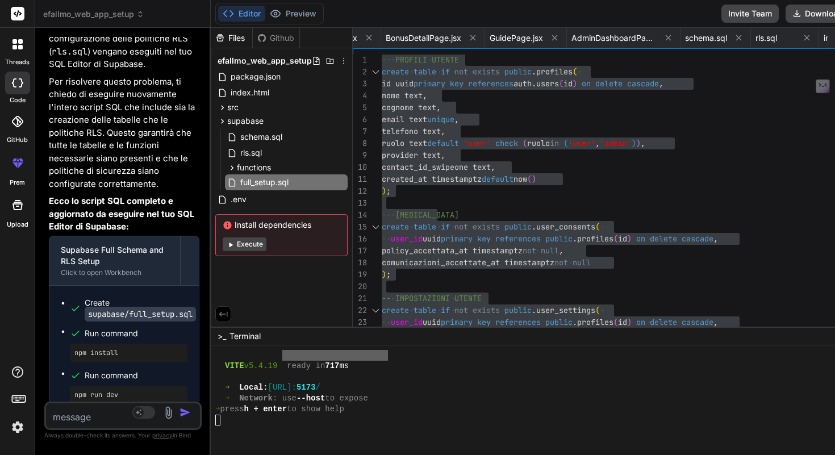
click at [117, 412] on textarea at bounding box center [110, 413] width 128 height 20
paste textarea "ERROR: 42703: column "stato" does not exist"
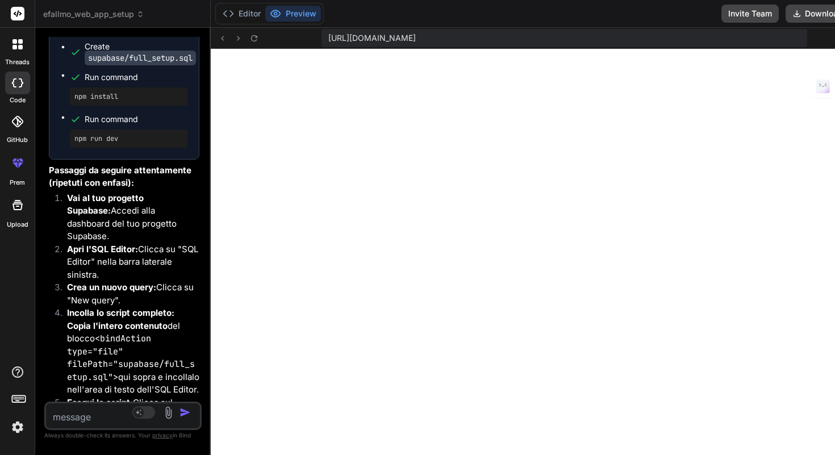
scroll to position [19035, 0]
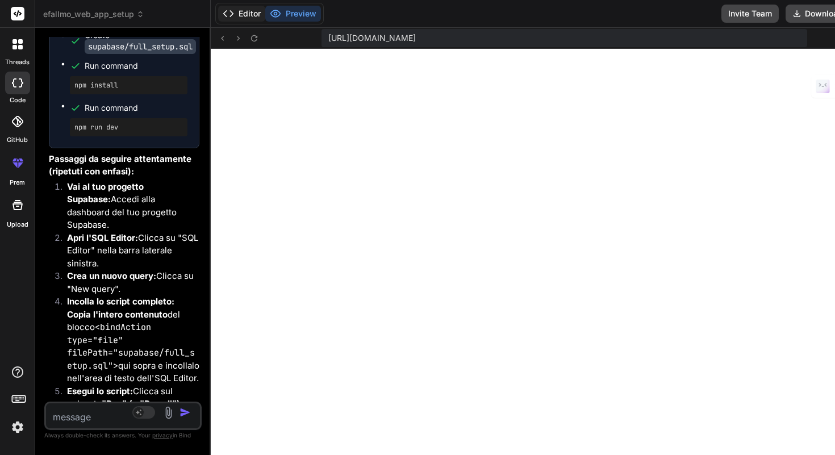
click at [265, 16] on button "Editor" at bounding box center [241, 14] width 47 height 16
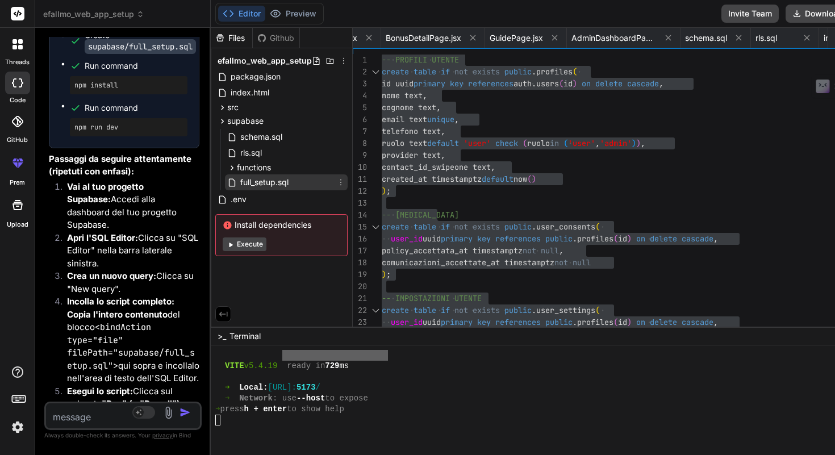
click at [348, 179] on div "full_setup.sql" at bounding box center [286, 182] width 123 height 16
click at [338, 166] on div "functions" at bounding box center [286, 168] width 123 height 14
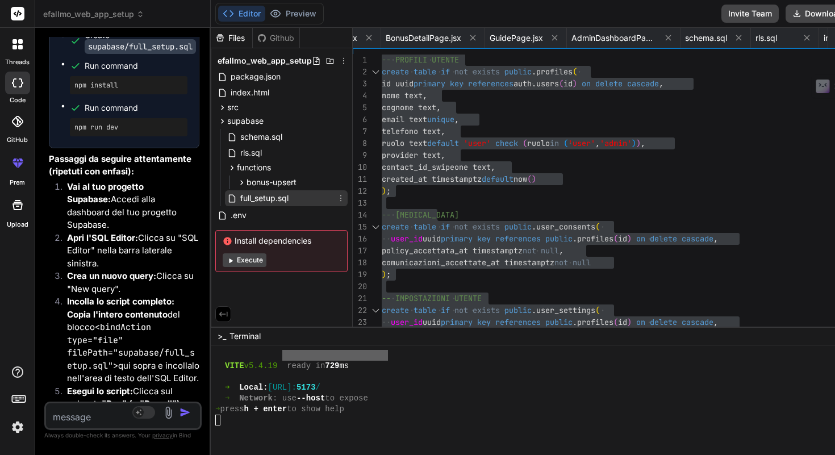
click at [290, 197] on span "full_setup.sql" at bounding box center [264, 198] width 51 height 14
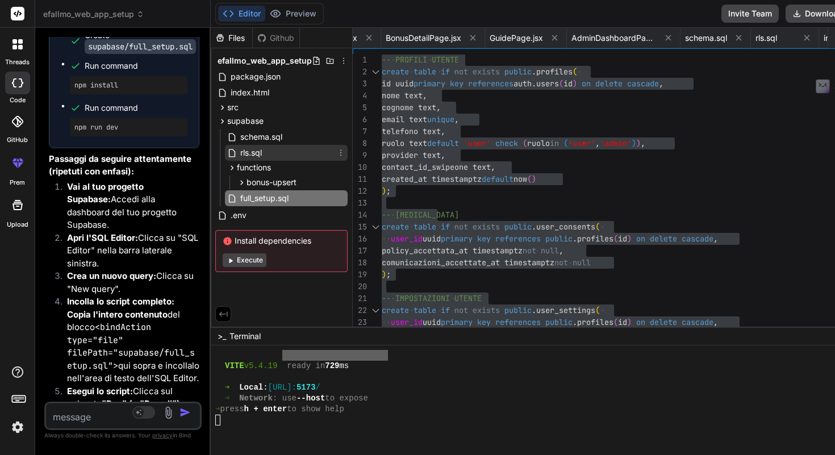
click at [332, 149] on div "rls.sql" at bounding box center [286, 153] width 123 height 16
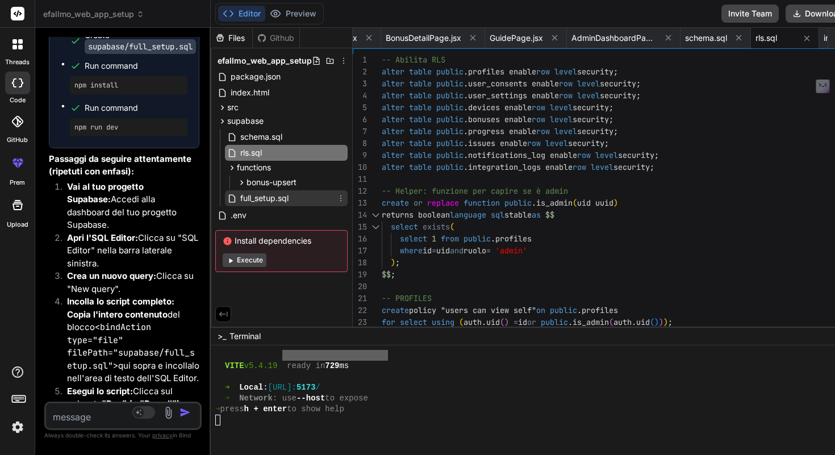
click at [290, 198] on span "full_setup.sql" at bounding box center [264, 198] width 51 height 14
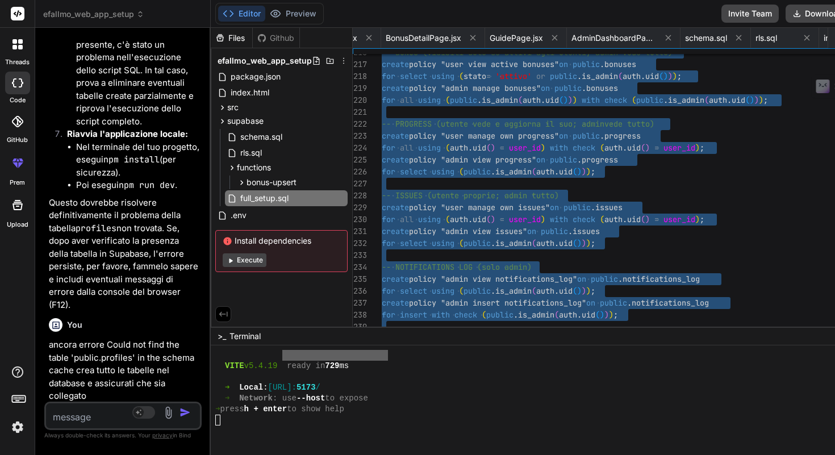
scroll to position [19609, 0]
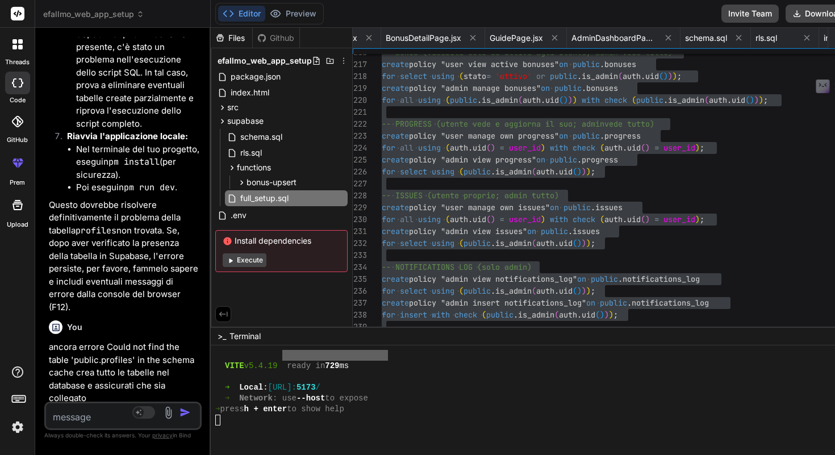
click at [112, 409] on textarea at bounding box center [110, 413] width 128 height 20
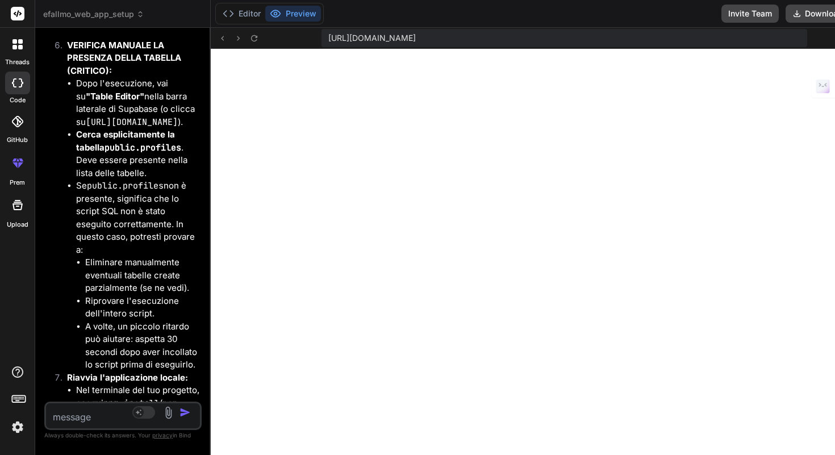
scroll to position [20980, 0]
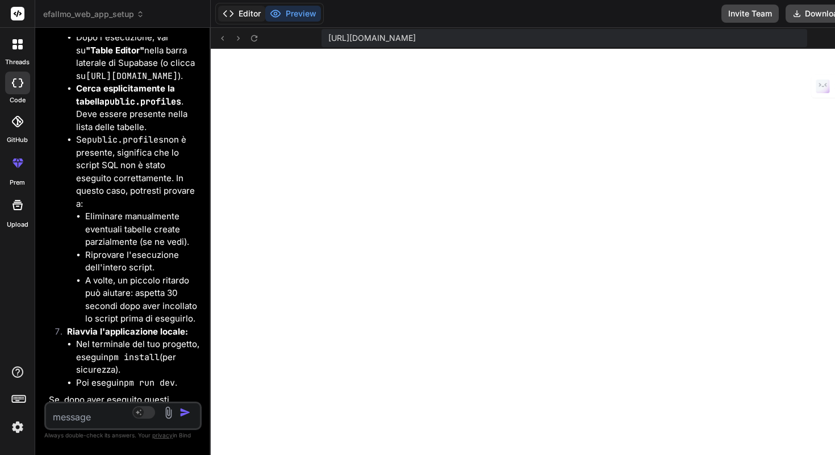
click at [265, 20] on button "Editor" at bounding box center [241, 14] width 47 height 16
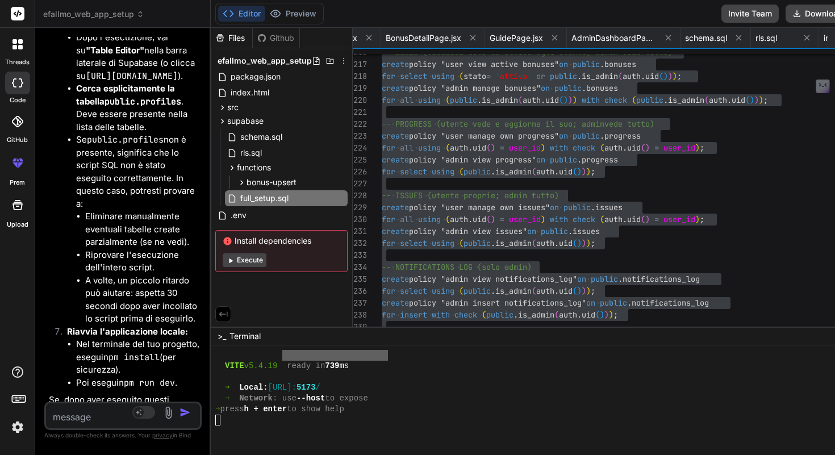
click at [109, 409] on textarea at bounding box center [110, 413] width 128 height 20
paste textarea "ERROR: 42703: column "stato" does not exist"
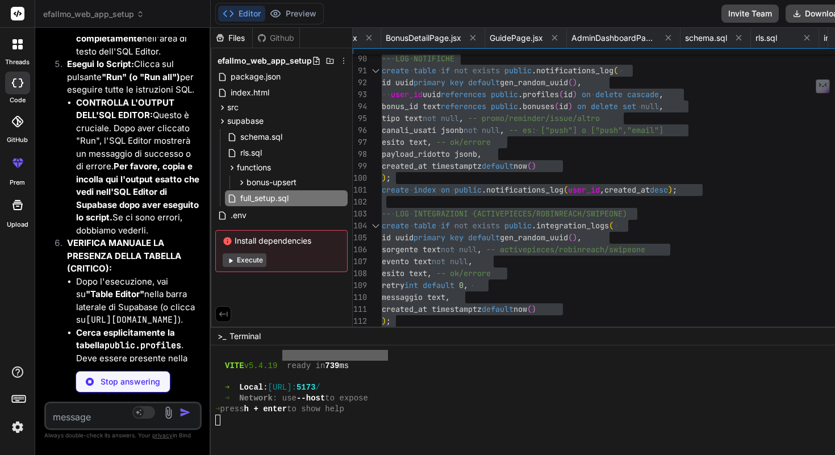
scroll to position [22422, 0]
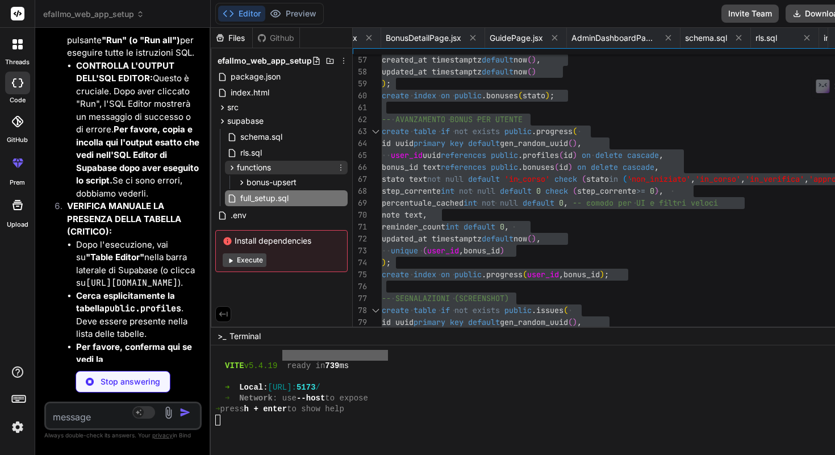
click at [348, 168] on div "functions" at bounding box center [286, 168] width 123 height 14
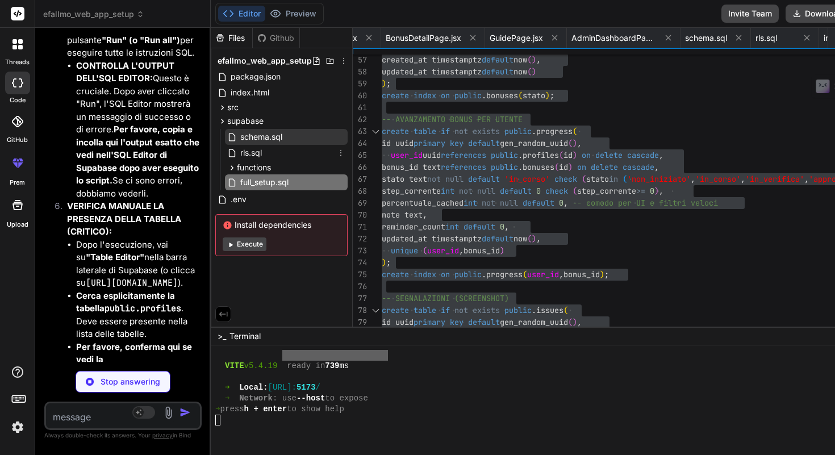
click at [333, 144] on div "schema.sql" at bounding box center [286, 137] width 123 height 16
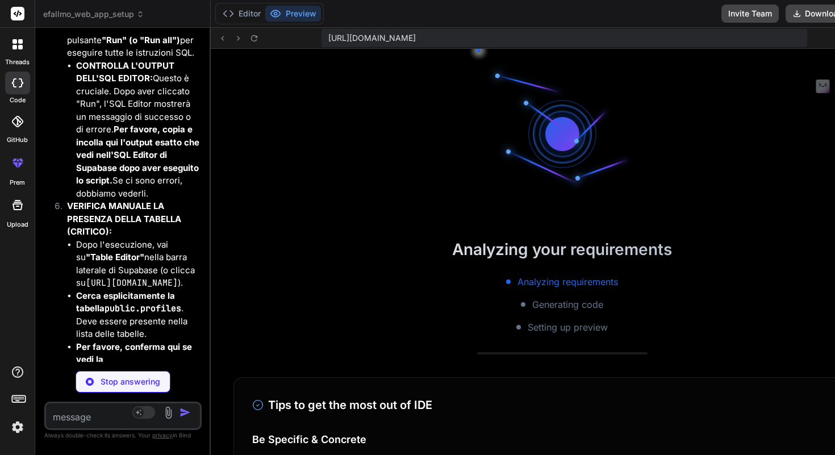
scroll to position [5460, 0]
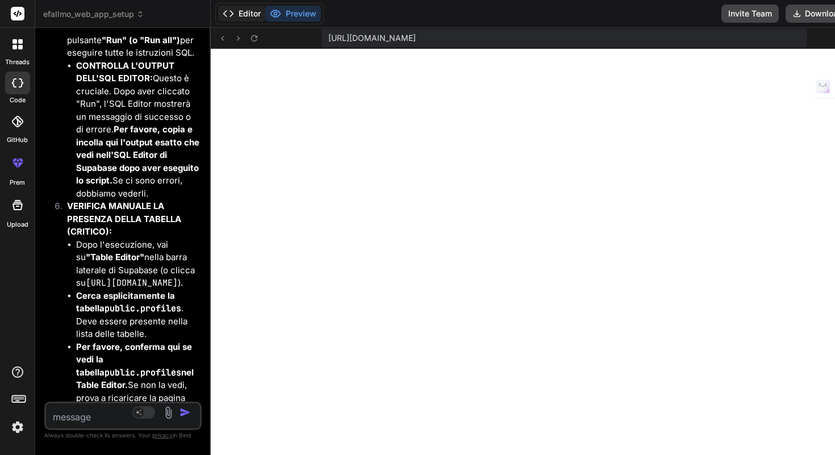
click at [265, 14] on button "Editor" at bounding box center [241, 14] width 47 height 16
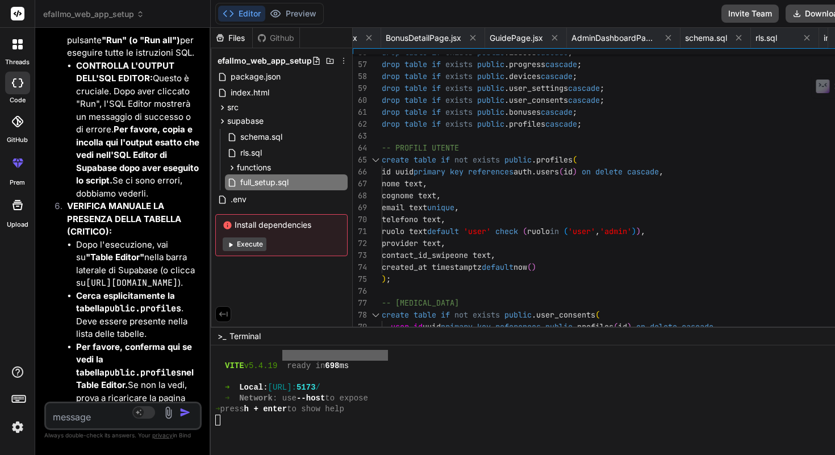
click at [324, 242] on span "Execute" at bounding box center [282, 244] width 118 height 14
click at [266, 241] on button "Execute" at bounding box center [245, 244] width 44 height 14
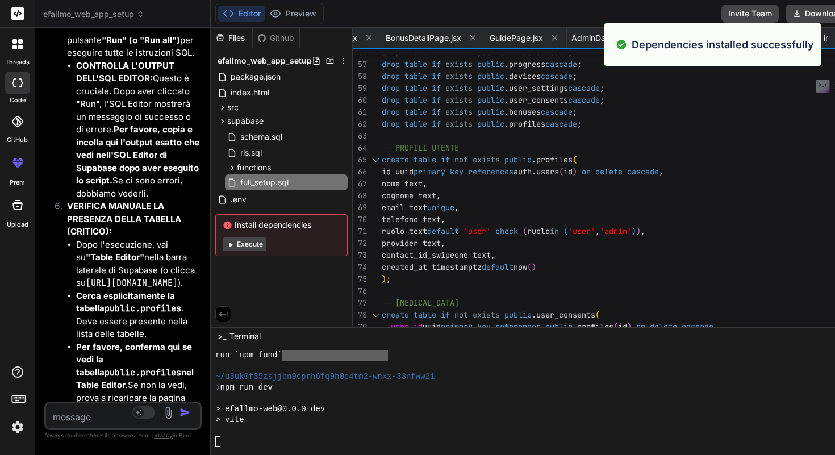
scroll to position [5708, 0]
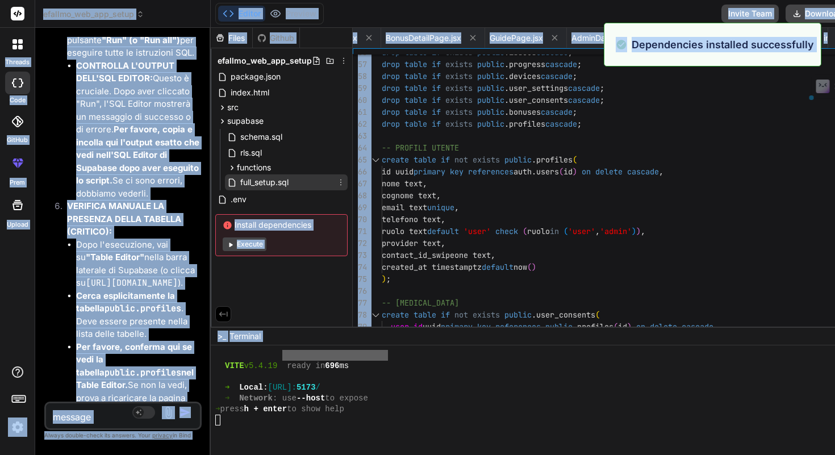
click at [348, 184] on div "full_setup.sql" at bounding box center [286, 182] width 123 height 16
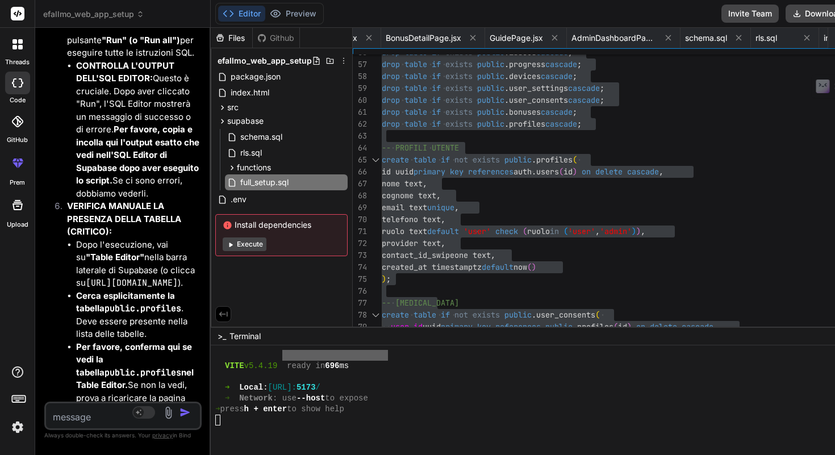
click at [78, 415] on textarea at bounding box center [110, 413] width 128 height 20
paste textarea "ERROR: 42P01: relation "public.profiles" does not exist"
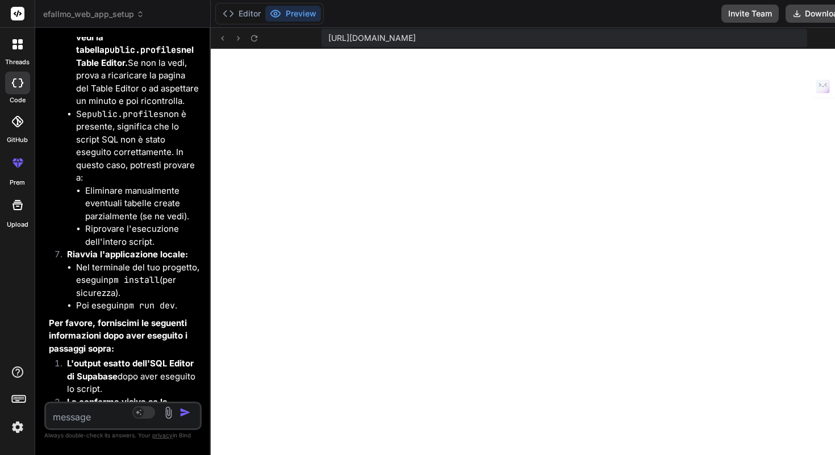
scroll to position [24617, 0]
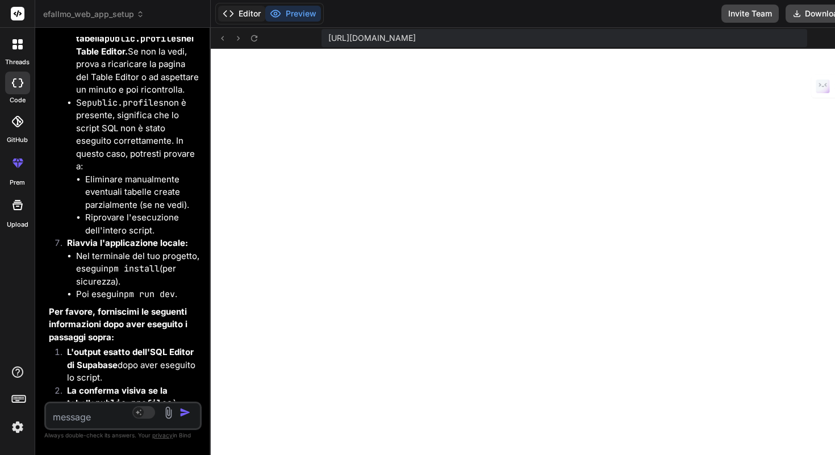
click at [265, 11] on button "Editor" at bounding box center [241, 14] width 47 height 16
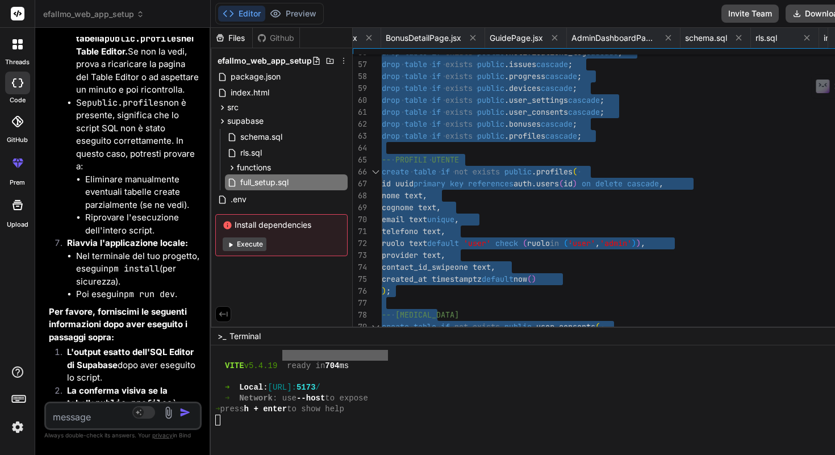
click at [77, 412] on textarea at bounding box center [110, 413] width 128 height 20
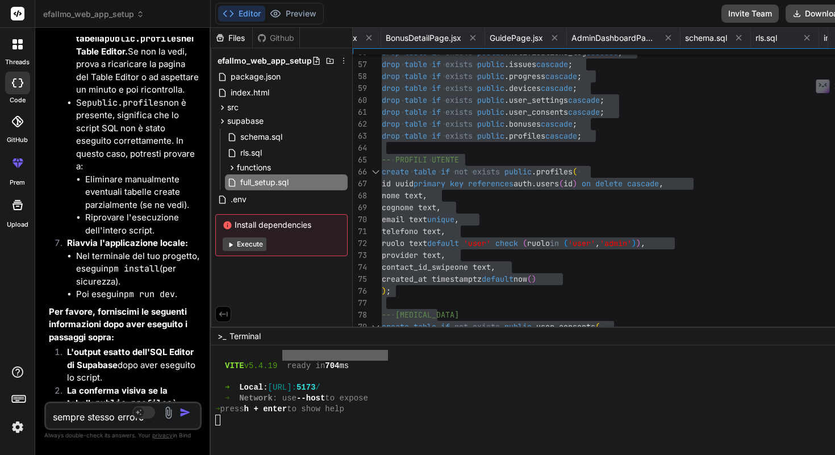
paste textarea "ERROR: 42P01: relation "public.profiles" does not exist"
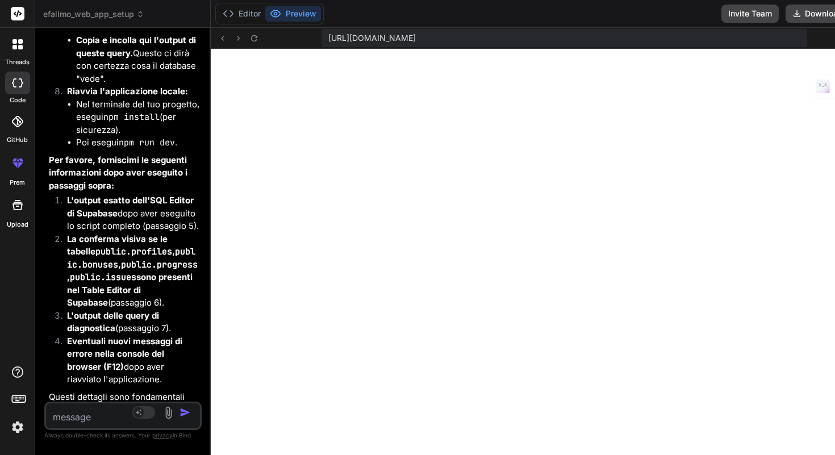
scroll to position [26870, 0]
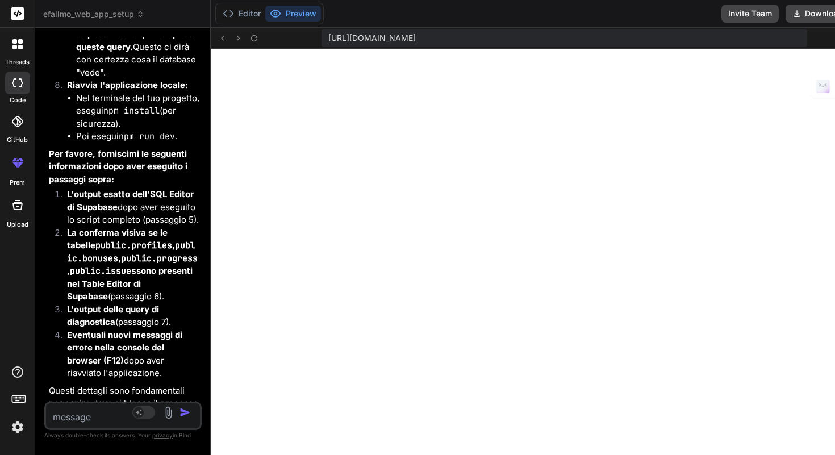
click at [87, 415] on textarea at bounding box center [110, 413] width 128 height 20
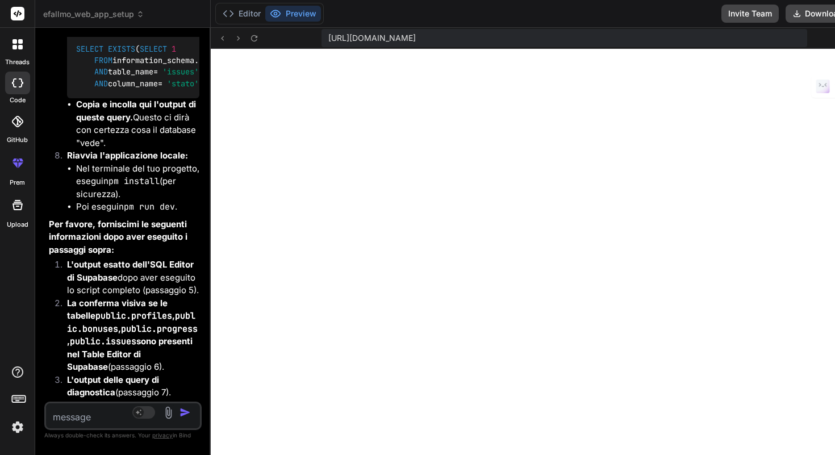
scroll to position [28920, 0]
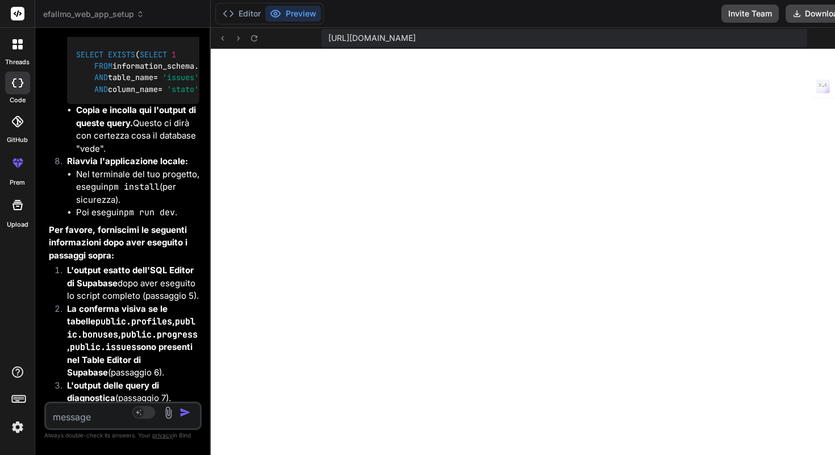
click at [120, 412] on textarea at bounding box center [110, 413] width 128 height 20
paste textarea "[ { "issues_stato_exists": false } ]"
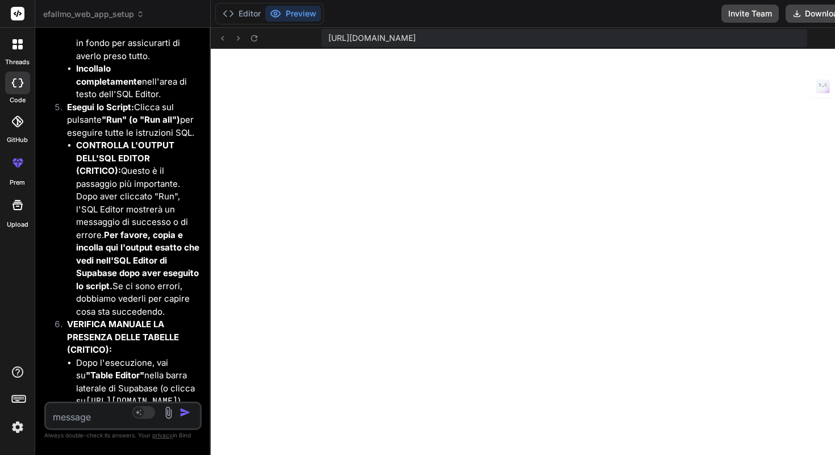
scroll to position [30349, 0]
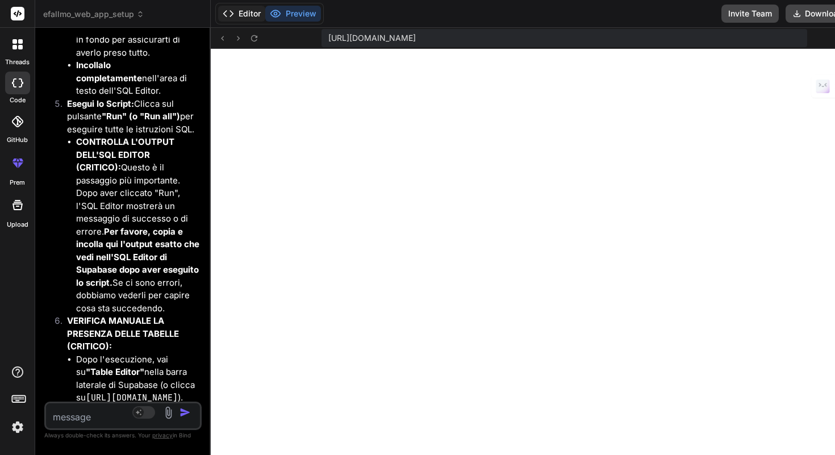
click at [265, 19] on button "Editor" at bounding box center [241, 14] width 47 height 16
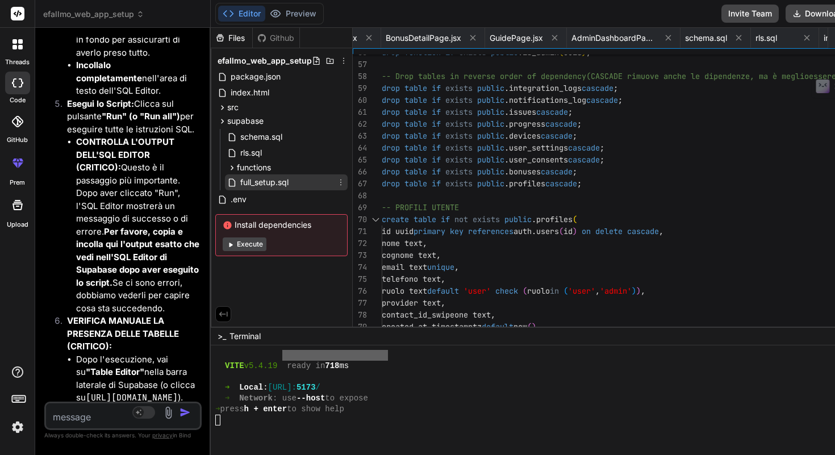
click at [345, 179] on div "full_setup.sql" at bounding box center [286, 182] width 123 height 16
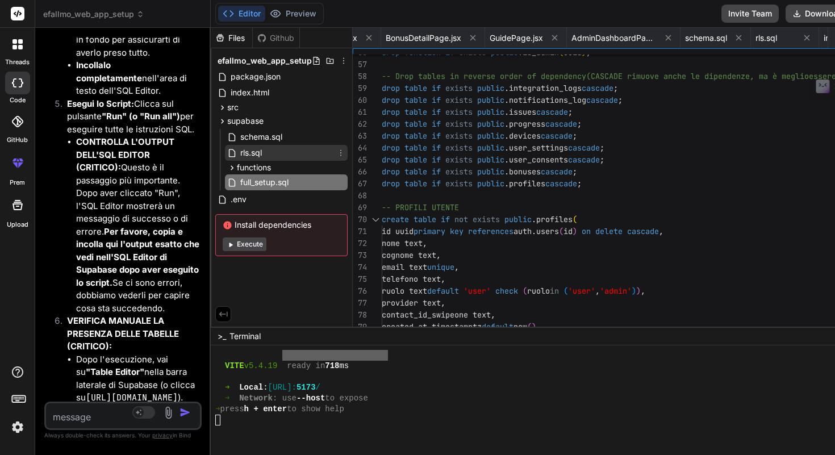
click at [332, 149] on div "rls.sql" at bounding box center [286, 153] width 123 height 16
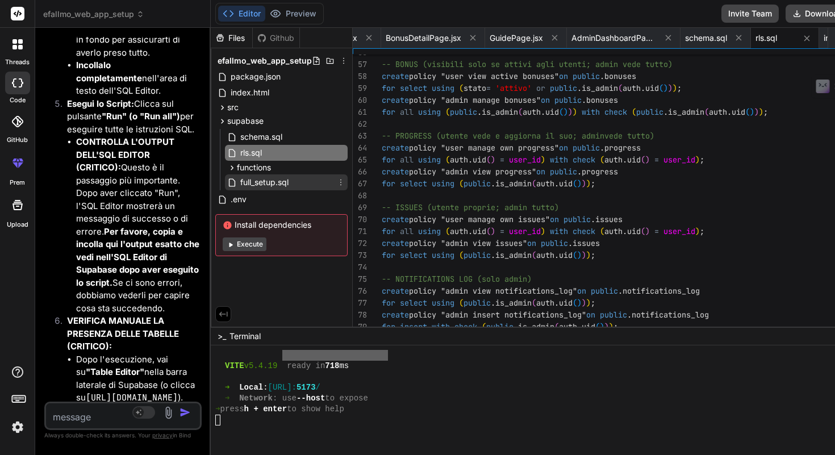
click at [290, 185] on span "full_setup.sql" at bounding box center [264, 182] width 51 height 14
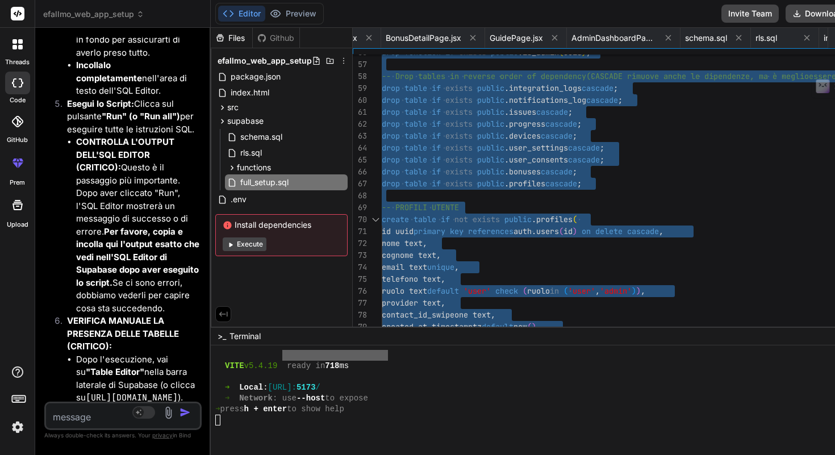
click at [161, 416] on textarea at bounding box center [110, 413] width 128 height 20
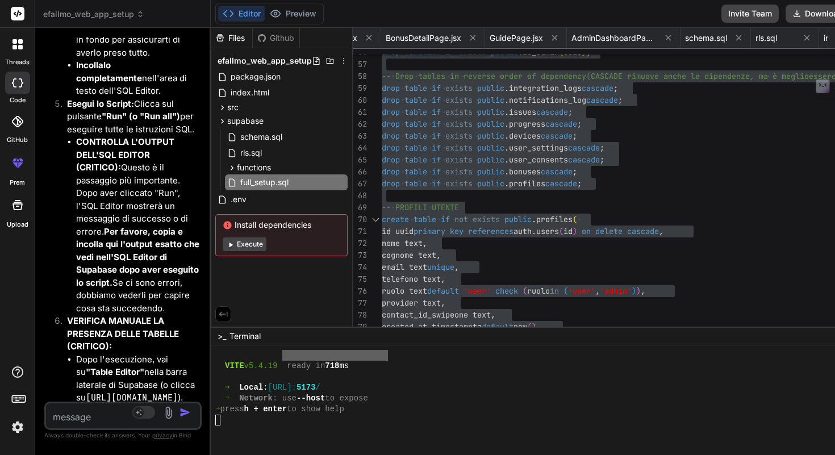
paste textarea "The error means PostgreSQL cannot find a table (or view) called profiles in the…"
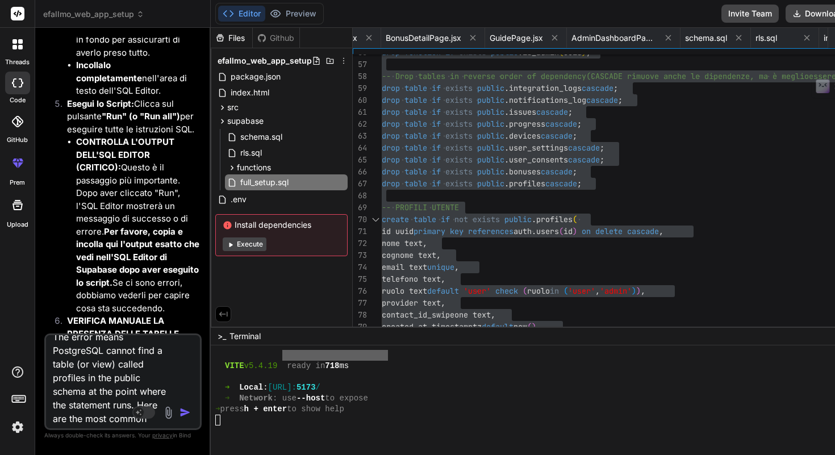
click at [191, 416] on img "button" at bounding box center [184, 412] width 11 height 11
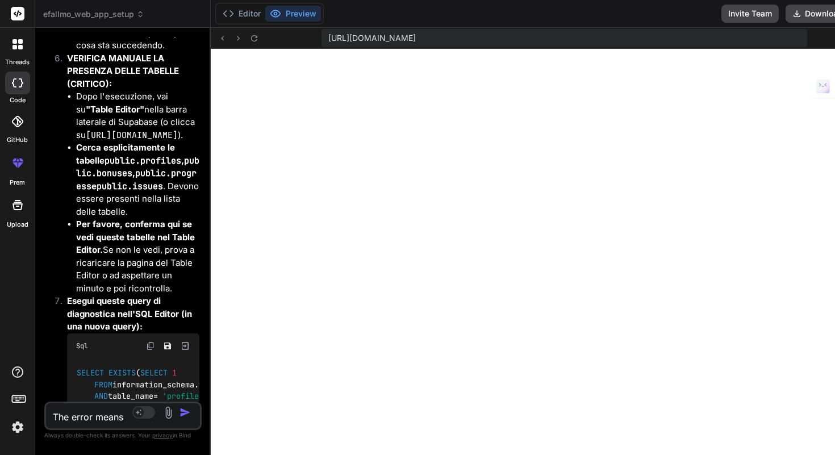
scroll to position [32704, 0]
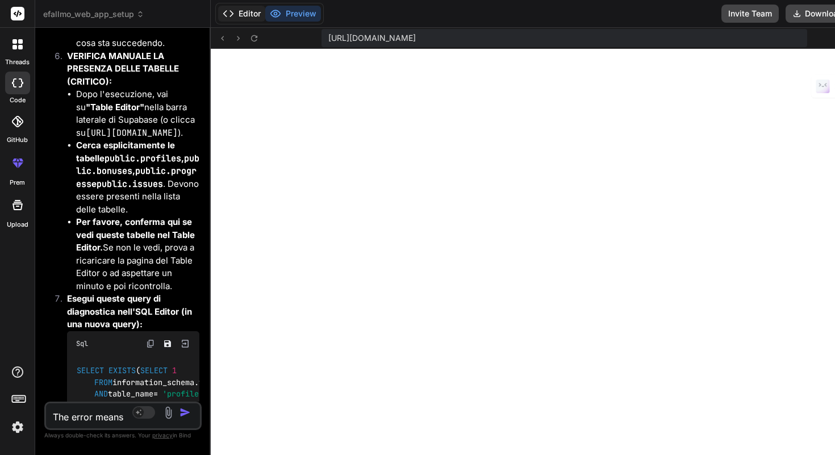
click at [265, 19] on button "Editor" at bounding box center [241, 14] width 47 height 16
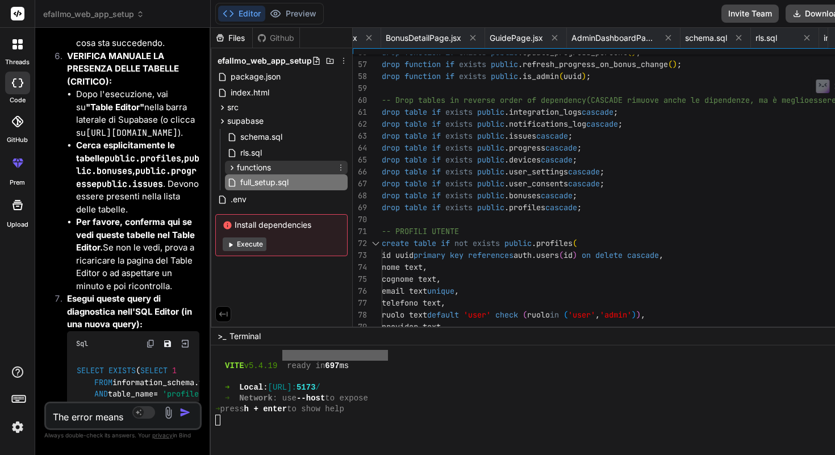
click at [344, 166] on div "functions" at bounding box center [286, 168] width 123 height 14
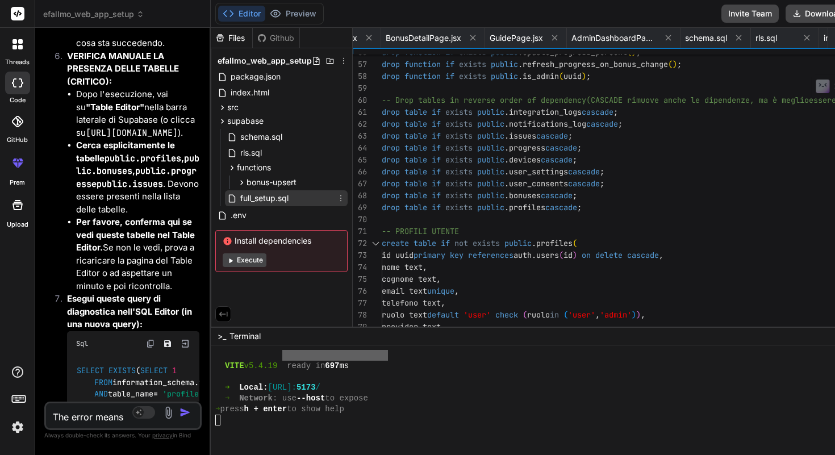
click at [290, 193] on span "full_setup.sql" at bounding box center [264, 198] width 51 height 14
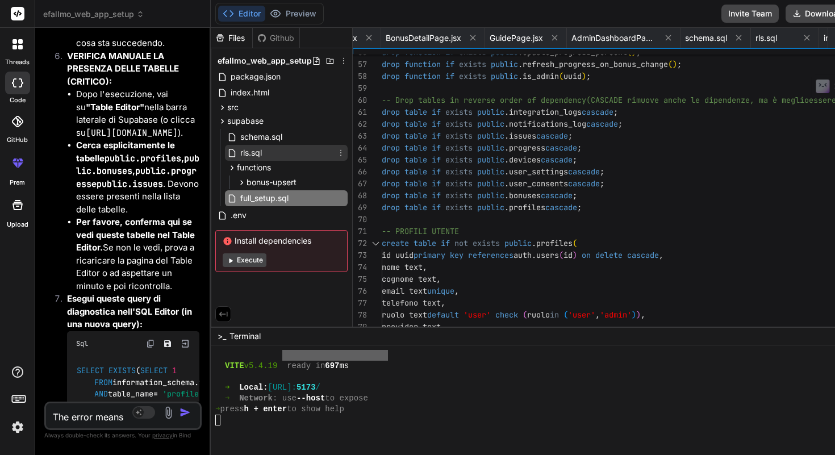
click at [335, 152] on div "rls.sql" at bounding box center [286, 153] width 123 height 16
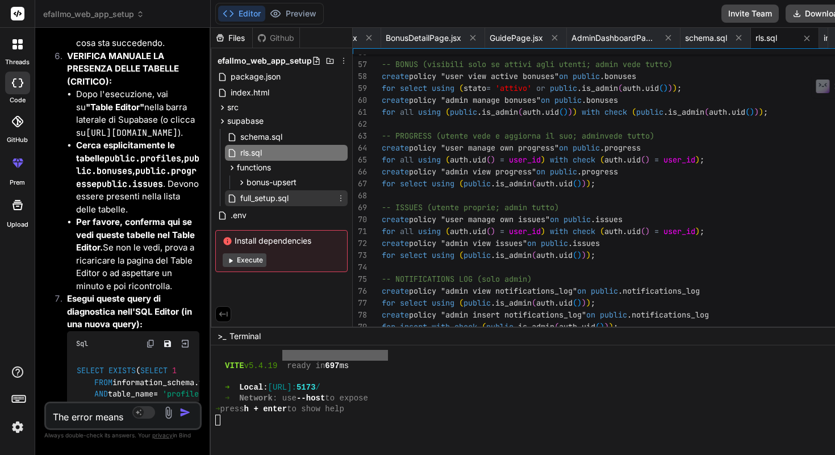
click at [290, 199] on span "full_setup.sql" at bounding box center [264, 198] width 51 height 14
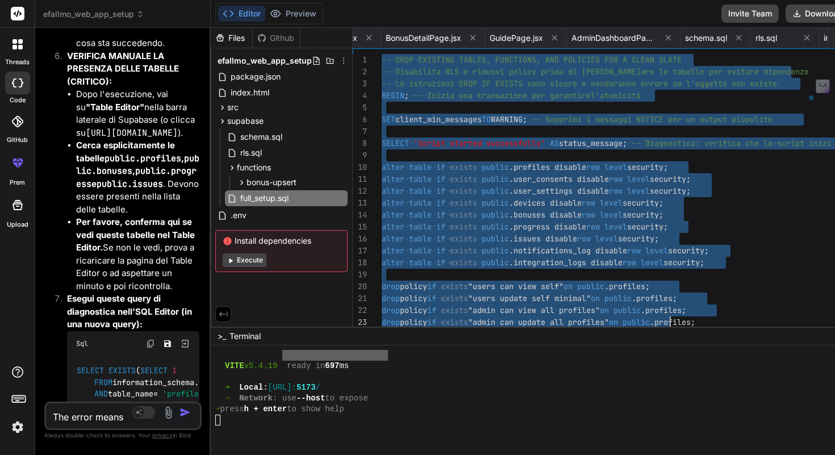
drag, startPoint x: 435, startPoint y: 60, endPoint x: 724, endPoint y: 317, distance: 387.0
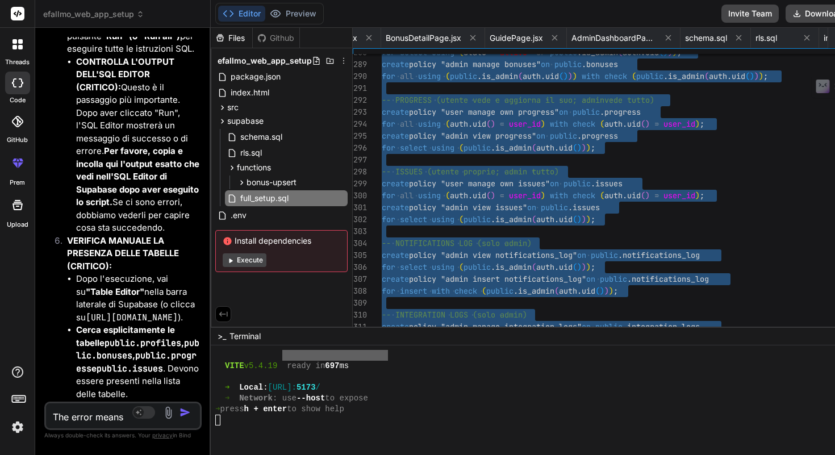
scroll to position [32526, 0]
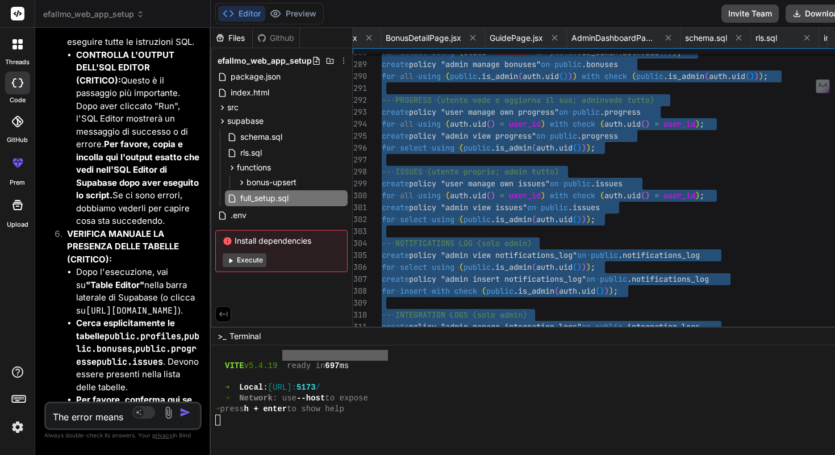
click at [266, 260] on button "Execute" at bounding box center [245, 260] width 44 height 14
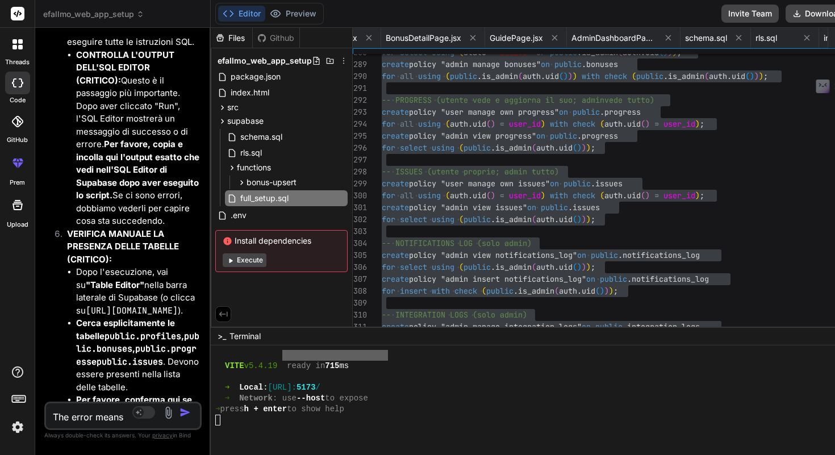
scroll to position [7737, 0]
